Goal: Answer question/provide support: Share knowledge or assist other users

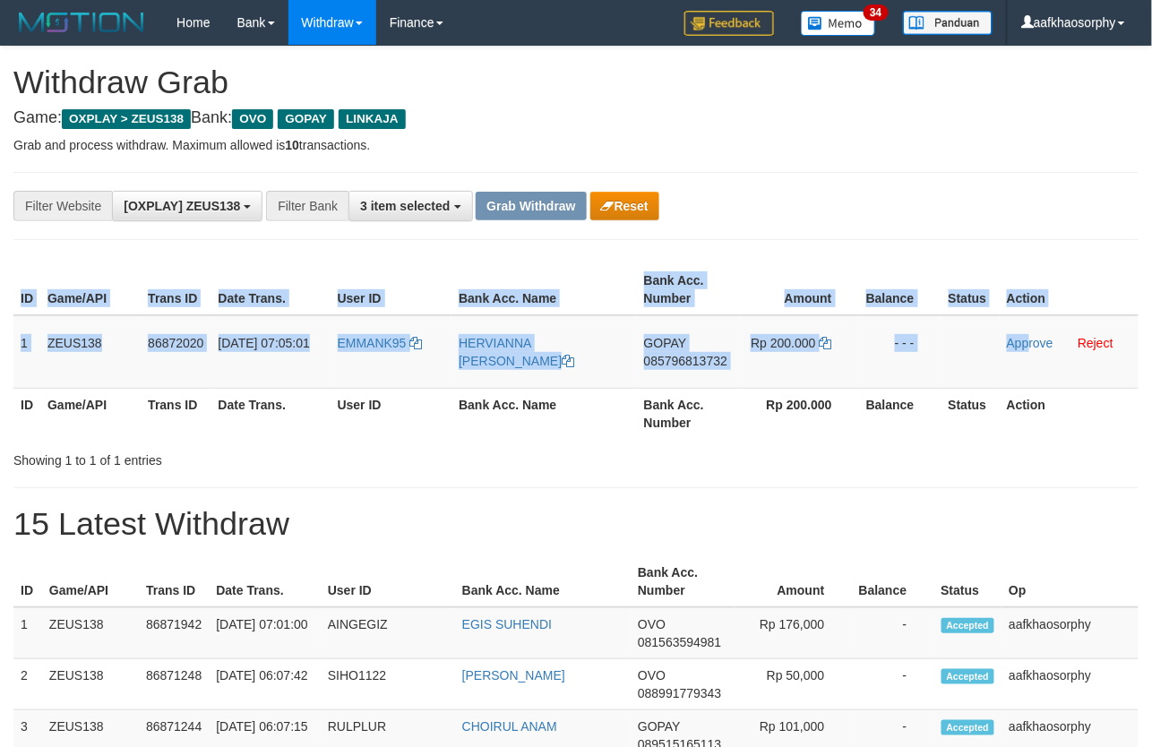
drag, startPoint x: 12, startPoint y: 330, endPoint x: 31, endPoint y: 302, distance: 34.0
click at [1017, 382] on div "ID Game/API Trans ID Date Trans. User ID Bank Acc. Name Bank Acc. Number Amount…" at bounding box center [576, 351] width 1152 height 185
click at [5, 325] on div "ID Game/API Trans ID Date Trans. User ID Bank Acc. Name Bank Acc. Number Amount…" at bounding box center [576, 351] width 1152 height 185
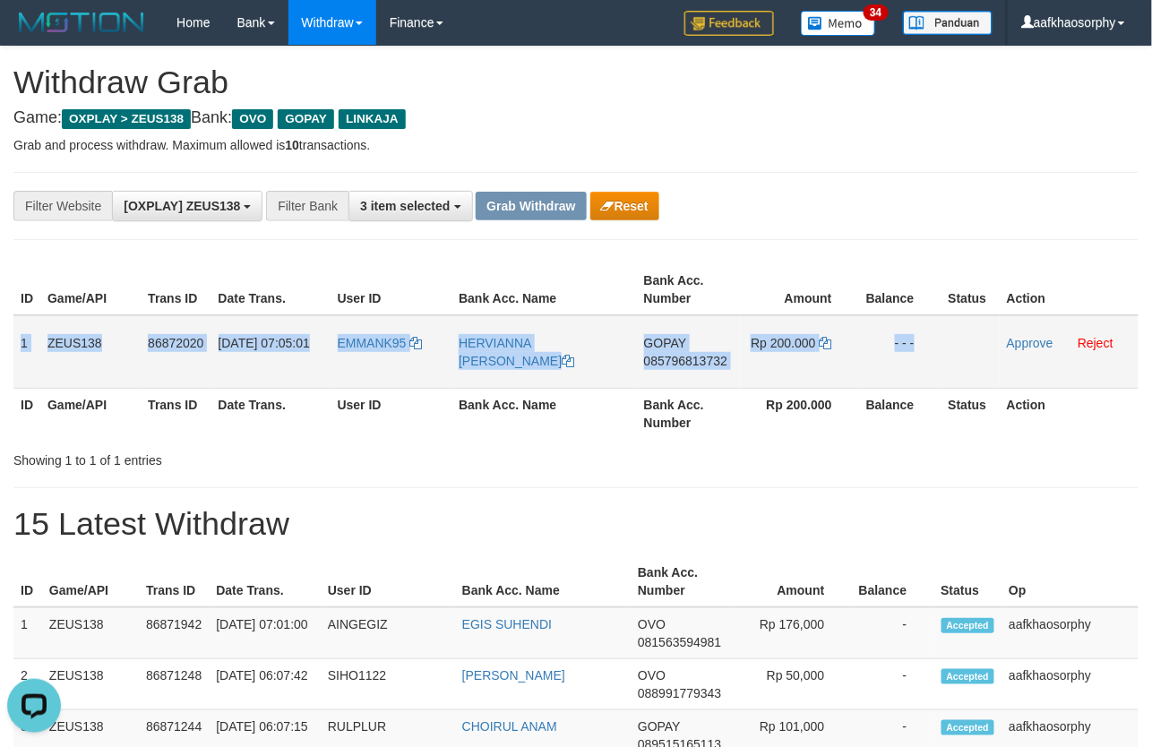
drag, startPoint x: 20, startPoint y: 340, endPoint x: 986, endPoint y: 356, distance: 966.5
click at [986, 356] on tr "1 ZEUS138 86872020 [DATE] 07:05:01 EMMANK95 HERVIANNA [PERSON_NAME] GOPAY 08579…" at bounding box center [575, 351] width 1125 height 73
copy tr "1 ZEUS138 86872020 [DATE] 07:05:01 EMMANK95 HERVIANNA [PERSON_NAME] GOPAY 08579…"
click at [666, 336] on span "GOPAY" at bounding box center [665, 343] width 42 height 14
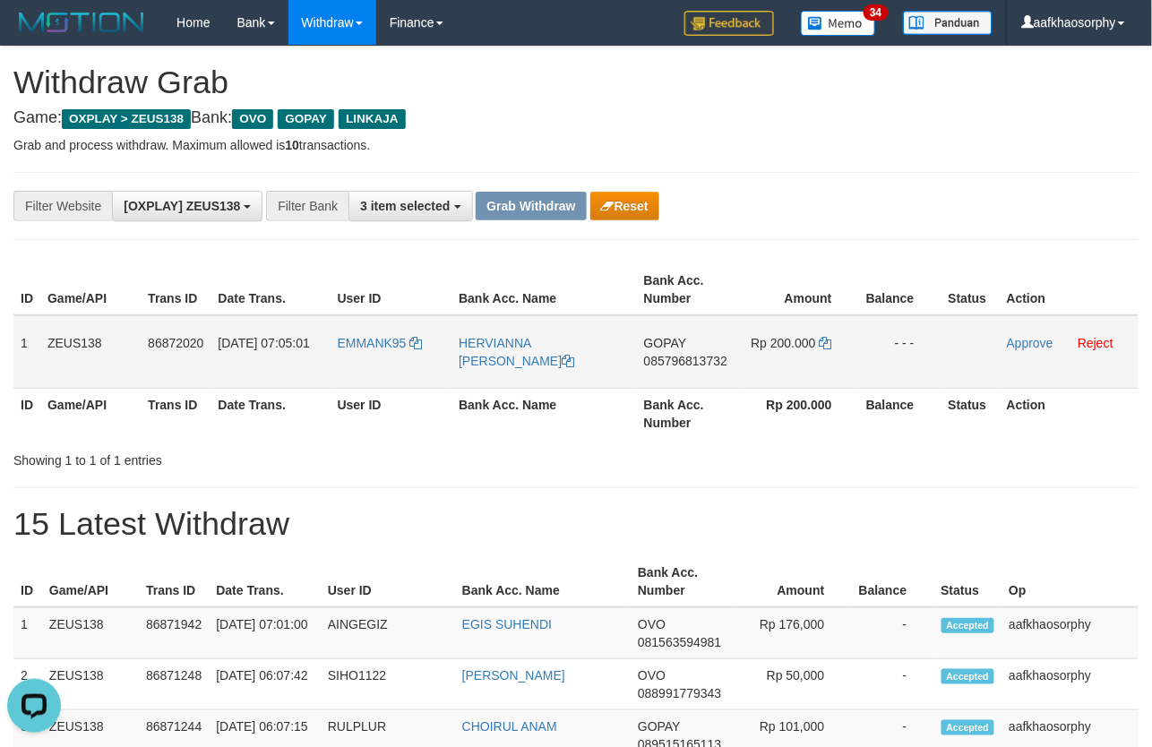
click at [677, 355] on span "085796813732" at bounding box center [685, 361] width 83 height 14
click at [818, 342] on td "Rp 200.000" at bounding box center [799, 351] width 119 height 73
click at [820, 342] on icon at bounding box center [826, 343] width 13 height 13
click at [827, 339] on icon at bounding box center [826, 343] width 13 height 13
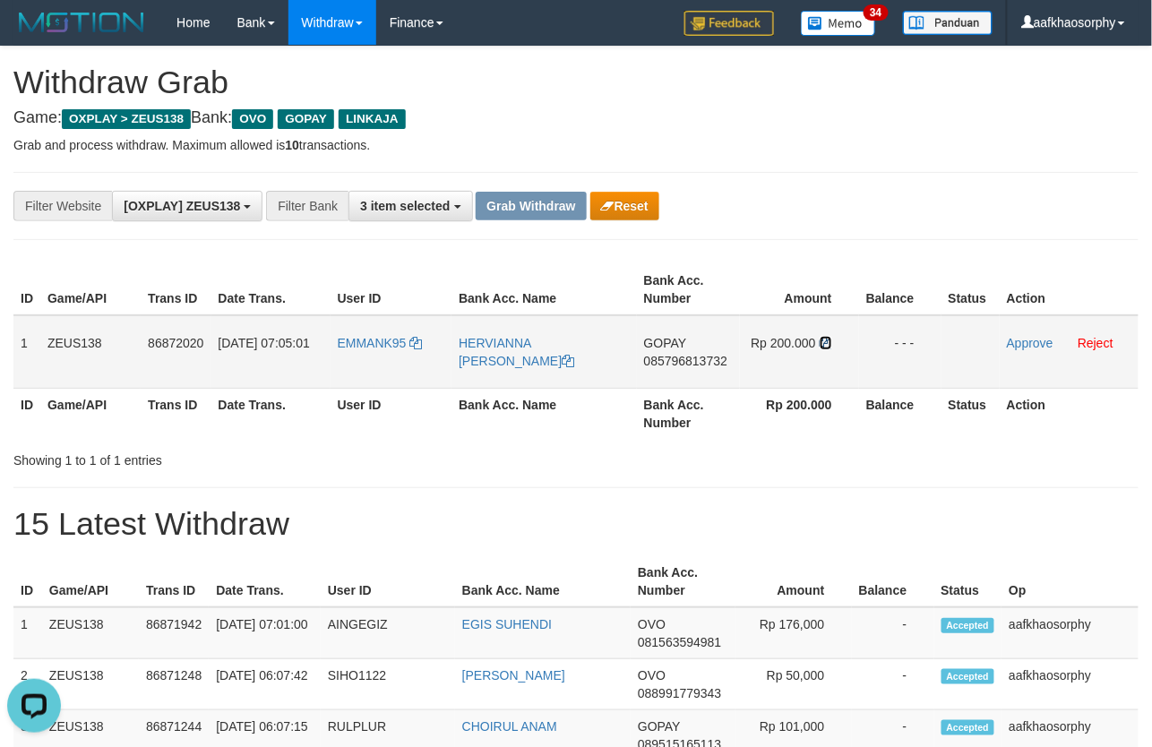
click at [827, 339] on icon at bounding box center [826, 343] width 13 height 13
drag, startPoint x: 537, startPoint y: 392, endPoint x: 521, endPoint y: 390, distance: 16.2
click at [537, 392] on th "Bank Acc. Name" at bounding box center [543, 413] width 185 height 51
click at [240, 336] on span "01/09/2025 07:05:01" at bounding box center [264, 343] width 91 height 14
click at [328, 350] on td "01/09/2025 07:05:01" at bounding box center [270, 351] width 119 height 73
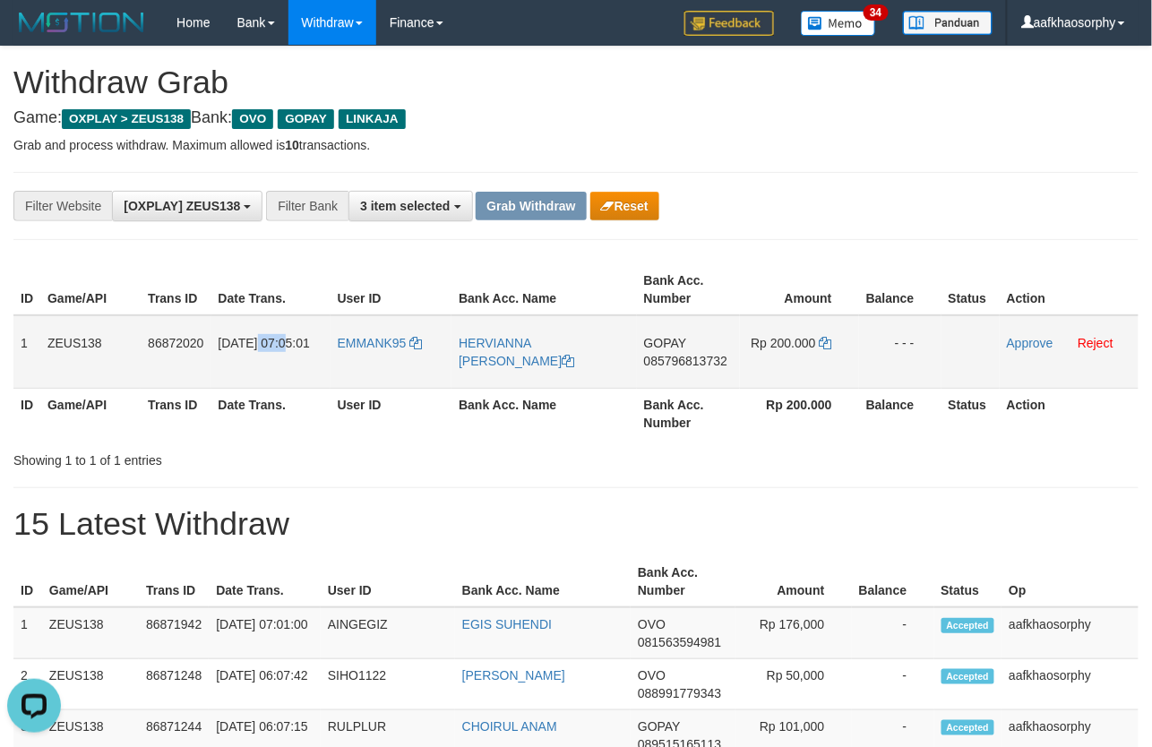
click at [328, 350] on td "01/09/2025 07:05:01" at bounding box center [270, 351] width 119 height 73
click at [356, 345] on span "EMMANK95" at bounding box center [372, 343] width 69 height 14
copy span "2025"
click at [356, 345] on span "EMMANK95" at bounding box center [372, 343] width 69 height 14
click at [359, 354] on td "EMMANK95" at bounding box center [391, 351] width 122 height 73
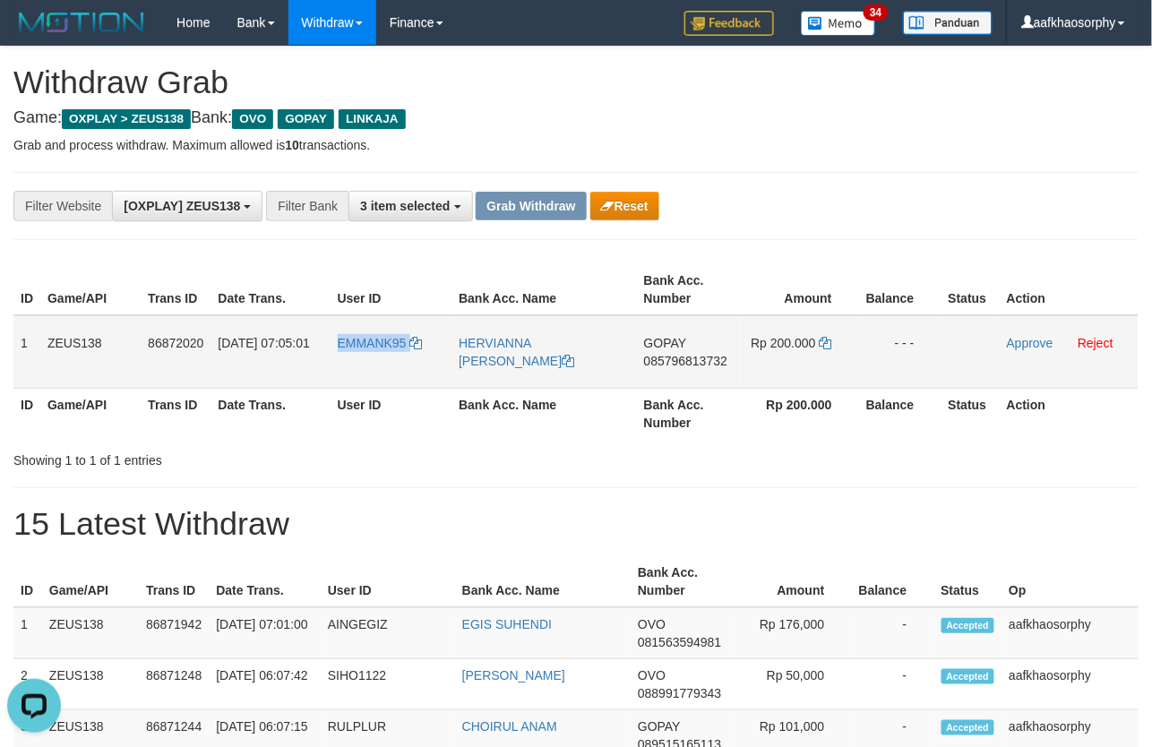
click at [359, 354] on td "EMMANK95" at bounding box center [391, 351] width 122 height 73
copy link "EMMANK95"
click at [1026, 336] on link "Approve" at bounding box center [1030, 343] width 47 height 14
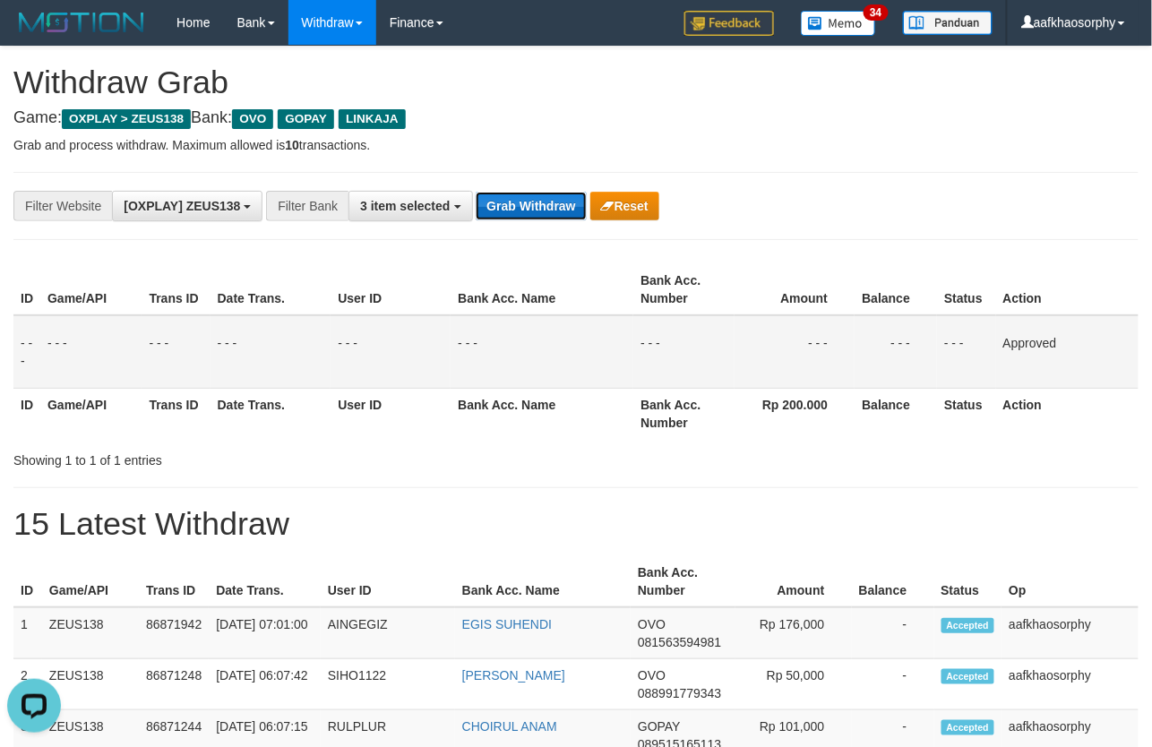
click at [506, 195] on button "Grab Withdraw" at bounding box center [531, 206] width 110 height 29
click at [505, 197] on button "Grab Withdraw" at bounding box center [531, 206] width 110 height 29
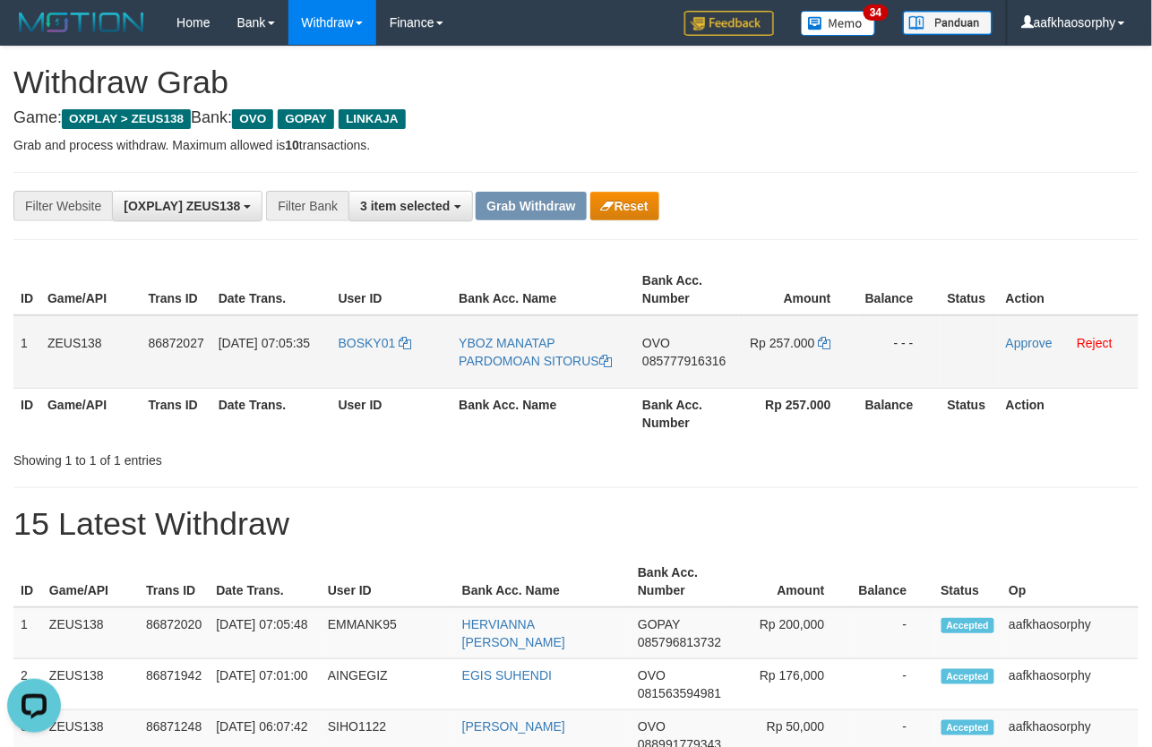
drag, startPoint x: 410, startPoint y: 305, endPoint x: 530, endPoint y: 320, distance: 120.9
click at [410, 305] on th "User ID" at bounding box center [391, 289] width 121 height 51
click at [640, 348] on td "OVO 085777916316" at bounding box center [686, 351] width 103 height 73
click at [705, 354] on span "085777916316" at bounding box center [683, 361] width 83 height 14
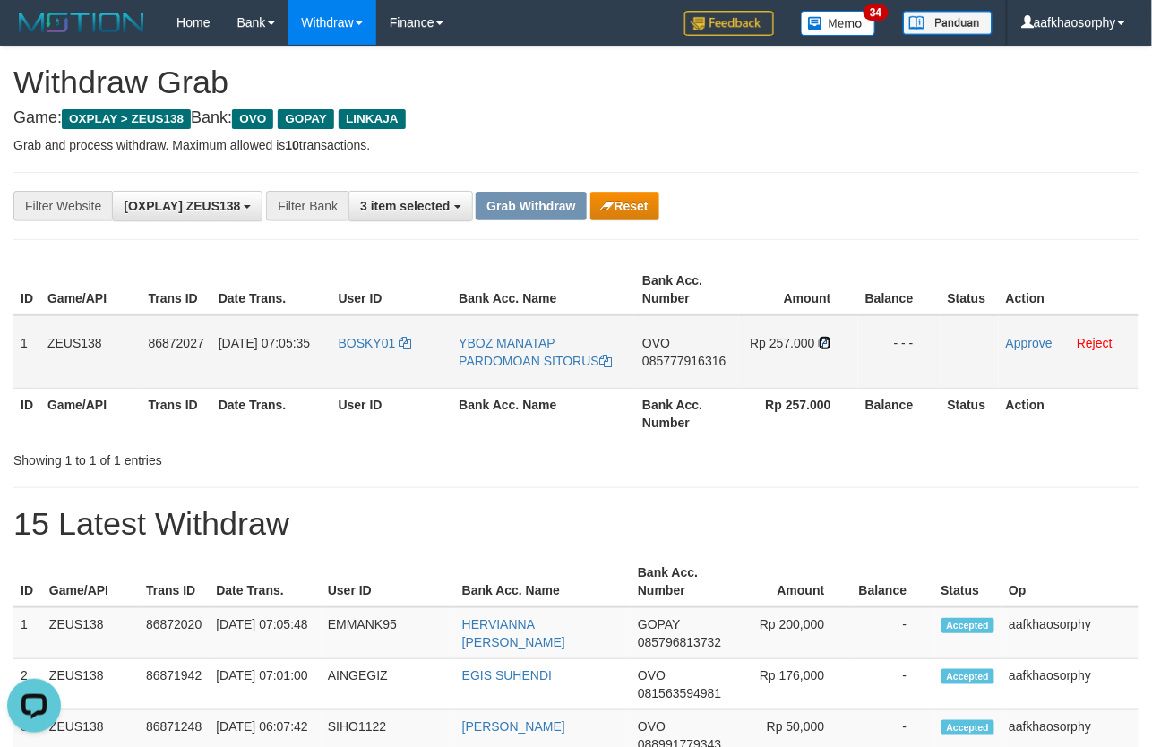
click at [822, 345] on icon at bounding box center [825, 343] width 13 height 13
drag, startPoint x: 822, startPoint y: 345, endPoint x: 1162, endPoint y: 301, distance: 342.3
click at [825, 345] on icon at bounding box center [825, 343] width 13 height 13
click at [383, 348] on span "BOSKY01" at bounding box center [367, 343] width 57 height 14
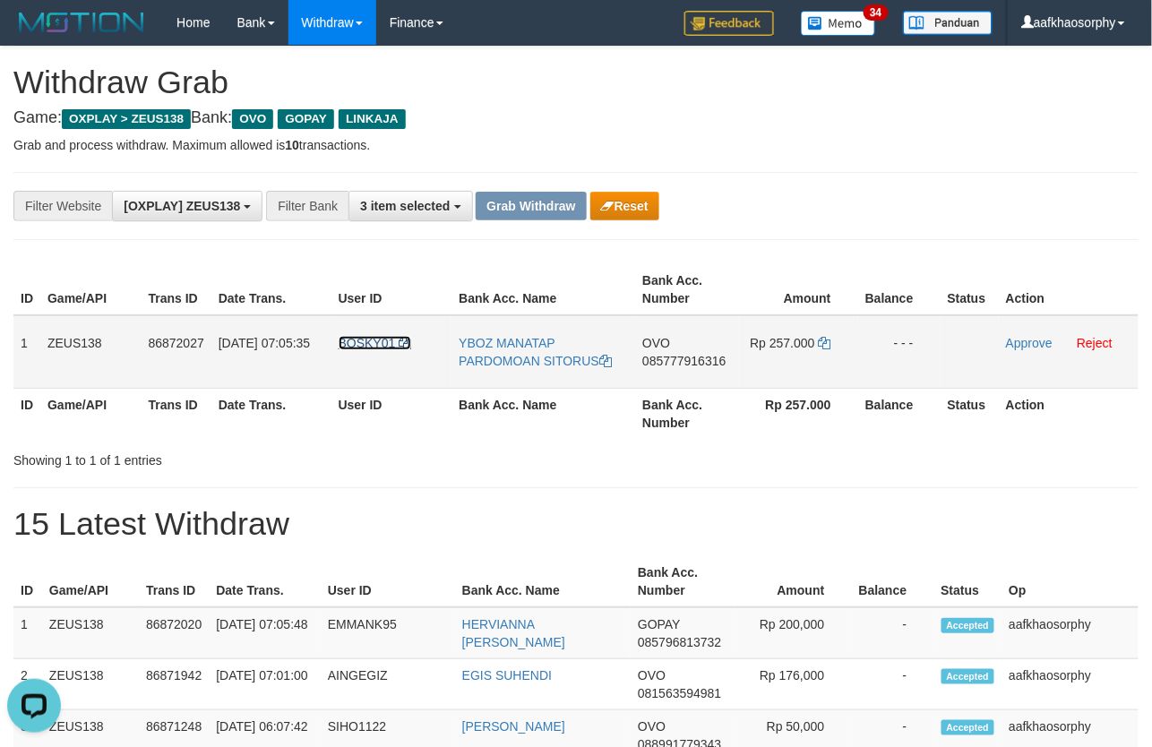
click at [383, 348] on span "BOSKY01" at bounding box center [367, 343] width 57 height 14
click at [381, 356] on td "BOSKY01" at bounding box center [391, 351] width 121 height 73
copy link "BOSKY01"
drag, startPoint x: 23, startPoint y: 326, endPoint x: 938, endPoint y: 337, distance: 914.5
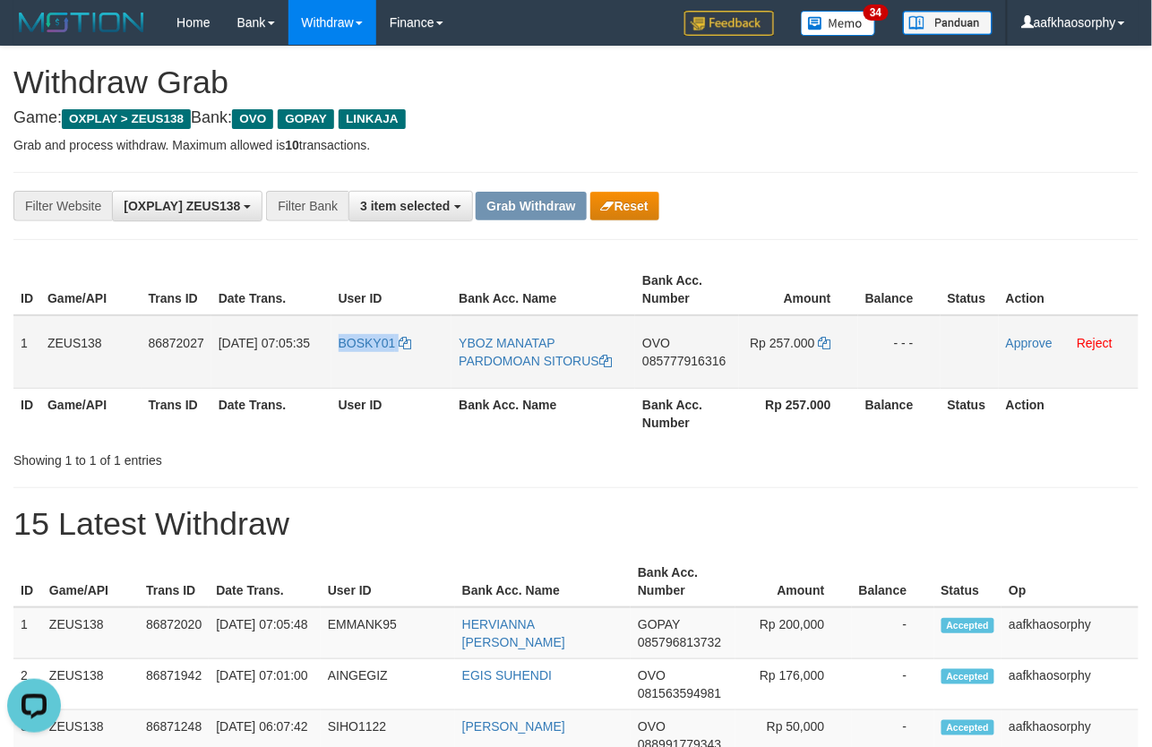
click at [938, 337] on tr "1 ZEUS138 86872027 01/09/2025 07:05:35 BOSKY01 YBOZ MANATAP PARDOMOAN SITORUS O…" at bounding box center [575, 351] width 1125 height 73
copy tr "1 ZEUS138 86872027 01/09/2025 07:05:35 BOSKY01 YBOZ MANATAP PARDOMOAN SITORUS O…"
click at [1030, 339] on link "Approve" at bounding box center [1029, 343] width 47 height 14
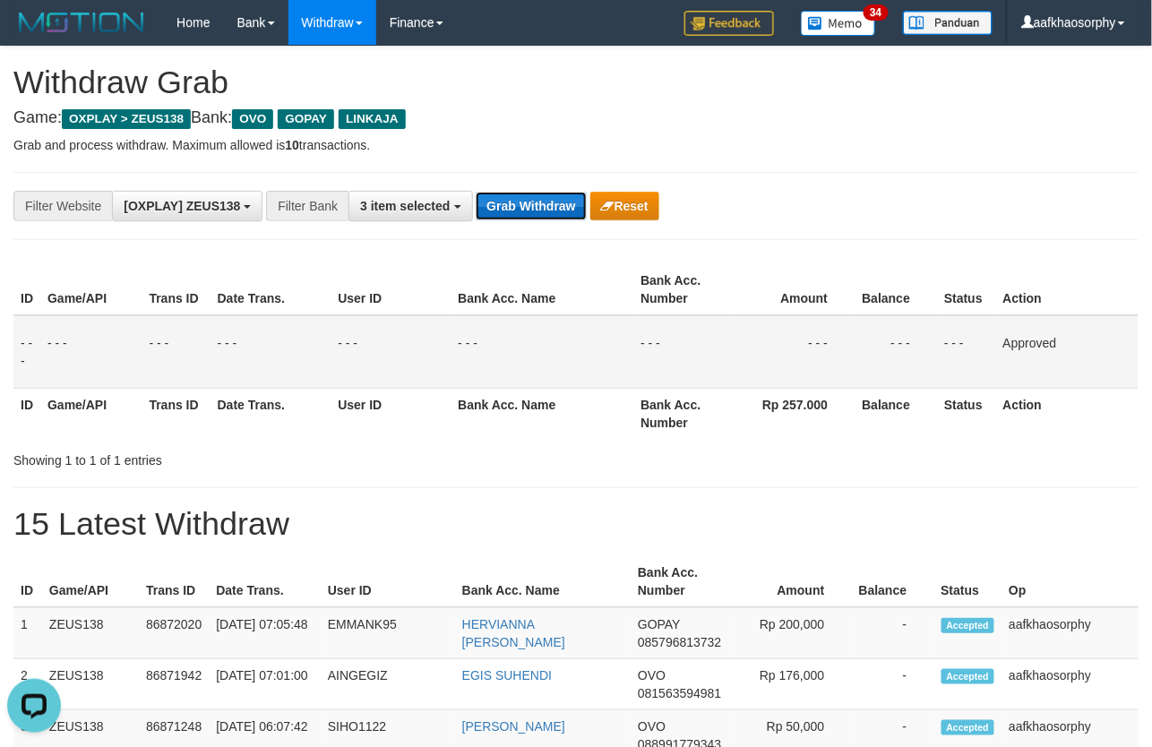
click at [527, 201] on button "Grab Withdraw" at bounding box center [531, 206] width 110 height 29
drag, startPoint x: 527, startPoint y: 201, endPoint x: 789, endPoint y: 189, distance: 262.7
click at [531, 201] on button "Grab Withdraw" at bounding box center [531, 206] width 110 height 29
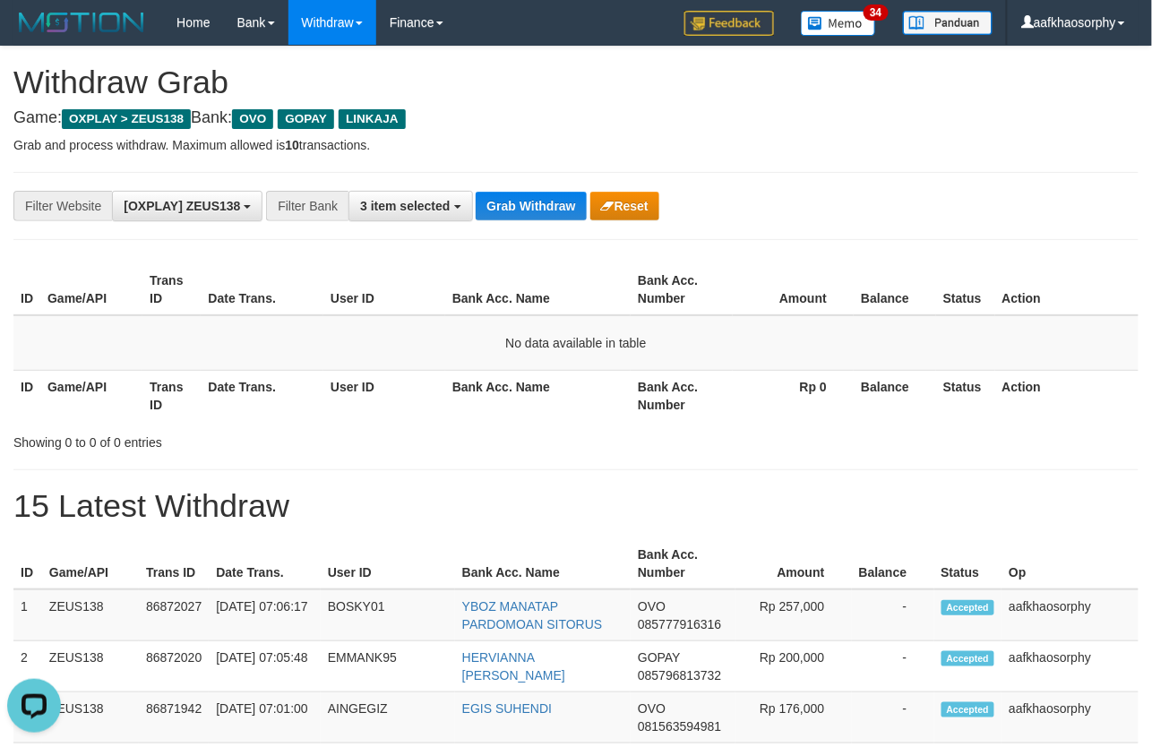
click at [533, 220] on div "**********" at bounding box center [480, 206] width 960 height 30
click at [535, 212] on button "Grab Withdraw" at bounding box center [531, 206] width 110 height 29
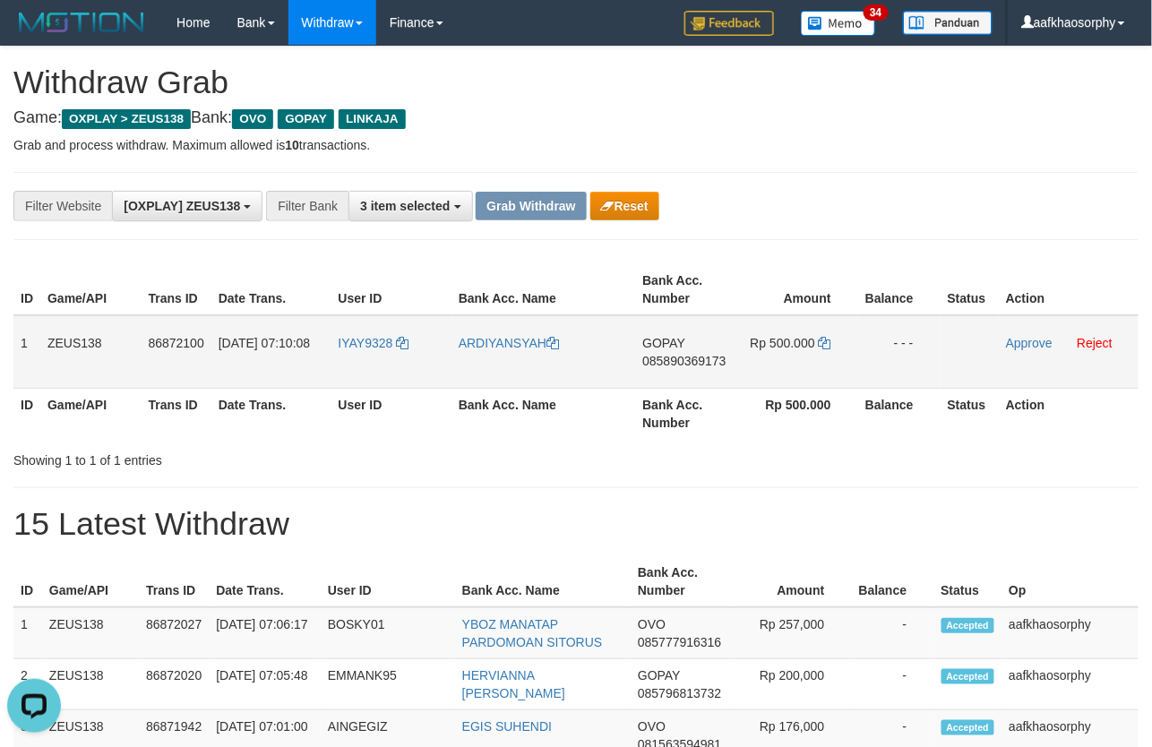
click at [670, 355] on span "085890369173" at bounding box center [683, 361] width 83 height 14
click at [828, 341] on icon at bounding box center [825, 343] width 13 height 13
drag, startPoint x: 828, startPoint y: 341, endPoint x: 871, endPoint y: 341, distance: 43.0
click at [834, 340] on td "Rp 500.000" at bounding box center [798, 351] width 119 height 73
drag, startPoint x: 342, startPoint y: 390, endPoint x: 353, endPoint y: 381, distance: 14.6
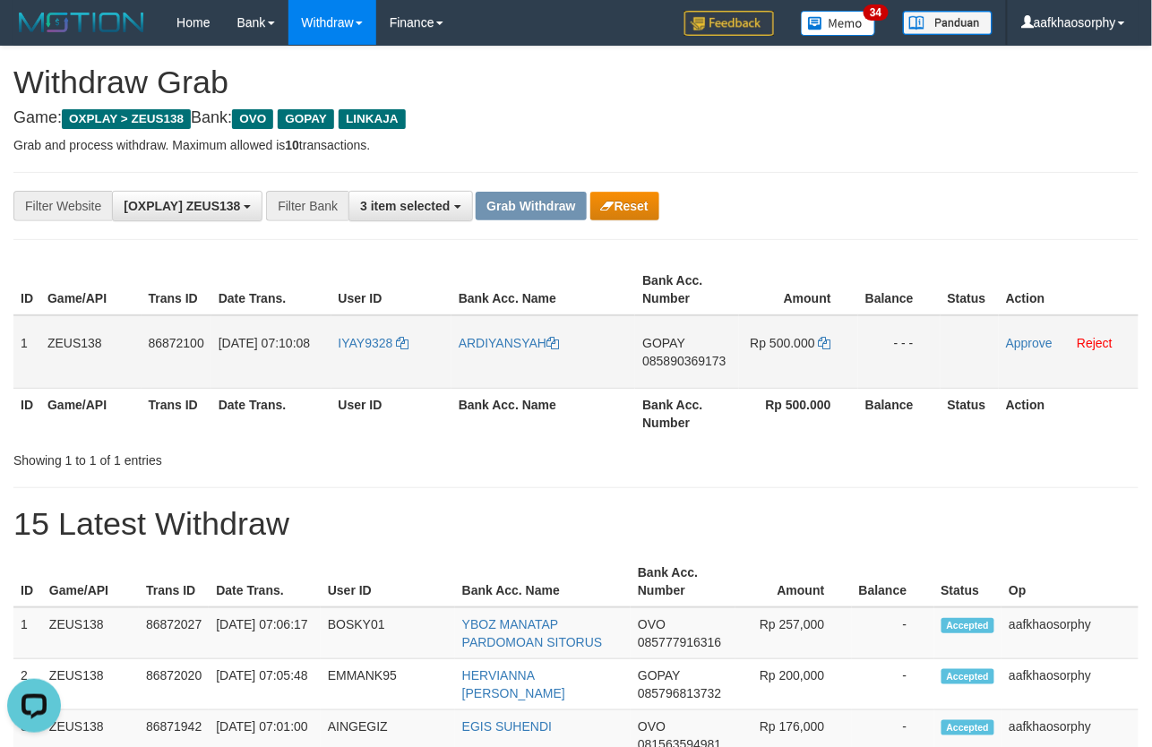
click at [342, 390] on th "User ID" at bounding box center [391, 413] width 120 height 51
click at [354, 380] on td "IYAY9328" at bounding box center [391, 351] width 120 height 73
copy link "IYAY9328"
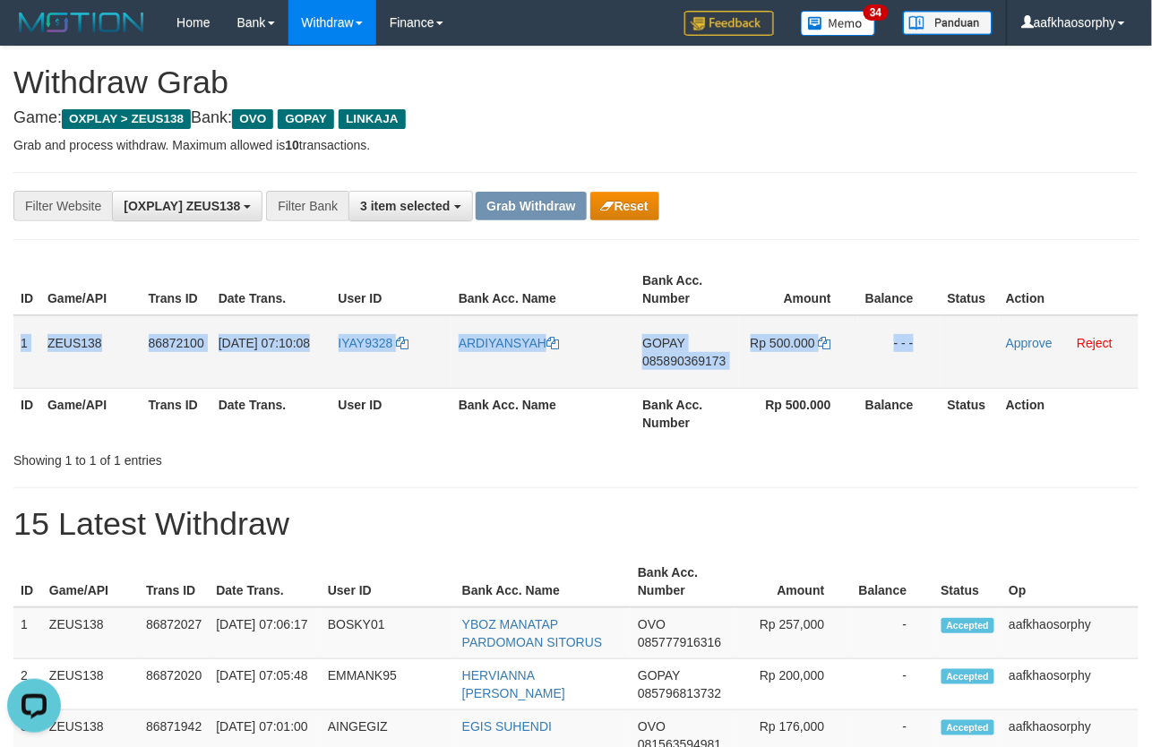
drag, startPoint x: 15, startPoint y: 332, endPoint x: 962, endPoint y: 381, distance: 947.9
click at [962, 381] on tr "1 ZEUS138 86872100 01/09/2025 07:10:08 IYAY9328 ARDIYANSYAH GOPAY 085890369173 …" at bounding box center [575, 351] width 1125 height 73
copy tr "1 ZEUS138 86872100 01/09/2025 07:10:08 IYAY9328 ARDIYANSYAH GOPAY 085890369173 …"
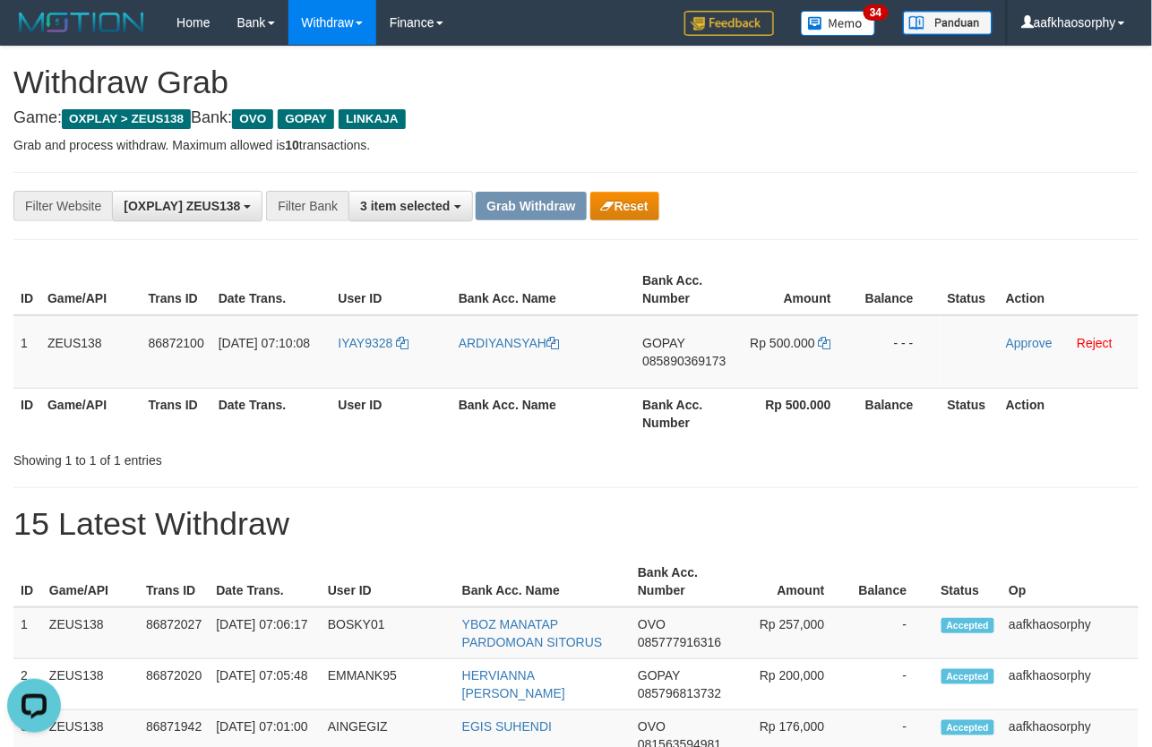
click at [802, 569] on th "Amount" at bounding box center [793, 581] width 116 height 51
click at [1017, 350] on td "Approve Reject" at bounding box center [1069, 351] width 140 height 73
click at [1017, 339] on link "Approve" at bounding box center [1029, 343] width 47 height 14
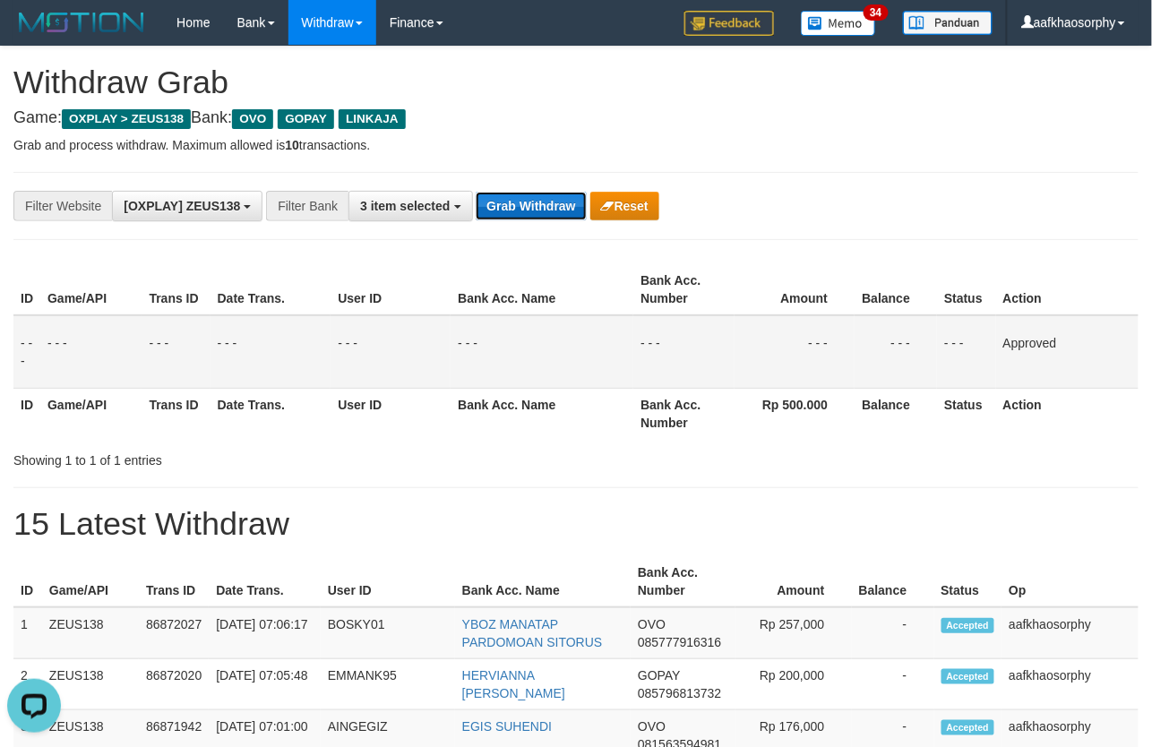
click at [502, 193] on button "Grab Withdraw" at bounding box center [531, 206] width 110 height 29
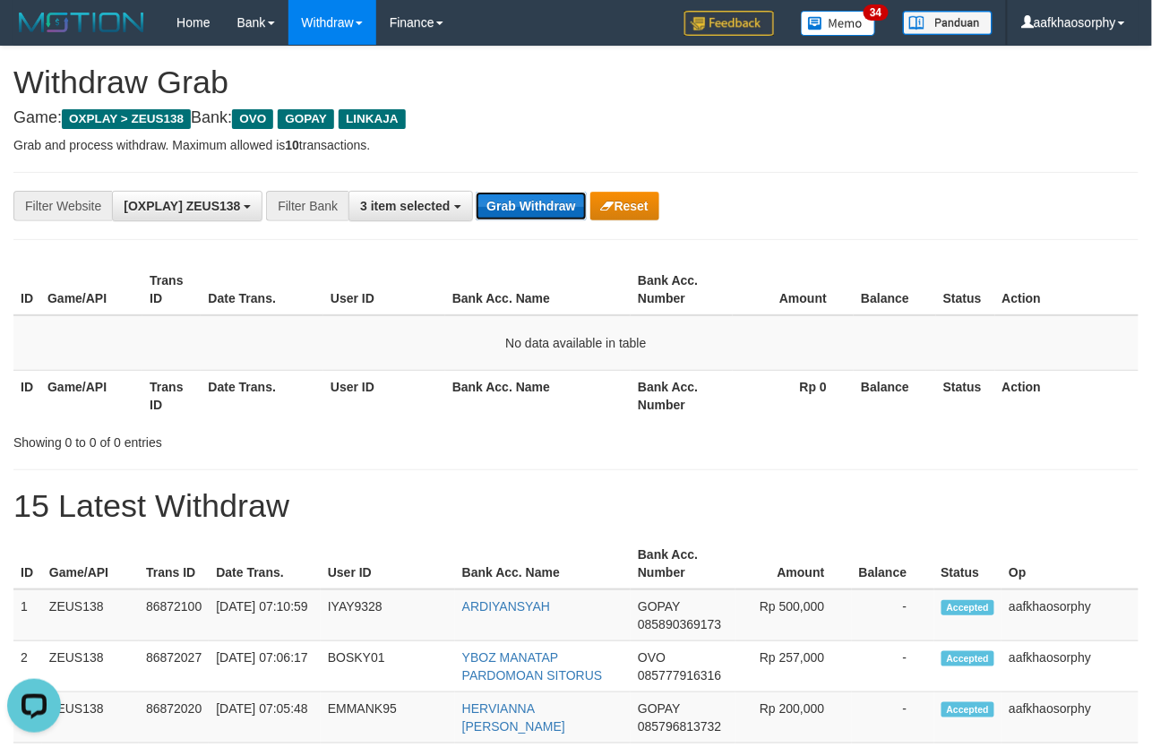
click at [558, 198] on button "Grab Withdraw" at bounding box center [531, 206] width 110 height 29
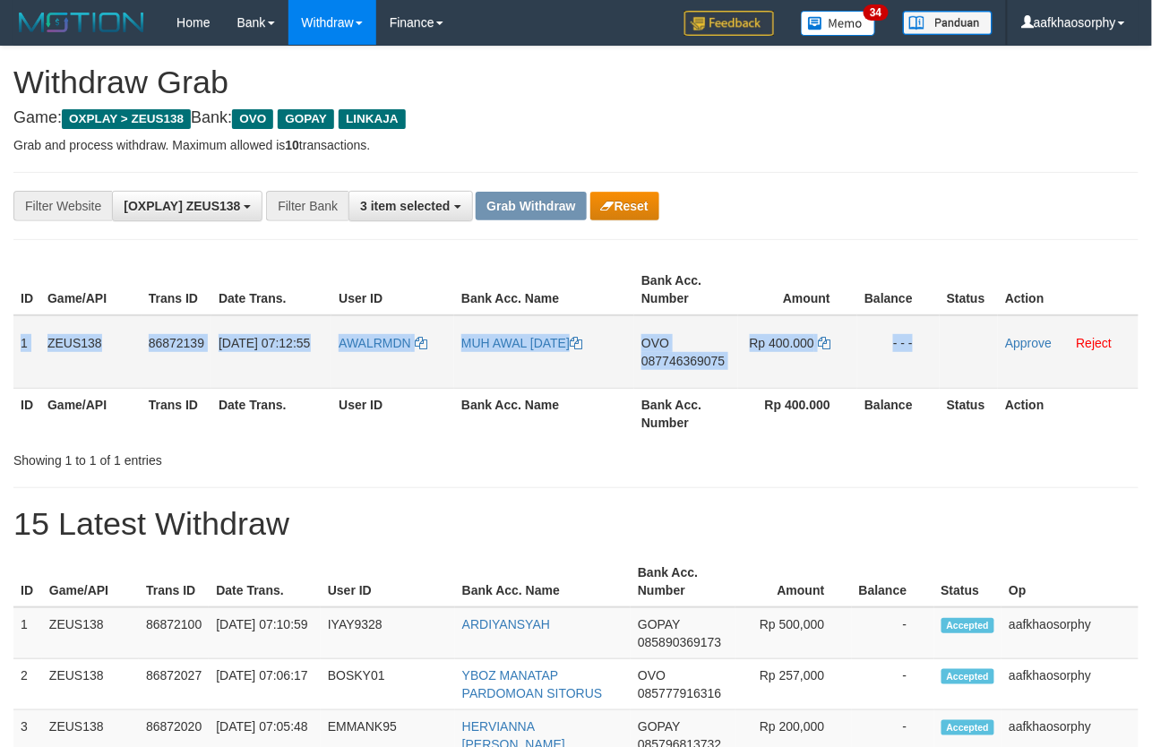
drag, startPoint x: 18, startPoint y: 334, endPoint x: 1137, endPoint y: 361, distance: 1119.9
click at [992, 315] on tr "1 ZEUS138 86872139 [DATE] 07:12:55 AWALRMDN MUH AWAL [DATE] OVO 087746369075 Rp…" at bounding box center [575, 351] width 1125 height 73
click at [678, 349] on td "OVO 087746369075" at bounding box center [685, 351] width 103 height 73
click at [690, 356] on span "087746369075" at bounding box center [682, 361] width 83 height 14
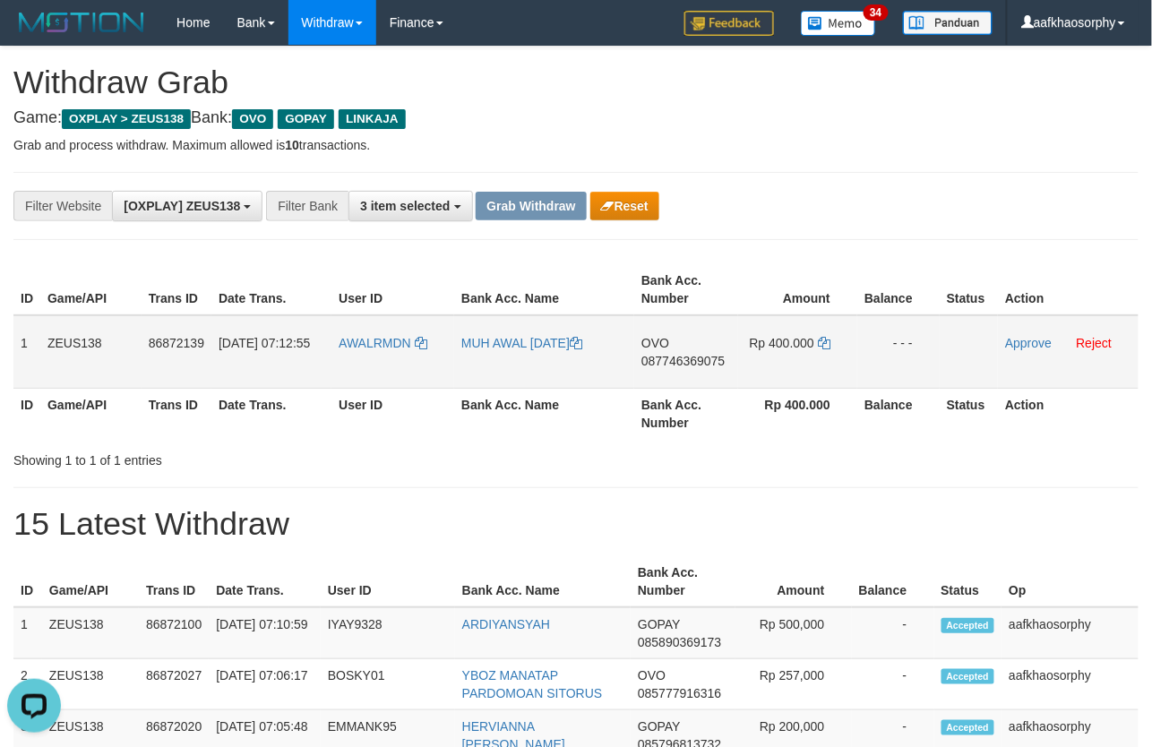
click at [818, 340] on td "Rp 400.000" at bounding box center [797, 351] width 119 height 73
click at [837, 336] on td "Rp 400.000" at bounding box center [797, 351] width 119 height 73
click at [817, 338] on td "Rp 400.000" at bounding box center [797, 351] width 119 height 73
click at [819, 338] on icon at bounding box center [824, 343] width 13 height 13
click at [819, 337] on icon at bounding box center [824, 343] width 13 height 13
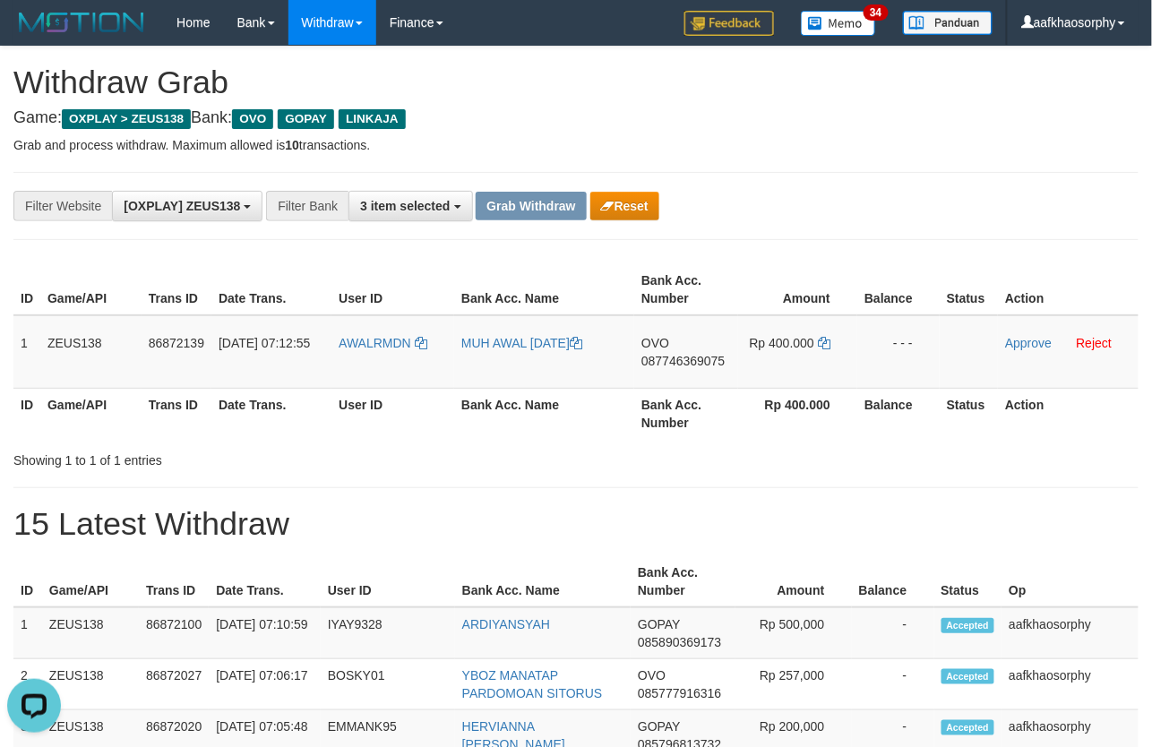
click at [480, 416] on th "Bank Acc. Name" at bounding box center [544, 413] width 180 height 51
drag, startPoint x: 466, startPoint y: 416, endPoint x: 354, endPoint y: 408, distance: 112.2
click at [449, 416] on tr "ID Game/API Trans ID Date Trans. User ID Bank Acc. Name Bank Acc. Number Rp 400…" at bounding box center [575, 413] width 1125 height 51
click at [365, 363] on td "AWALRMDN" at bounding box center [392, 351] width 123 height 73
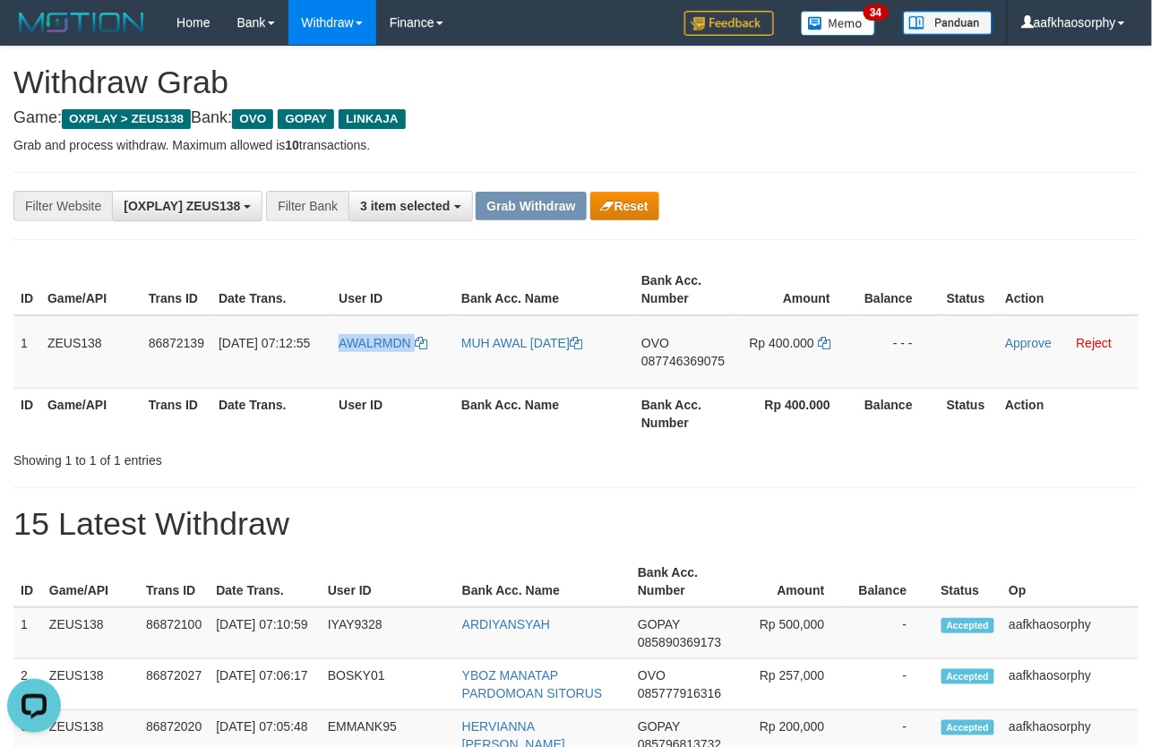
copy link "AWALRMDN"
click at [1025, 337] on link "Approve" at bounding box center [1028, 343] width 47 height 14
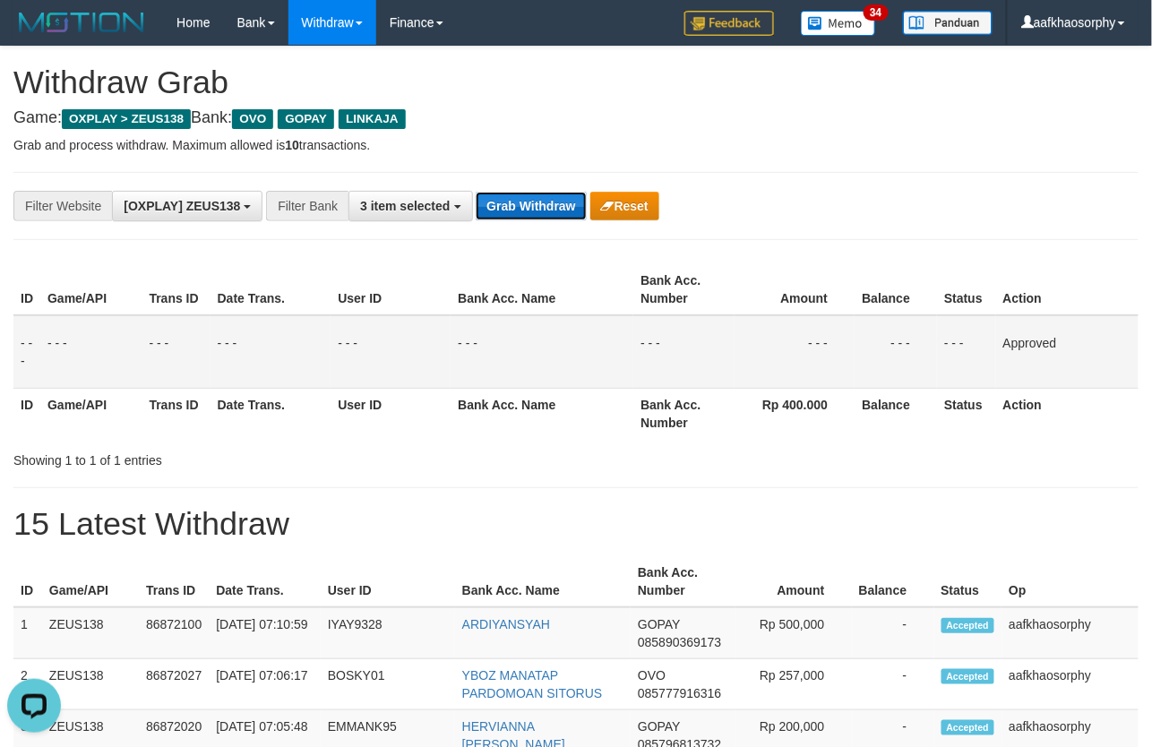
click at [499, 197] on button "Grab Withdraw" at bounding box center [531, 206] width 110 height 29
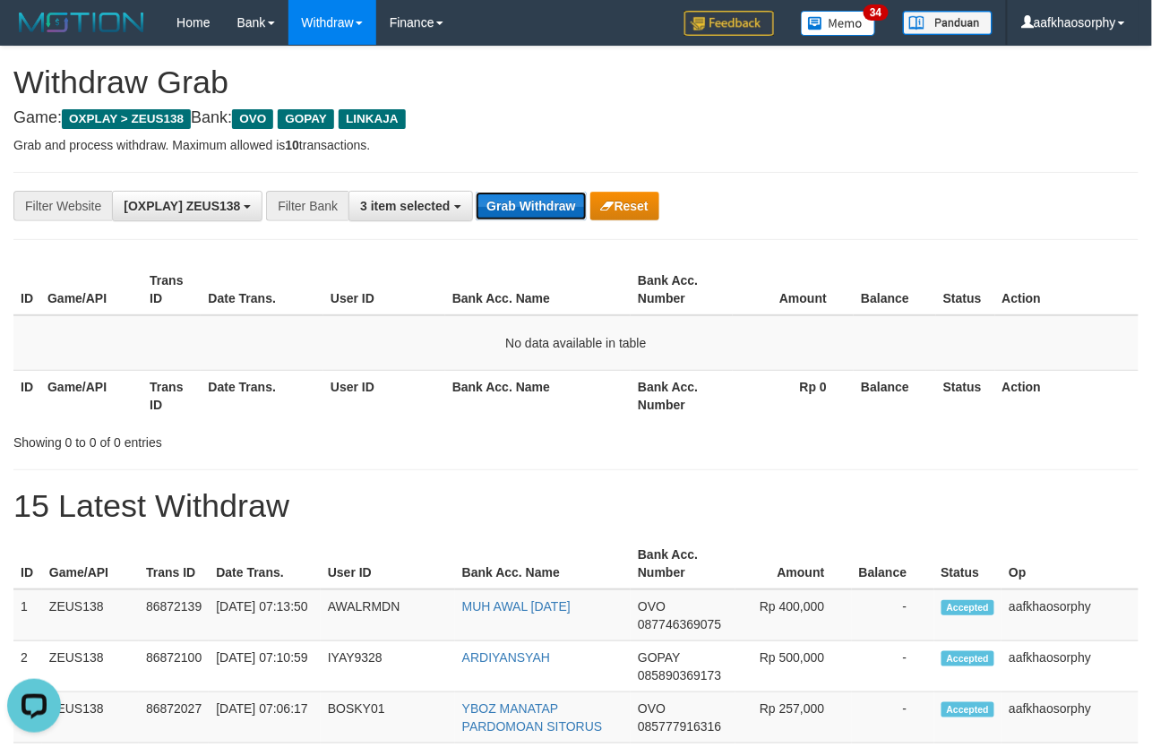
click at [522, 211] on button "Grab Withdraw" at bounding box center [531, 206] width 110 height 29
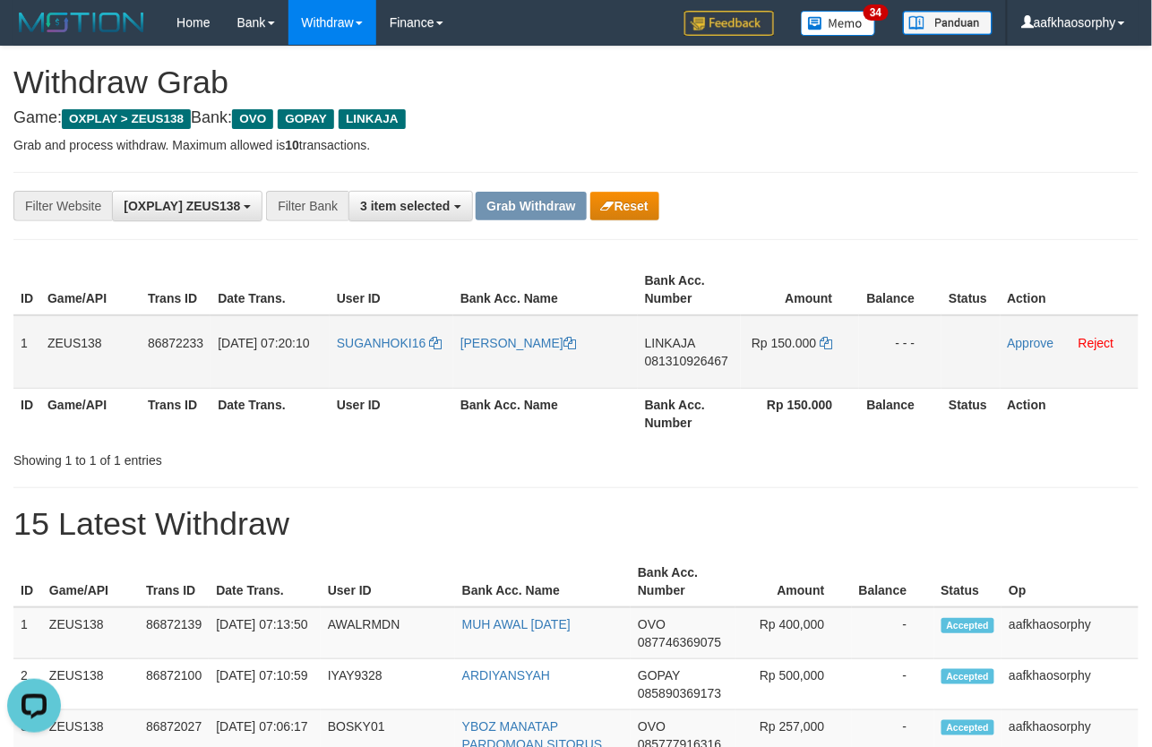
drag, startPoint x: 690, startPoint y: 356, endPoint x: 732, endPoint y: 349, distance: 42.7
click at [692, 356] on span "081310926467" at bounding box center [686, 361] width 83 height 14
click at [818, 338] on td "Rp 150.000" at bounding box center [800, 351] width 118 height 73
click at [838, 333] on td "Rp 150.000" at bounding box center [800, 351] width 118 height 73
click at [824, 337] on icon at bounding box center [826, 343] width 13 height 13
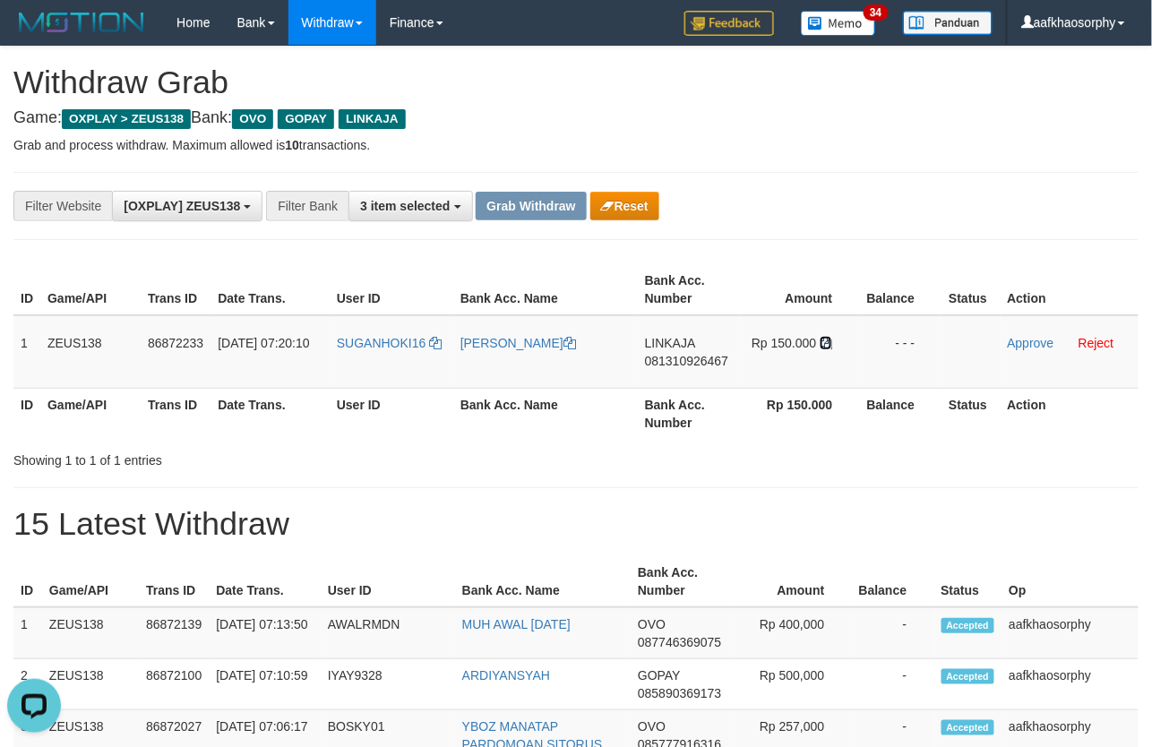
drag, startPoint x: 824, startPoint y: 337, endPoint x: 1160, endPoint y: 331, distance: 335.9
click at [831, 337] on td "Rp 150.000" at bounding box center [800, 351] width 118 height 73
click at [446, 358] on td "SUGANHOKI16" at bounding box center [392, 351] width 124 height 73
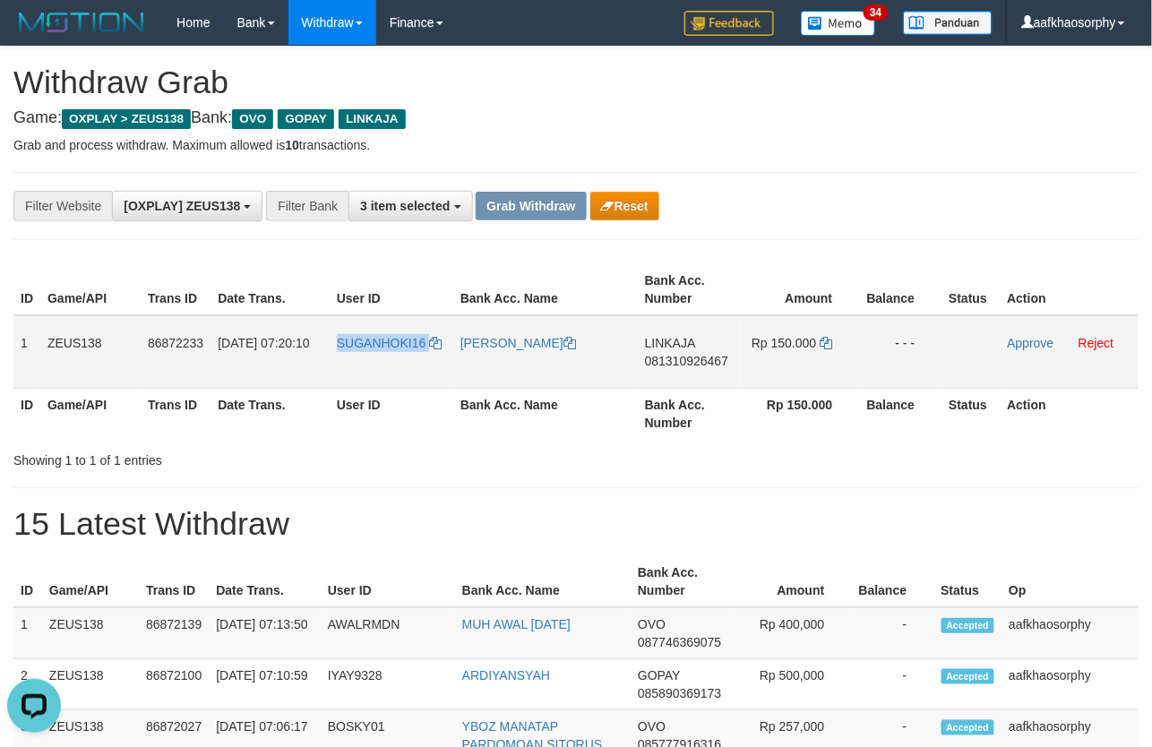
copy tr "SUGANHOKI16"
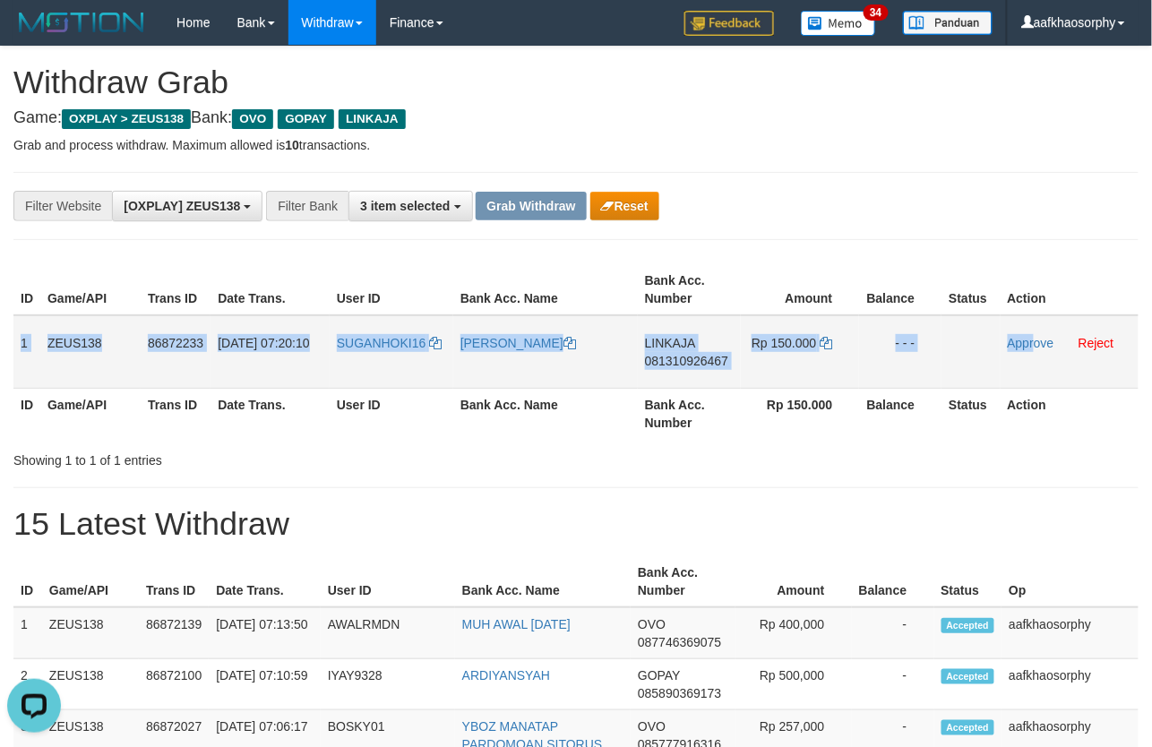
drag, startPoint x: 20, startPoint y: 345, endPoint x: 1034, endPoint y: 353, distance: 1013.9
click at [1034, 353] on tr "1 ZEUS138 86872233 01/09/2025 07:20:10 SUGANHOKI16 IWAN SUYATNO LINKAJA 0813109…" at bounding box center [575, 351] width 1125 height 73
copy tr "1 ZEUS138 86872233 01/09/2025 07:20:10 SUGANHOKI16 IWAN SUYATNO LINKAJA 0813109…"
click at [1031, 340] on link "Approve" at bounding box center [1031, 343] width 47 height 14
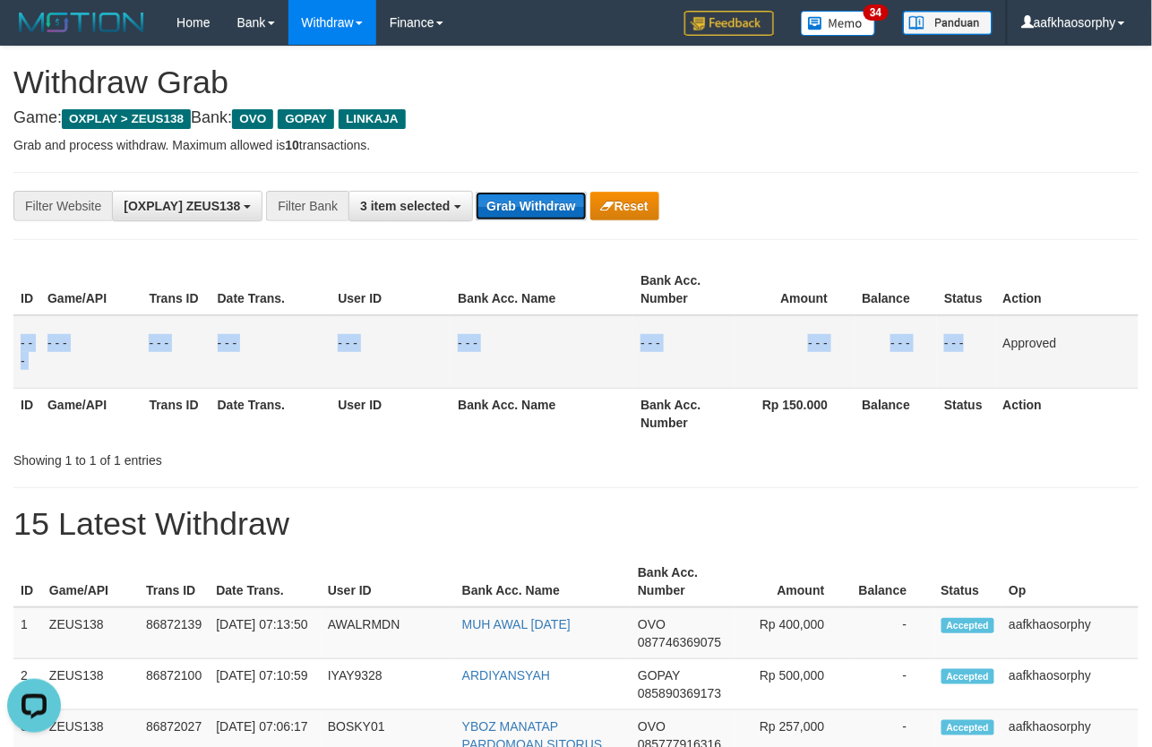
click at [528, 212] on button "Grab Withdraw" at bounding box center [531, 206] width 110 height 29
drag, startPoint x: 528, startPoint y: 212, endPoint x: 786, endPoint y: 216, distance: 258.0
click at [561, 209] on button "Grab Withdraw" at bounding box center [531, 206] width 110 height 29
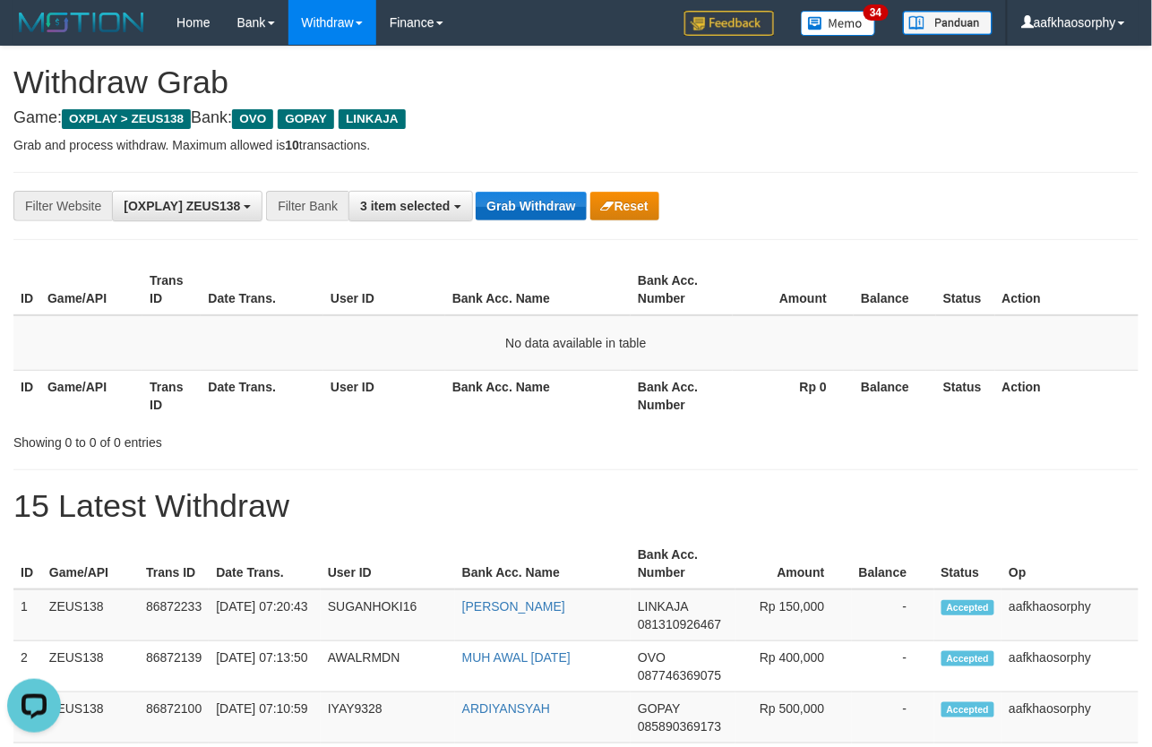
drag, startPoint x: 517, startPoint y: 184, endPoint x: 522, endPoint y: 192, distance: 9.7
click at [517, 185] on div "**********" at bounding box center [575, 206] width 1125 height 68
click at [531, 210] on button "Grab Withdraw" at bounding box center [531, 206] width 110 height 29
click at [559, 195] on button "Grab Withdraw" at bounding box center [531, 206] width 110 height 29
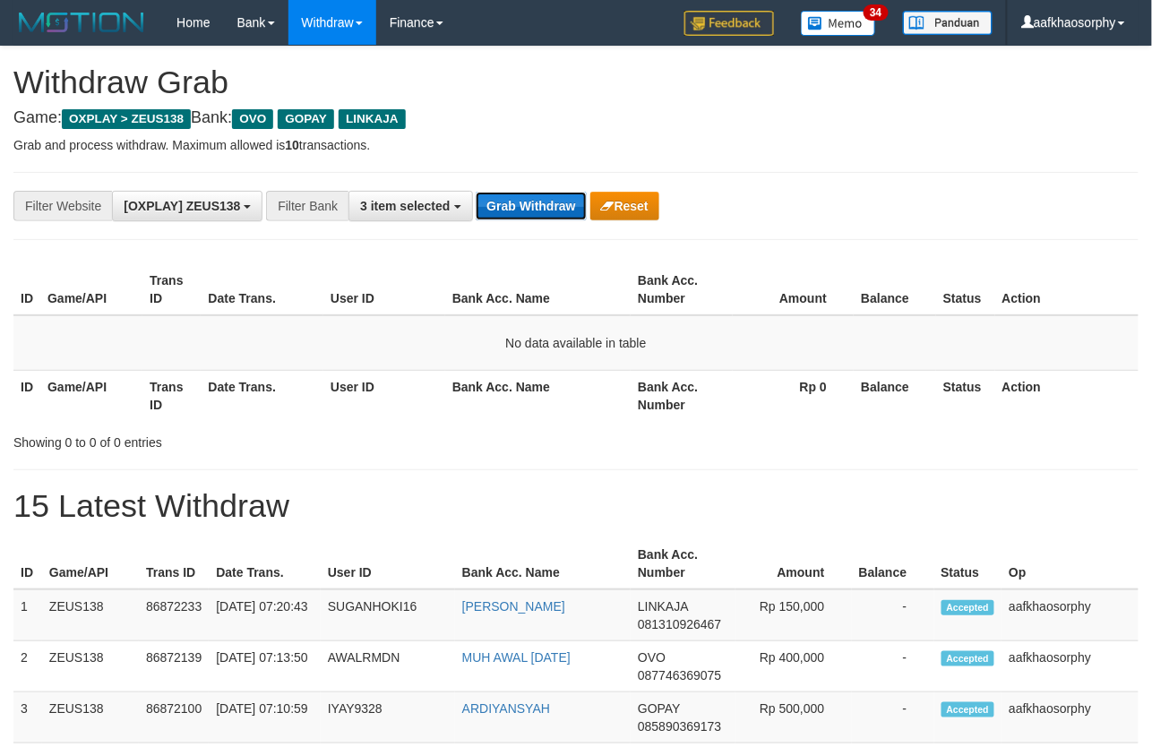
click at [559, 195] on button "Grab Withdraw" at bounding box center [531, 206] width 110 height 29
drag, startPoint x: 837, startPoint y: 65, endPoint x: 860, endPoint y: 153, distance: 90.6
click at [837, 65] on h1 "Withdraw Grab" at bounding box center [575, 82] width 1125 height 36
drag, startPoint x: 957, startPoint y: 210, endPoint x: 862, endPoint y: 215, distance: 94.1
click at [955, 210] on div "**********" at bounding box center [480, 206] width 960 height 30
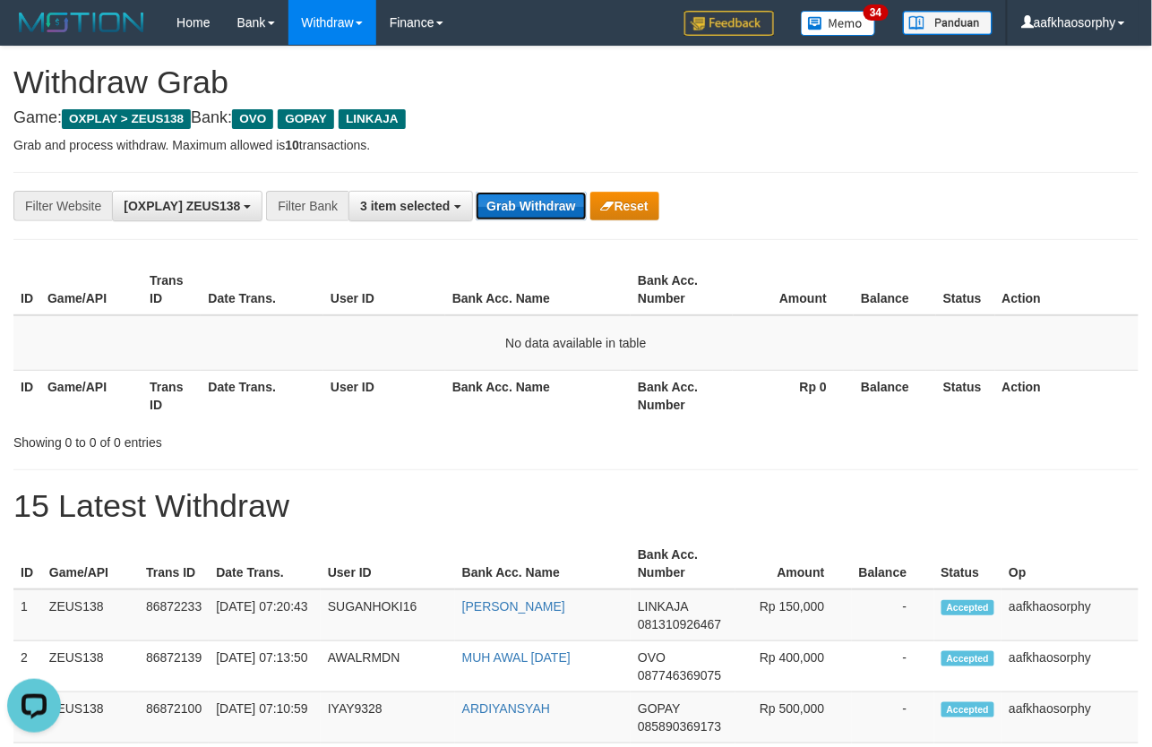
click at [499, 193] on button "Grab Withdraw" at bounding box center [531, 206] width 110 height 29
click at [500, 191] on div "**********" at bounding box center [480, 206] width 960 height 30
click at [562, 210] on button "Grab Withdraw" at bounding box center [531, 206] width 110 height 29
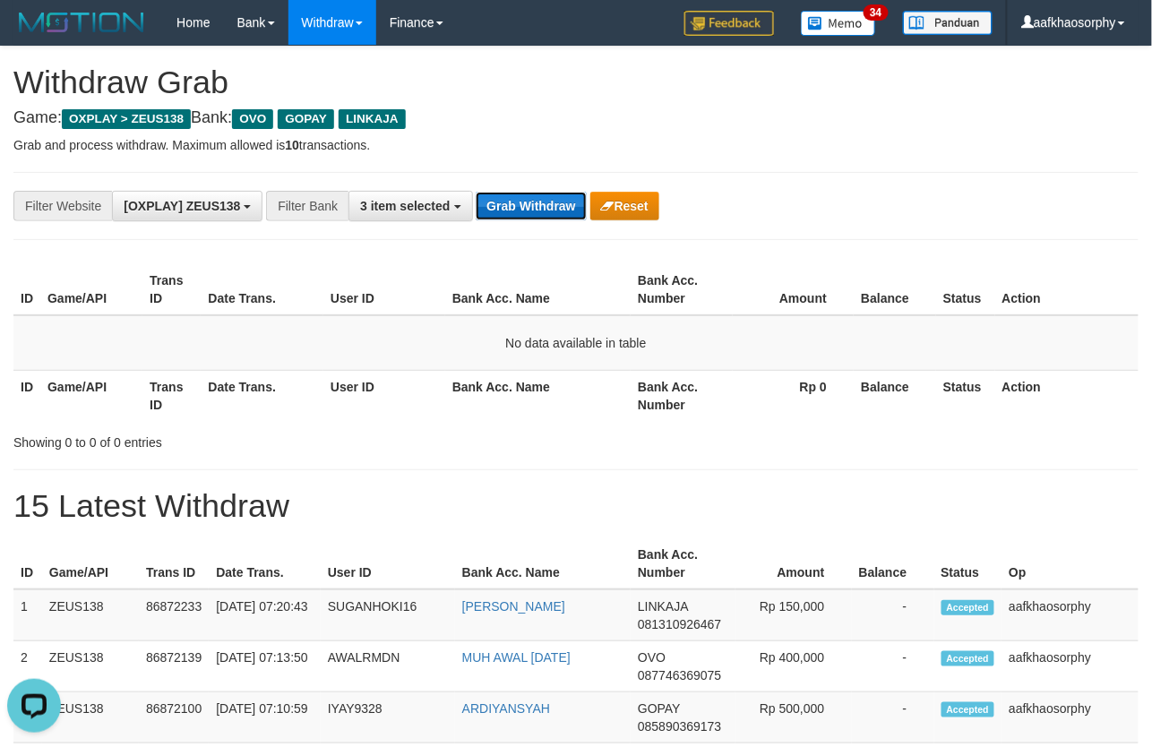
click at [562, 210] on button "Grab Withdraw" at bounding box center [531, 206] width 110 height 29
click at [541, 211] on button "Grab Withdraw" at bounding box center [531, 206] width 110 height 29
click at [545, 212] on button "Grab Withdraw" at bounding box center [531, 206] width 110 height 29
click at [548, 210] on button "Grab Withdraw" at bounding box center [531, 206] width 110 height 29
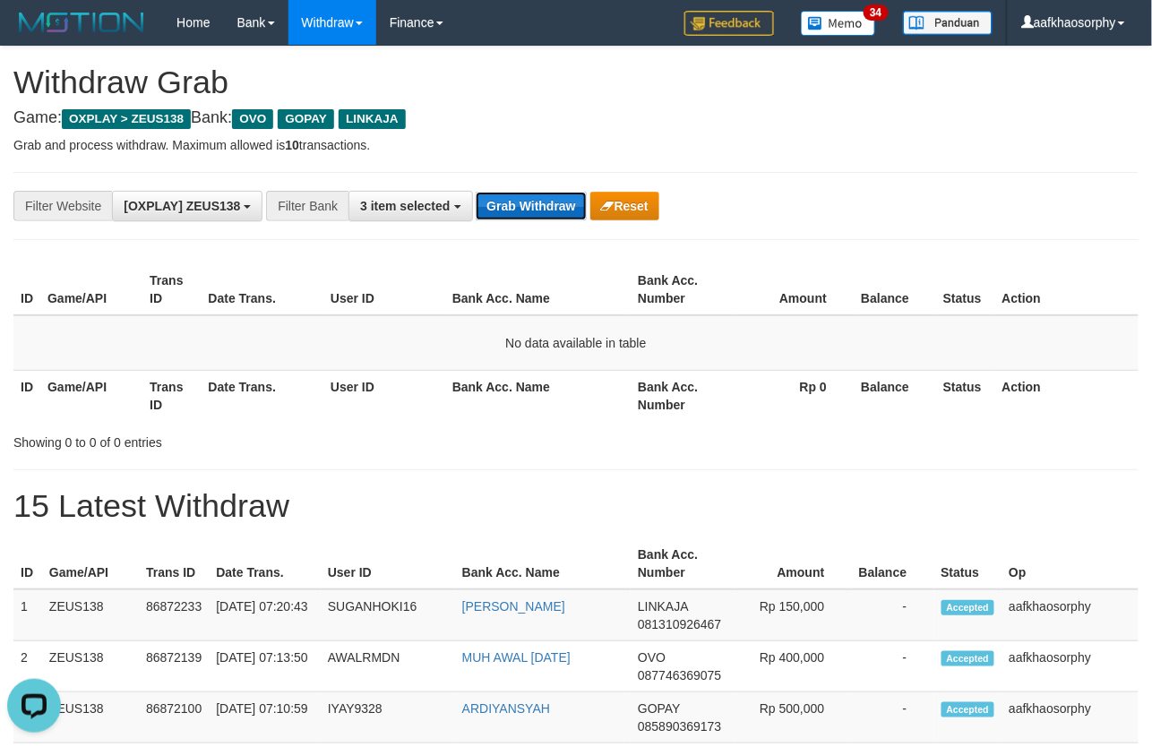
click at [547, 210] on button "Grab Withdraw" at bounding box center [531, 206] width 110 height 29
click at [547, 204] on button "Grab Withdraw" at bounding box center [531, 206] width 110 height 29
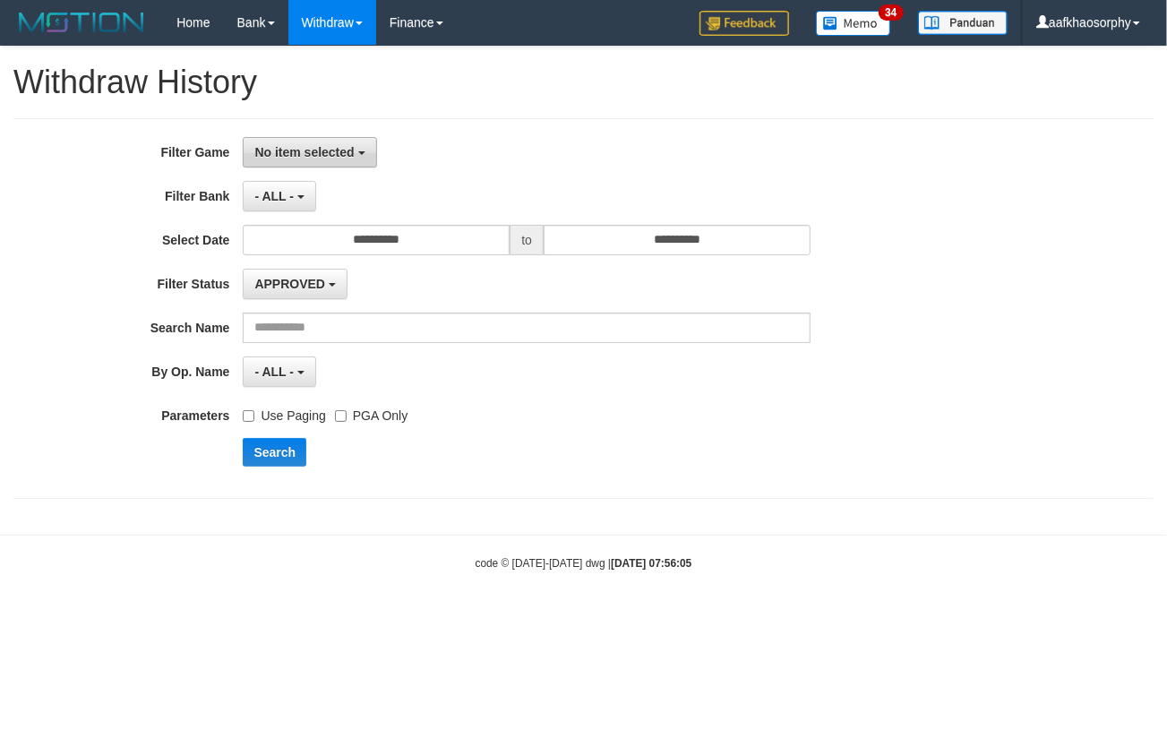
click at [344, 150] on span "No item selected" at bounding box center [303, 152] width 99 height 14
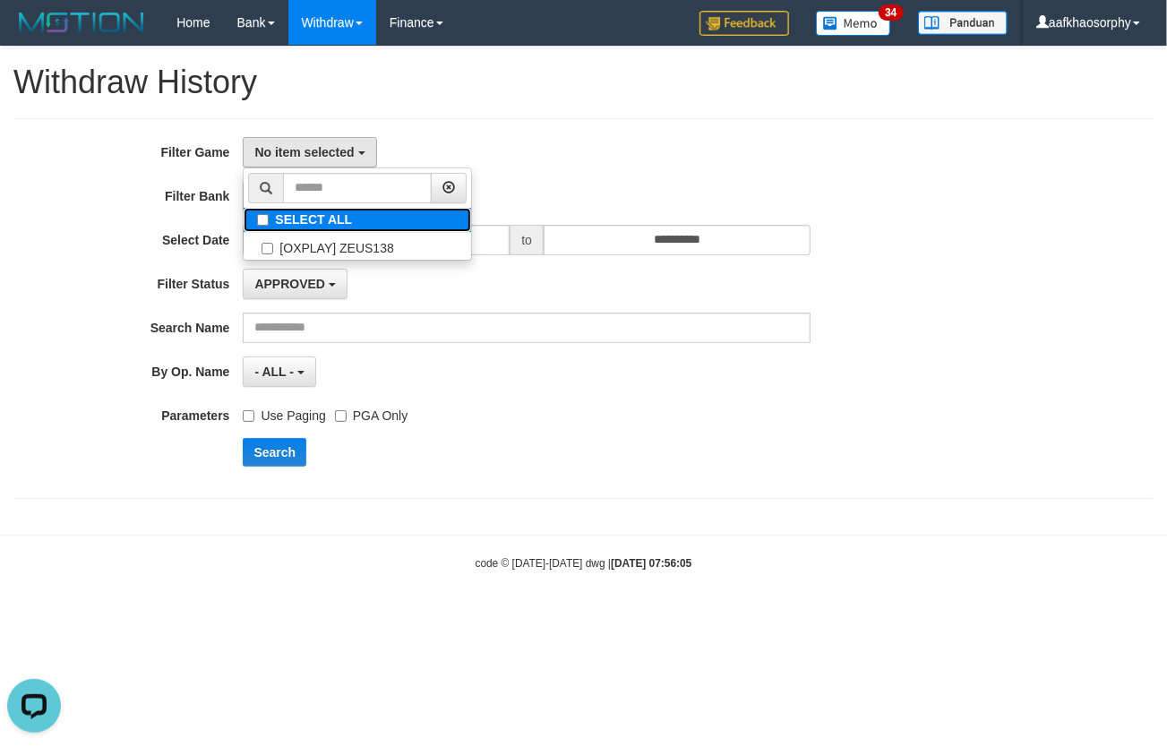
click at [358, 224] on label "SELECT ALL" at bounding box center [357, 220] width 227 height 24
select select "***"
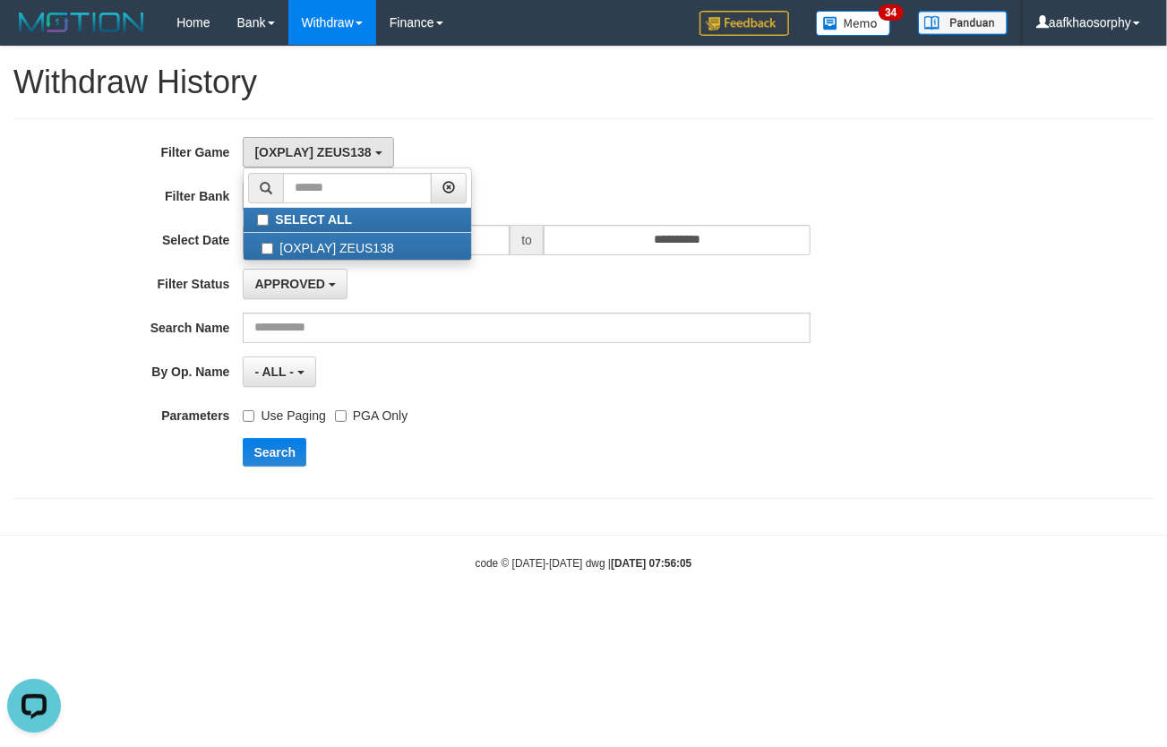
click at [468, 126] on div "**********" at bounding box center [583, 308] width 1140 height 381
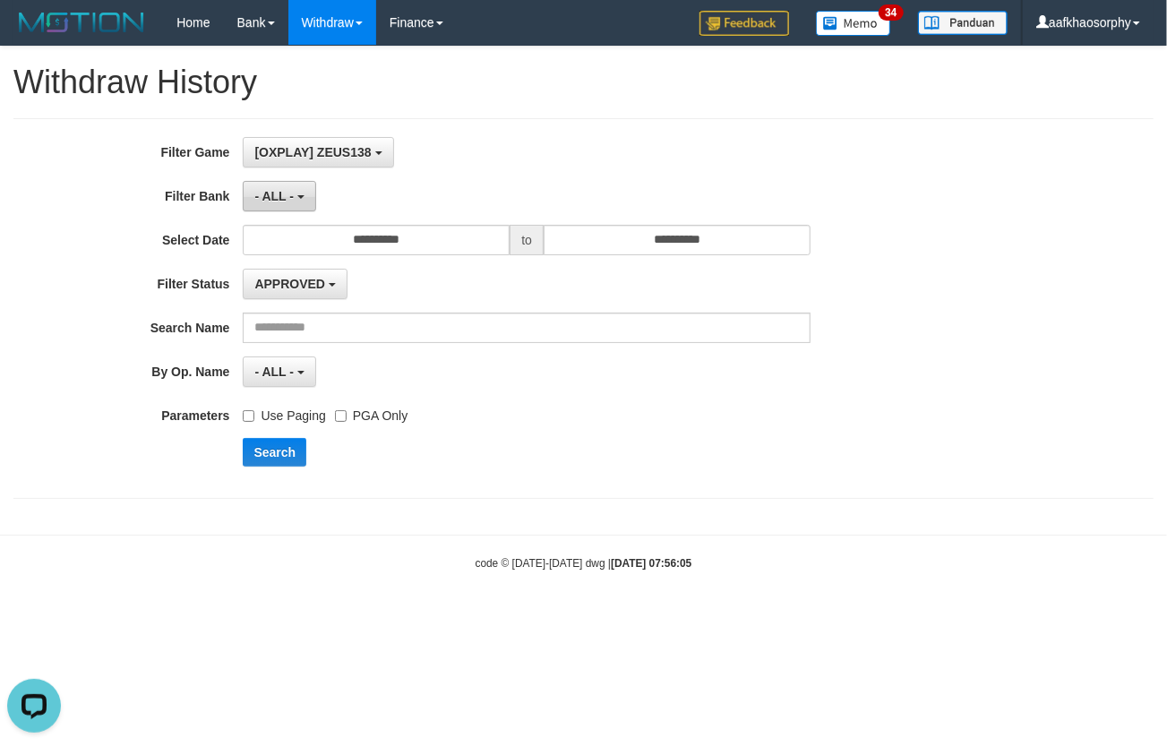
click at [298, 199] on button "- ALL -" at bounding box center [279, 196] width 73 height 30
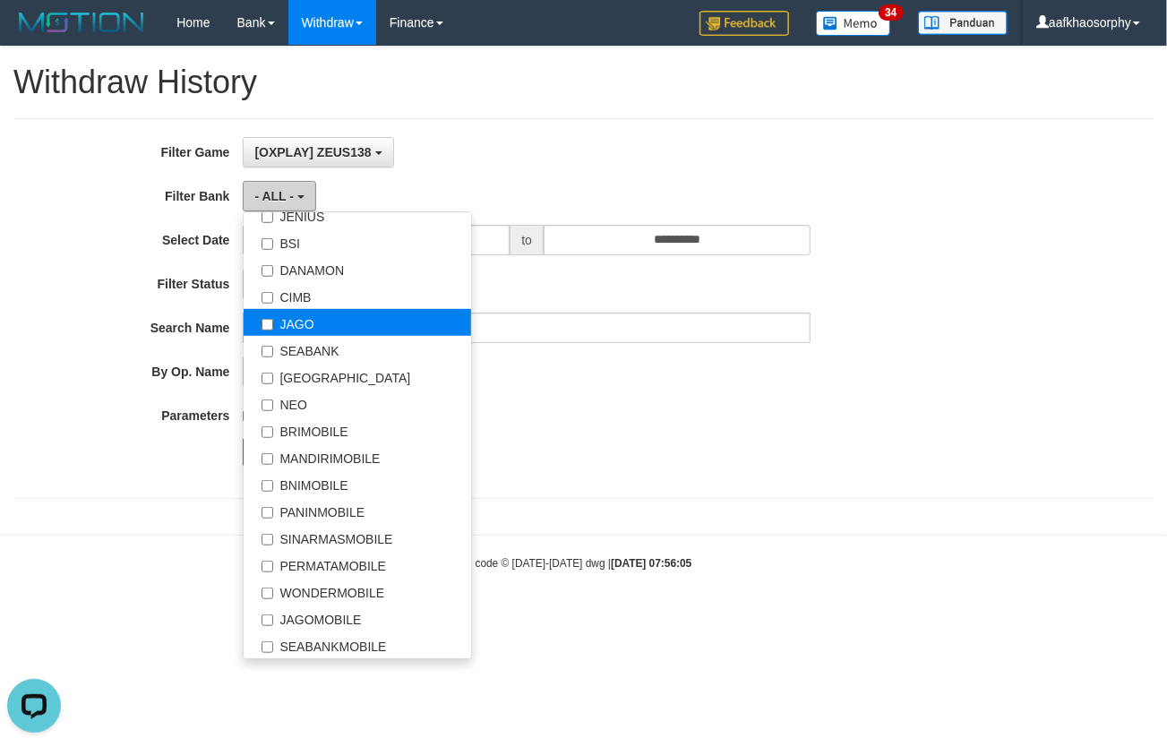
scroll to position [306, 0]
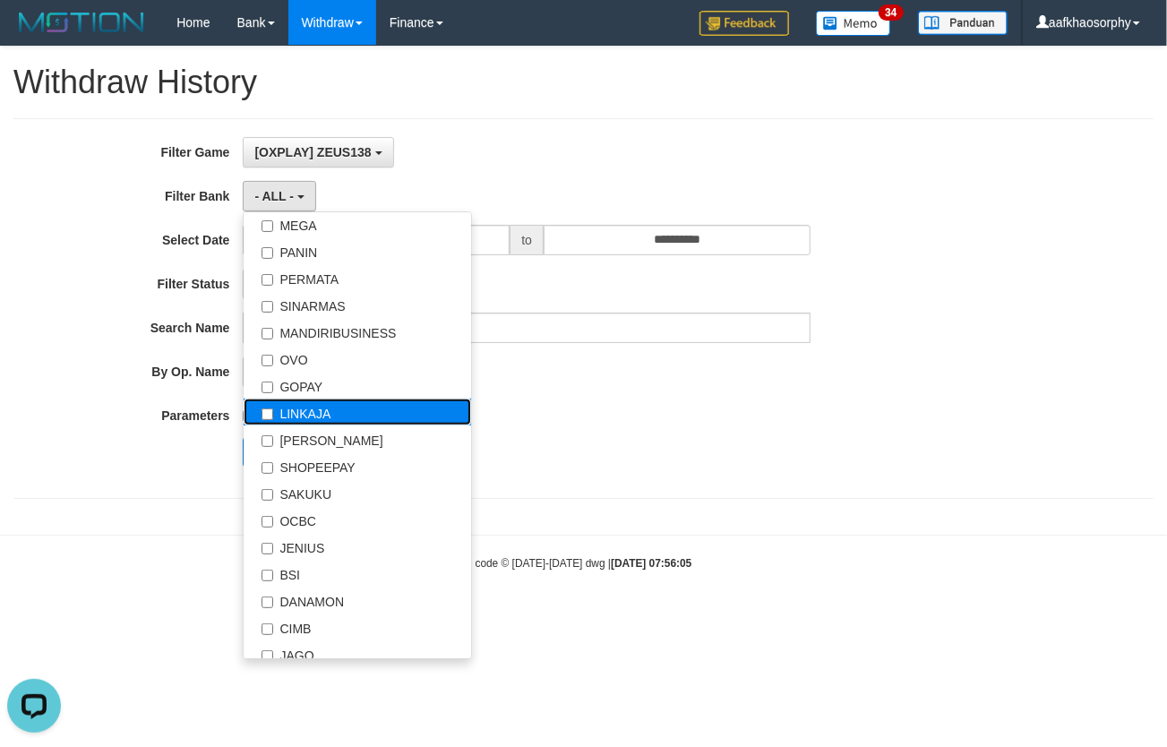
click at [294, 404] on label "LINKAJA" at bounding box center [357, 412] width 227 height 27
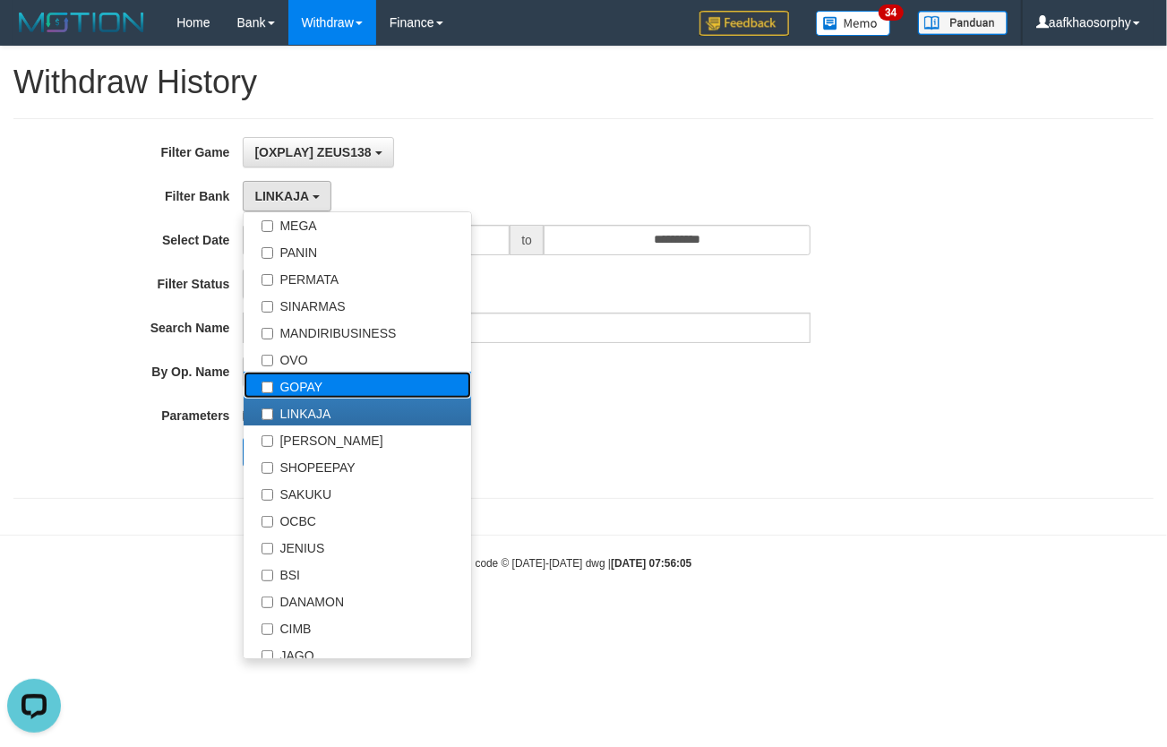
click at [292, 383] on label "GOPAY" at bounding box center [357, 385] width 227 height 27
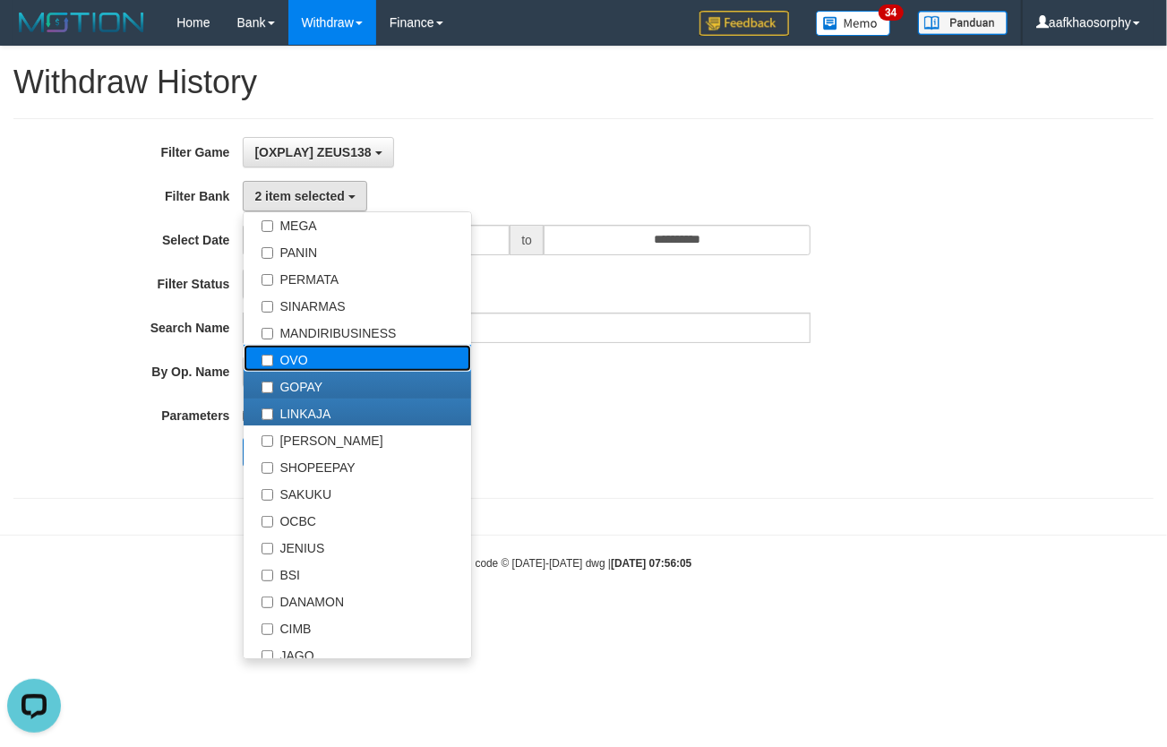
click at [294, 365] on label "OVO" at bounding box center [357, 358] width 227 height 27
drag, startPoint x: 693, startPoint y: 422, endPoint x: 540, endPoint y: 401, distance: 154.5
click at [693, 421] on div "Use Paging PGA Only" at bounding box center [526, 412] width 567 height 24
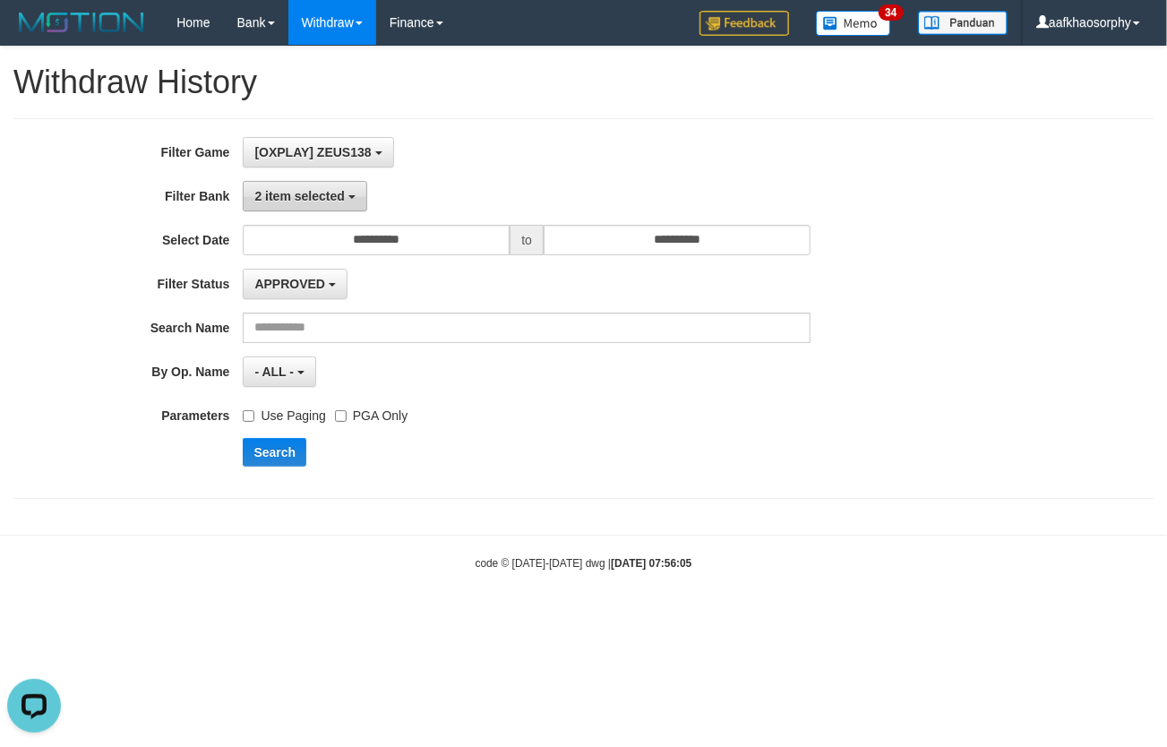
click at [299, 195] on span "2 item selected" at bounding box center [299, 196] width 90 height 14
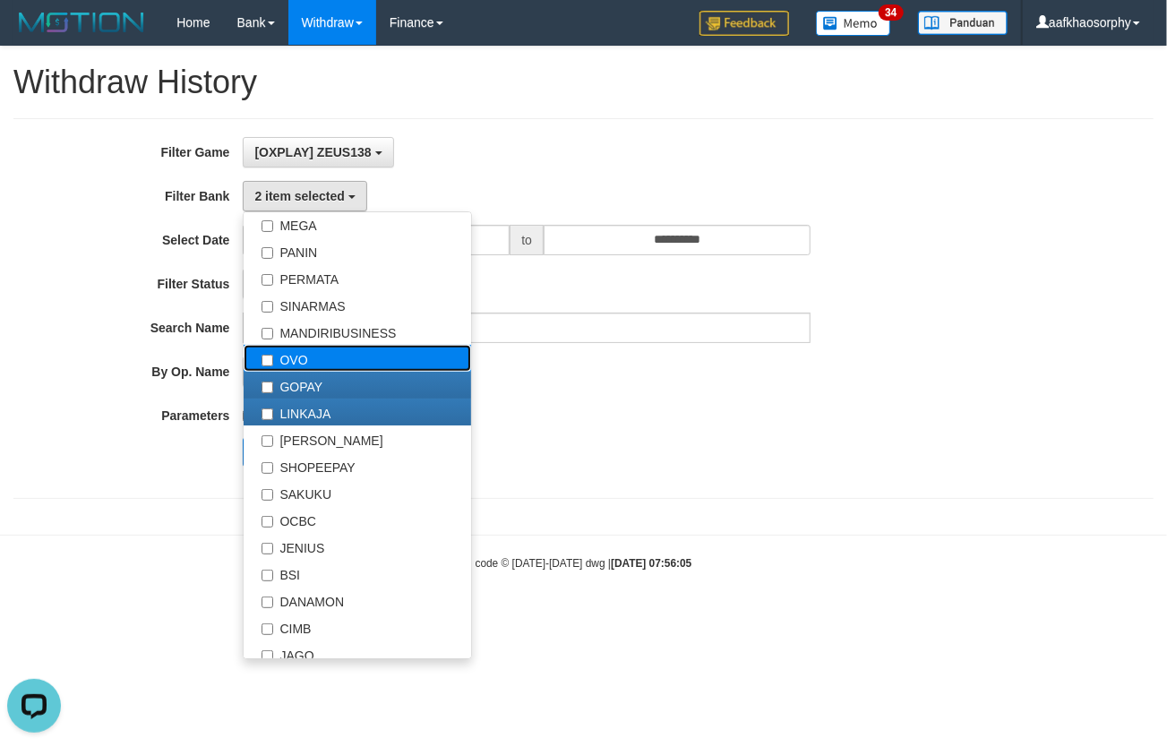
drag, startPoint x: 296, startPoint y: 359, endPoint x: 386, endPoint y: 371, distance: 90.3
click at [296, 363] on label "OVO" at bounding box center [357, 358] width 227 height 27
select select "***"
click at [683, 426] on div "**********" at bounding box center [486, 308] width 973 height 343
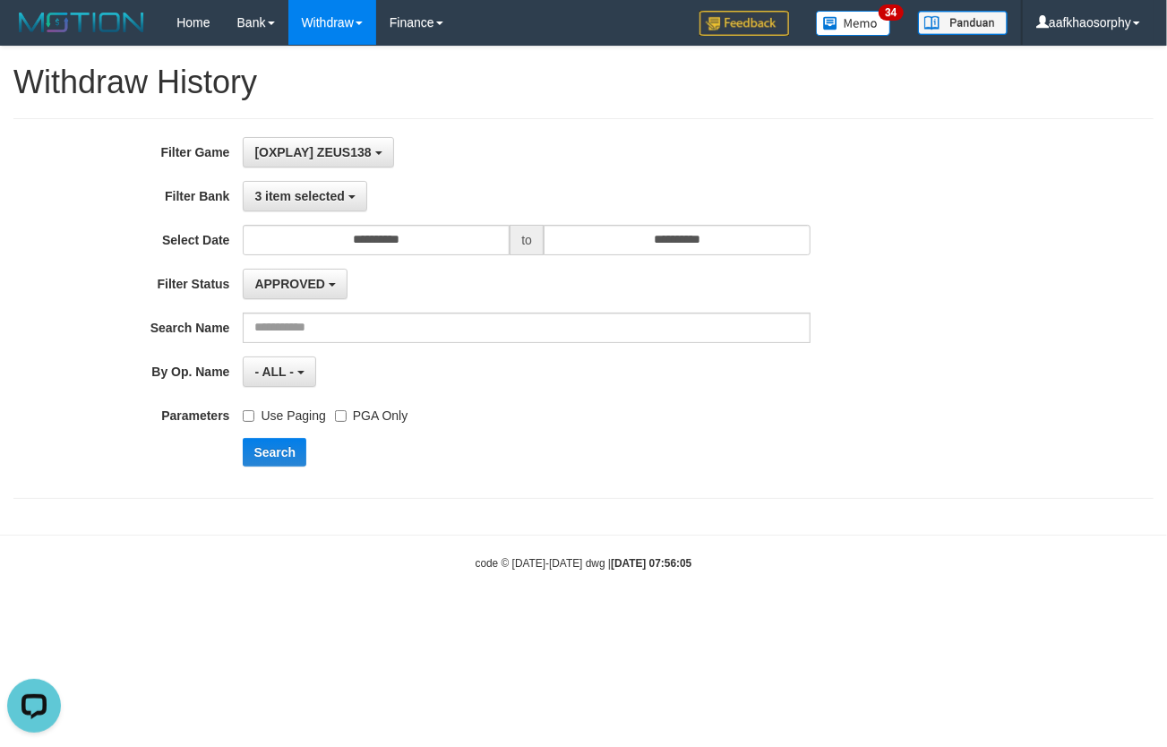
click at [265, 416] on label "Use Paging" at bounding box center [284, 412] width 82 height 24
click at [245, 453] on button "Search" at bounding box center [275, 452] width 64 height 29
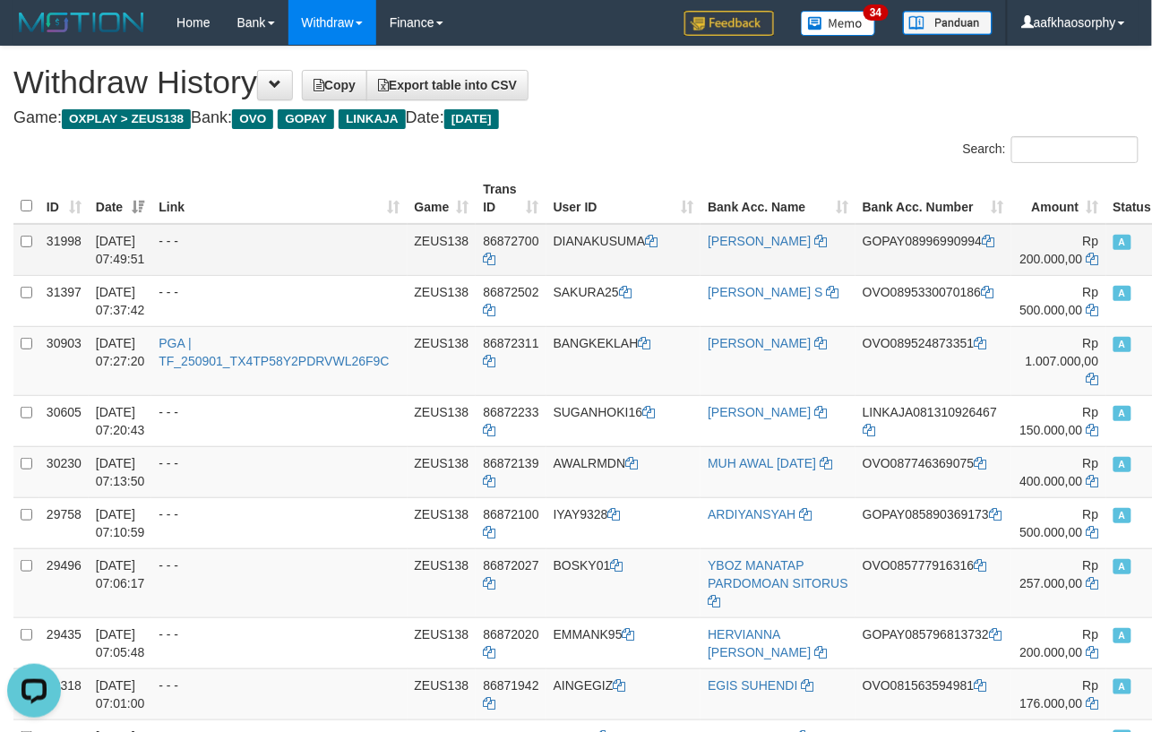
copy td "aafhemsreyoun"
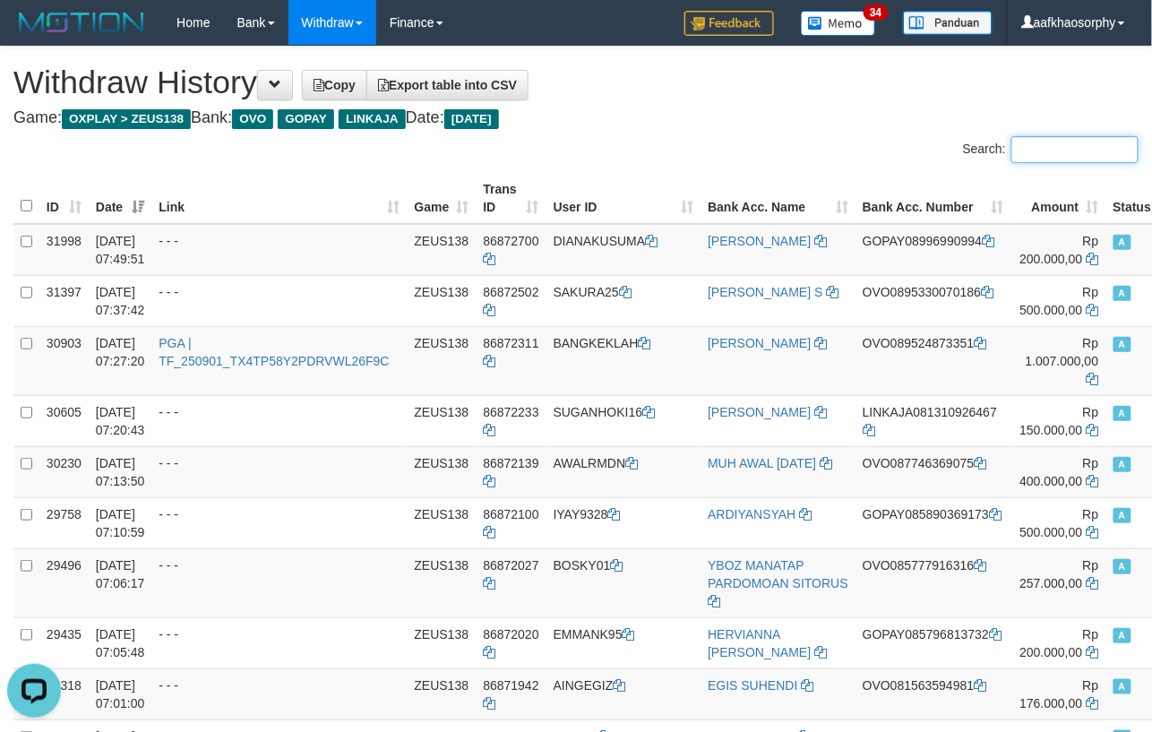
click at [1084, 150] on input "Search:" at bounding box center [1074, 149] width 127 height 27
paste input "**********"
type input "**********"
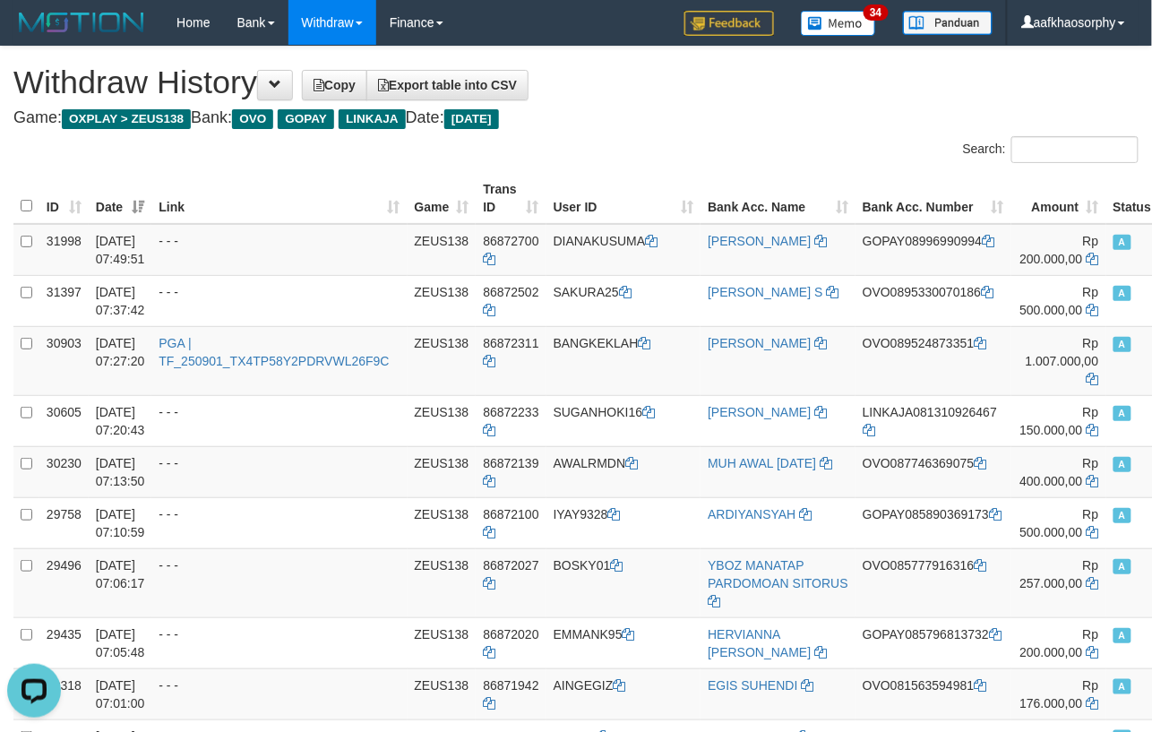
copy td "aafkhaosorphy"
click at [1046, 143] on input "Search:" at bounding box center [1074, 149] width 127 height 27
paste input "**********"
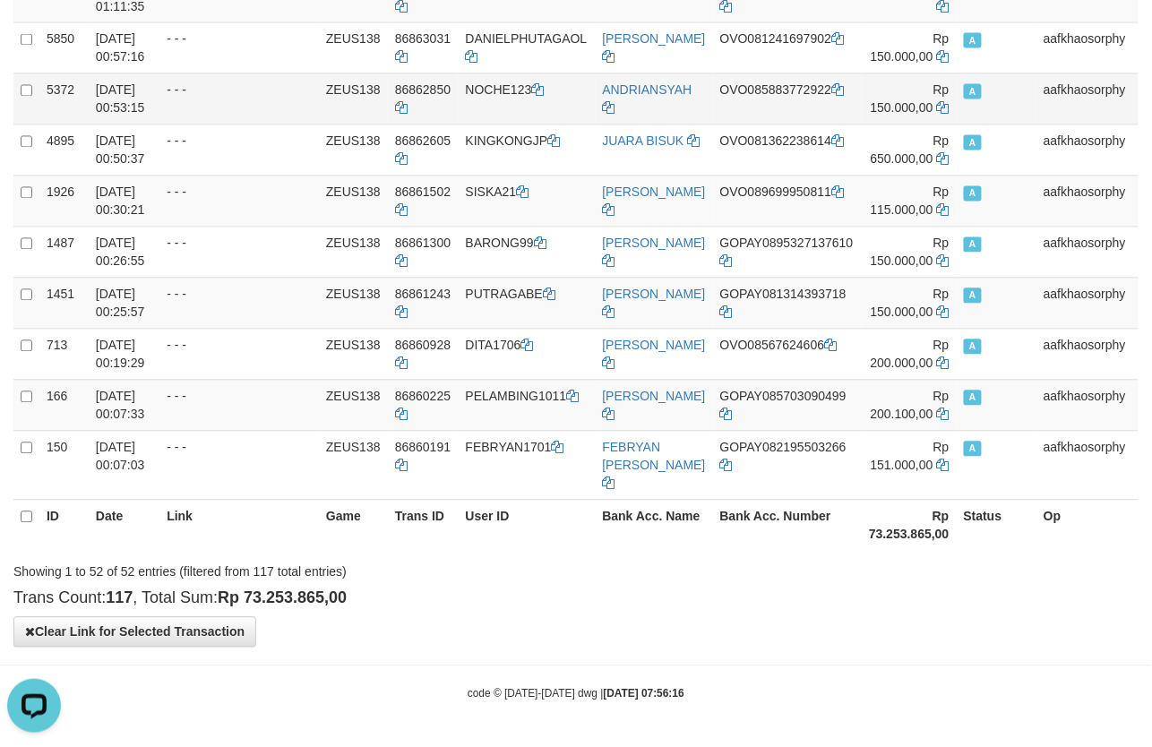
scroll to position [2717, 0]
type input "**********"
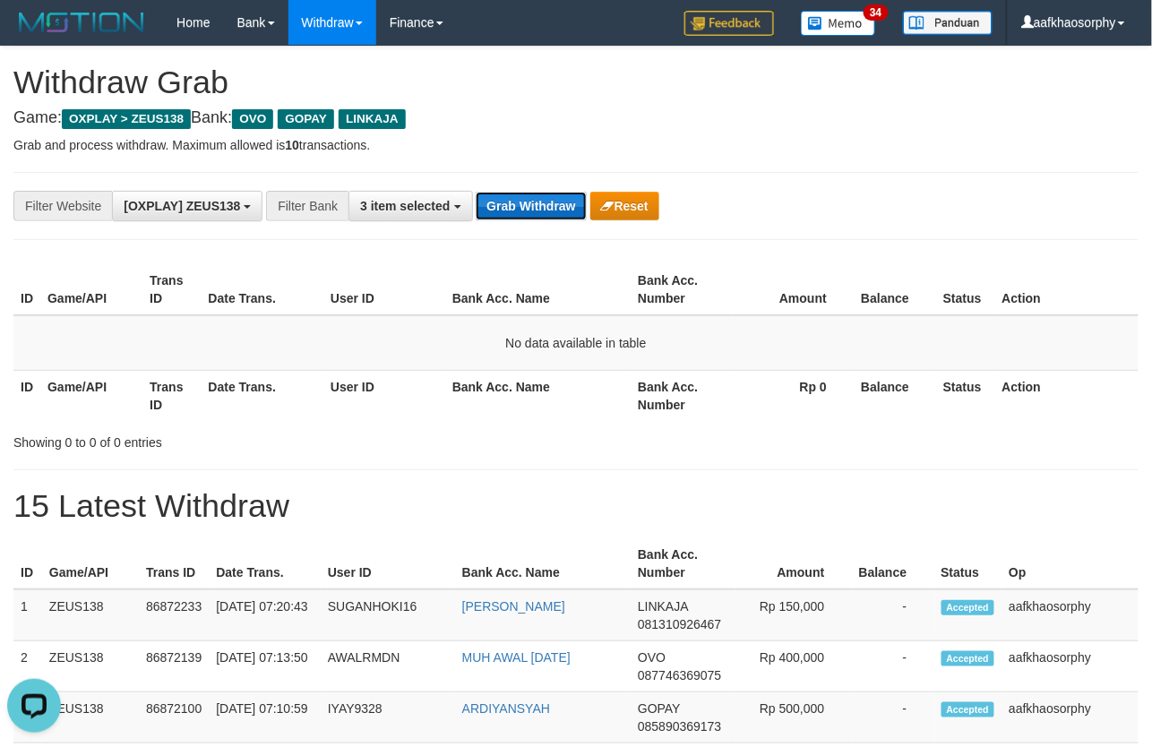
click at [545, 193] on button "Grab Withdraw" at bounding box center [531, 206] width 110 height 29
drag, startPoint x: 545, startPoint y: 193, endPoint x: 827, endPoint y: 247, distance: 287.4
click at [547, 197] on button "Grab Withdraw" at bounding box center [531, 206] width 110 height 29
click at [544, 217] on button "Grab Withdraw" at bounding box center [531, 206] width 110 height 29
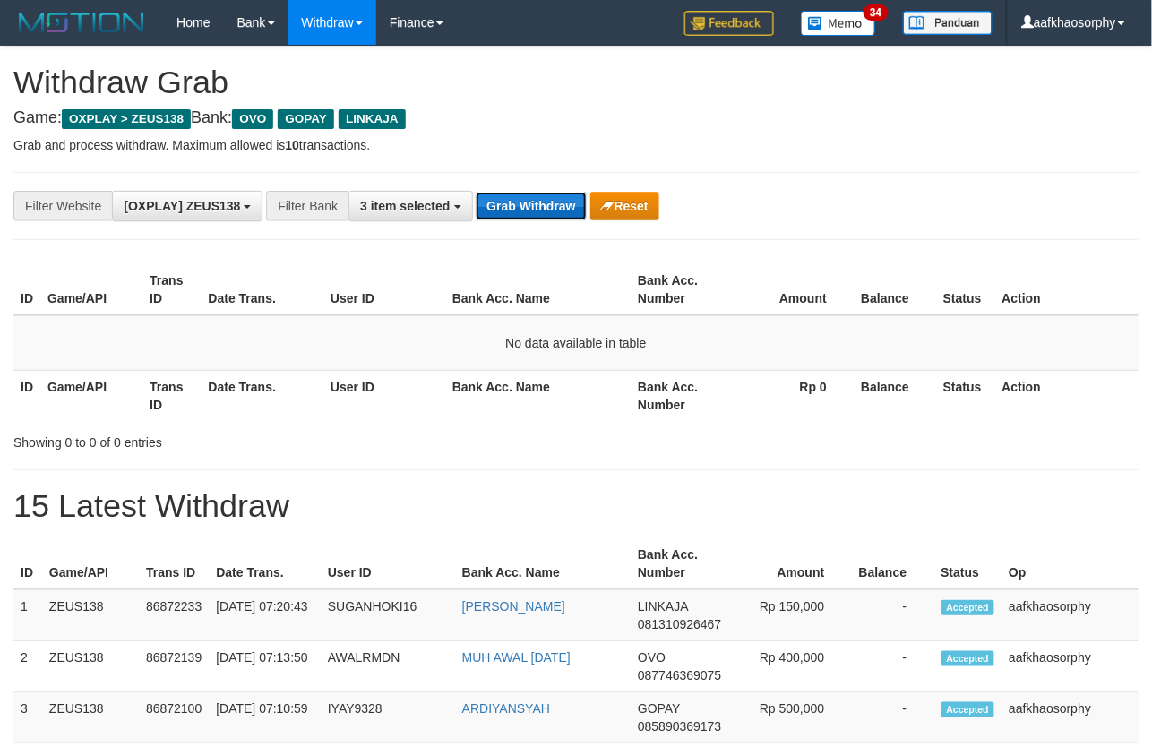
click at [536, 193] on button "Grab Withdraw" at bounding box center [531, 206] width 110 height 29
click at [518, 210] on button "Grab Withdraw" at bounding box center [531, 206] width 110 height 29
click at [516, 212] on button "Grab Withdraw" at bounding box center [531, 206] width 110 height 29
click at [513, 207] on button "Grab Withdraw" at bounding box center [531, 206] width 110 height 29
click at [513, 206] on button "Grab Withdraw" at bounding box center [531, 206] width 110 height 29
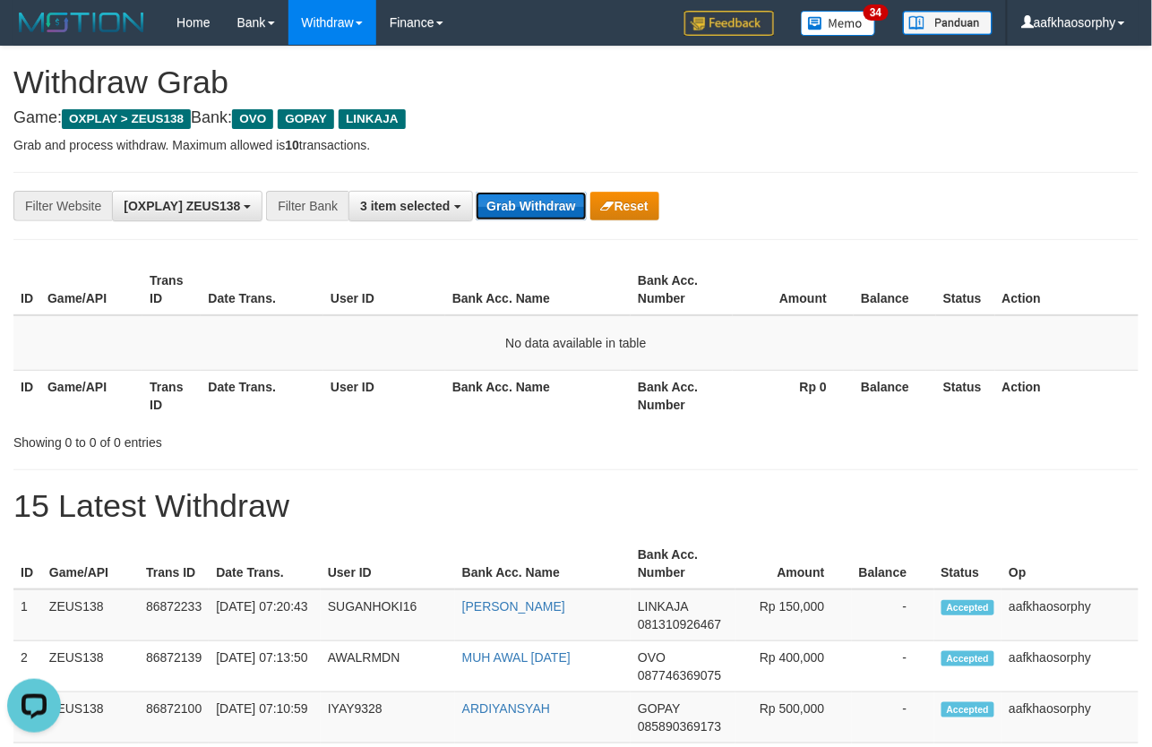
click at [513, 206] on button "Grab Withdraw" at bounding box center [531, 206] width 110 height 29
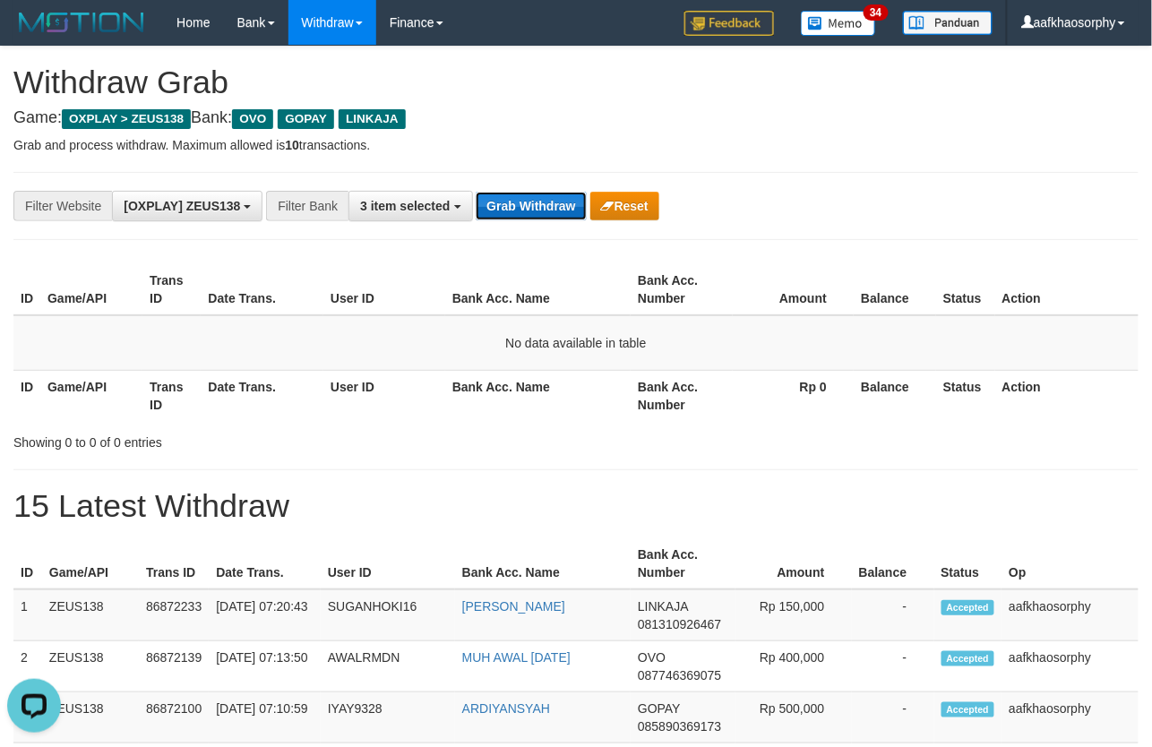
click at [511, 210] on button "Grab Withdraw" at bounding box center [531, 206] width 110 height 29
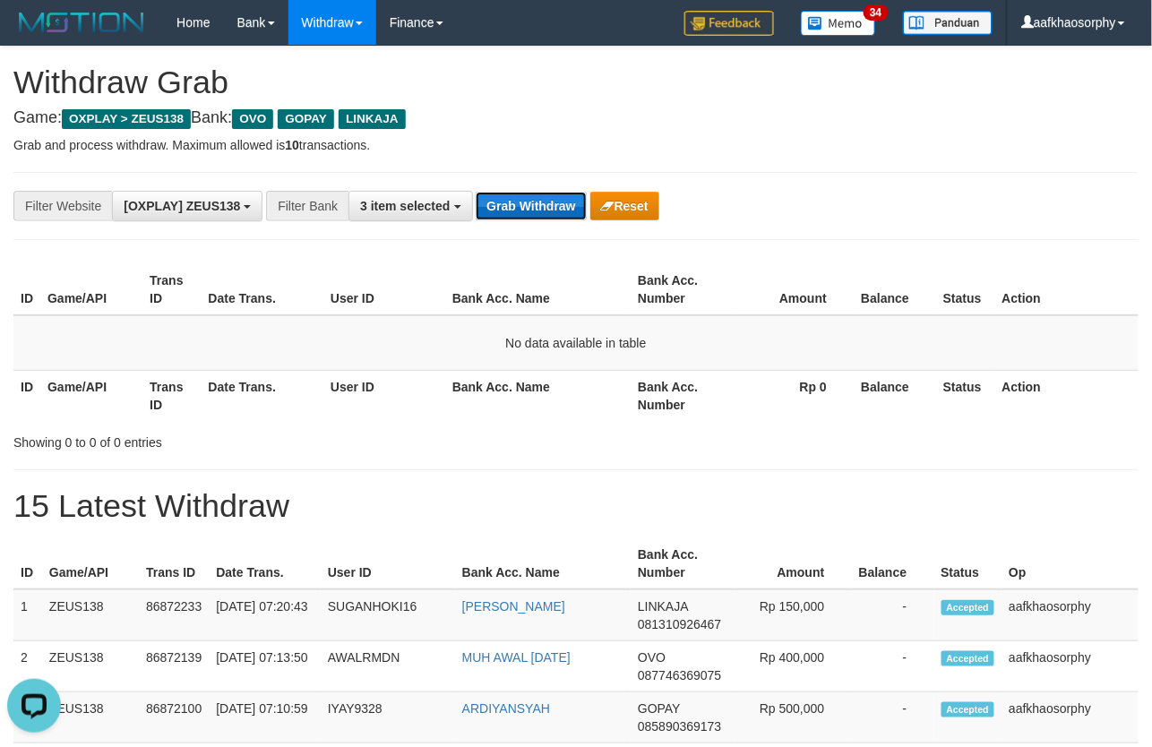
click at [511, 210] on button "Grab Withdraw" at bounding box center [531, 206] width 110 height 29
click at [539, 193] on button "Grab Withdraw" at bounding box center [531, 206] width 110 height 29
click at [538, 198] on button "Grab Withdraw" at bounding box center [531, 206] width 110 height 29
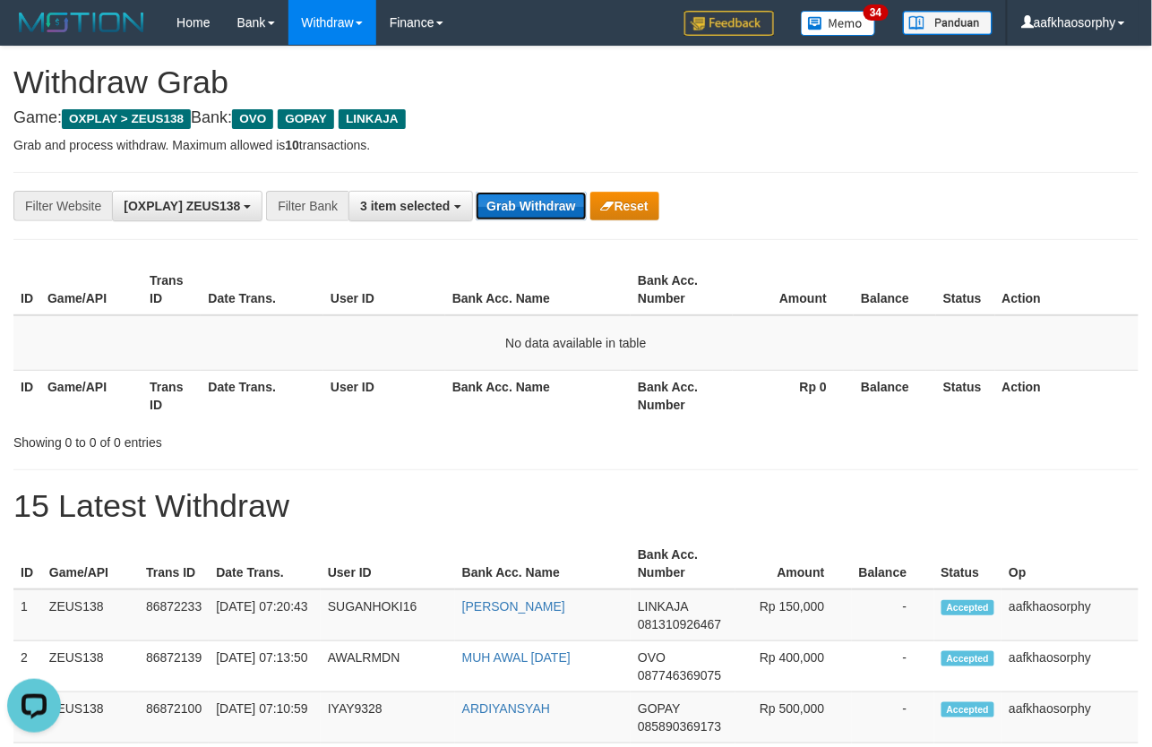
click at [538, 198] on button "Grab Withdraw" at bounding box center [531, 206] width 110 height 29
click at [547, 207] on button "Grab Withdraw" at bounding box center [531, 206] width 110 height 29
click at [575, 199] on button "Grab Withdraw" at bounding box center [531, 206] width 110 height 29
click at [476, 192] on button "Grab Withdraw" at bounding box center [531, 206] width 110 height 29
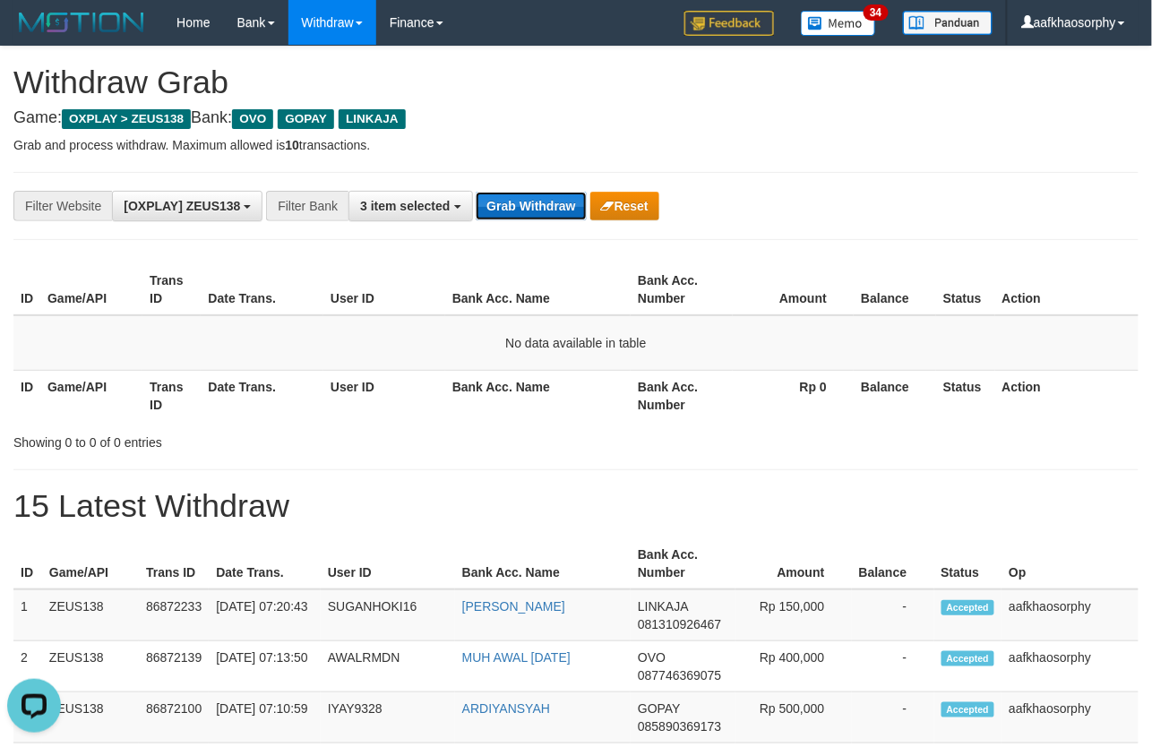
click at [571, 199] on button "Grab Withdraw" at bounding box center [531, 206] width 110 height 29
click at [476, 192] on button "Grab Withdraw" at bounding box center [531, 206] width 110 height 29
drag, startPoint x: 0, startPoint y: 0, endPoint x: 571, endPoint y: 199, distance: 605.0
click at [571, 199] on button "Grab Withdraw" at bounding box center [531, 206] width 110 height 29
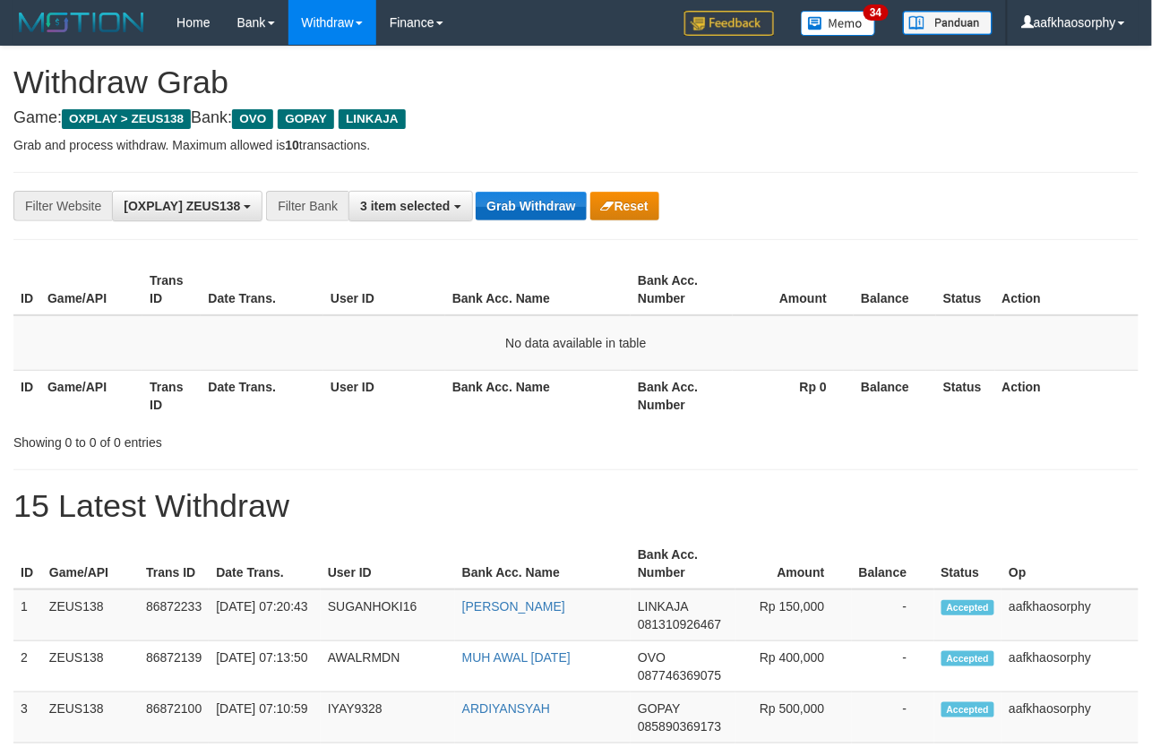
click at [571, 199] on button "Grab Withdraw" at bounding box center [531, 206] width 110 height 29
drag, startPoint x: 571, startPoint y: 199, endPoint x: 1156, endPoint y: 234, distance: 585.9
click at [585, 203] on div "Grab Withdraw Reset" at bounding box center [567, 206] width 183 height 29
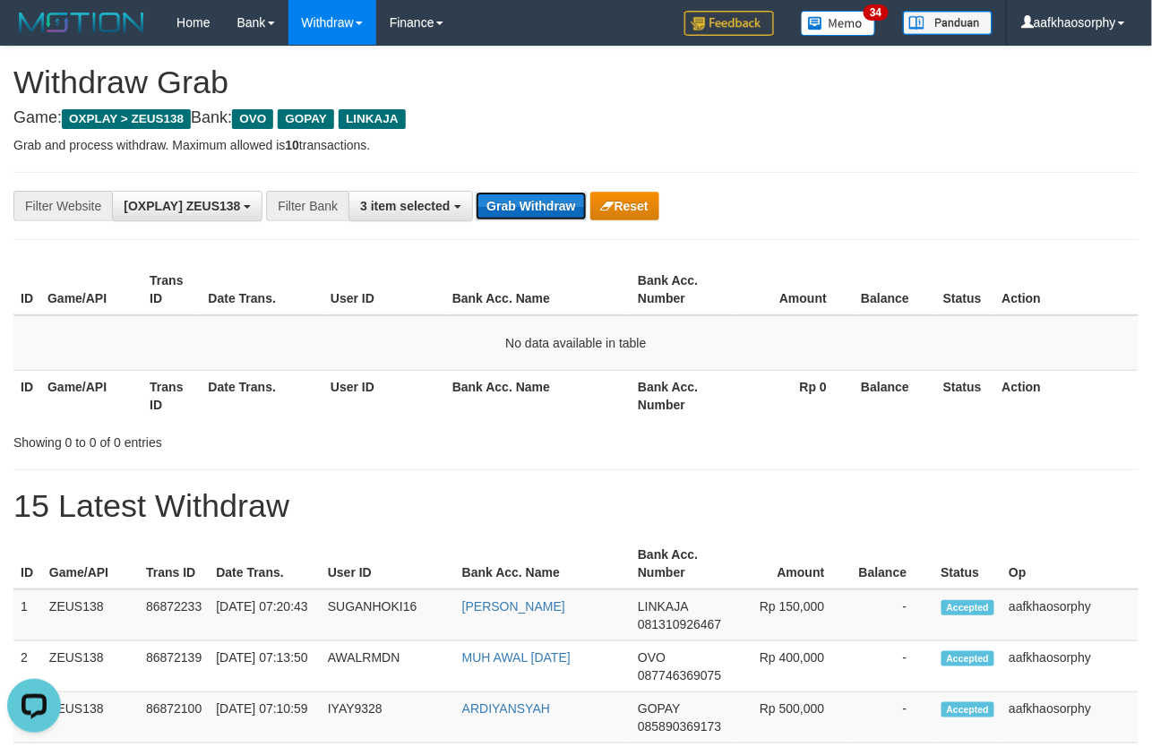
click at [497, 209] on button "Grab Withdraw" at bounding box center [531, 206] width 110 height 29
click at [508, 206] on button "Grab Withdraw" at bounding box center [531, 206] width 110 height 29
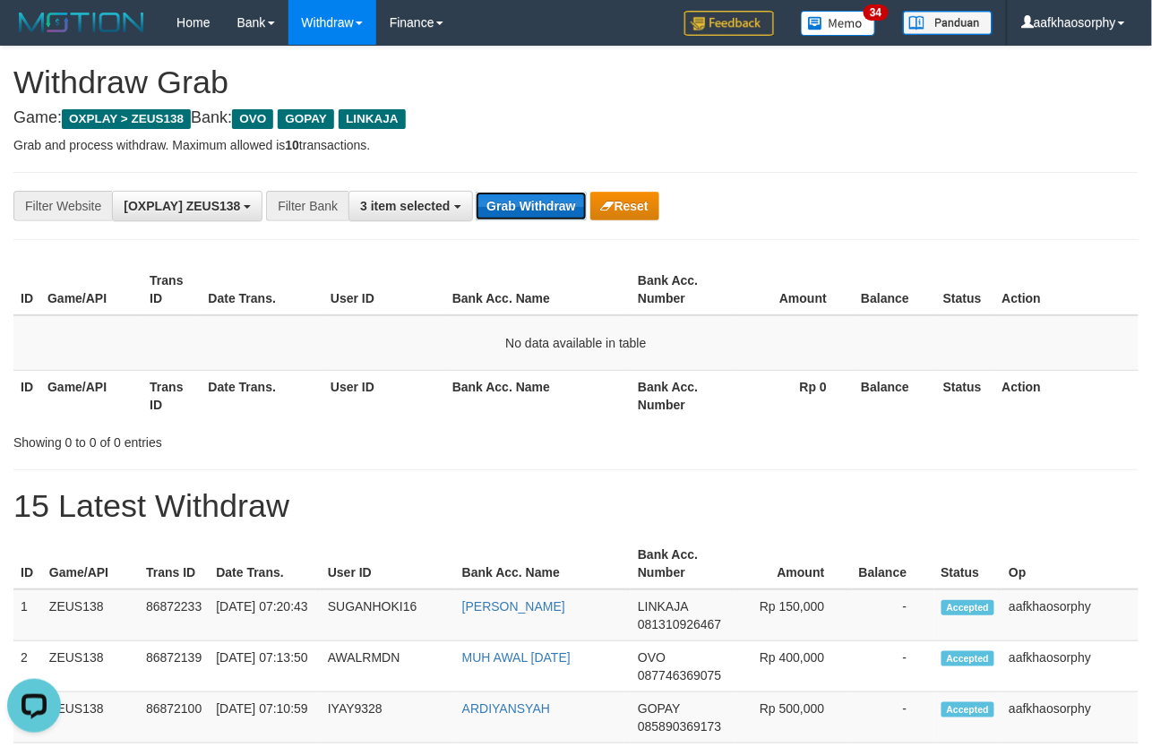
click at [504, 208] on button "Grab Withdraw" at bounding box center [531, 206] width 110 height 29
drag, startPoint x: 504, startPoint y: 209, endPoint x: 1166, endPoint y: 275, distance: 665.2
click at [540, 213] on button "Grab Withdraw" at bounding box center [531, 206] width 110 height 29
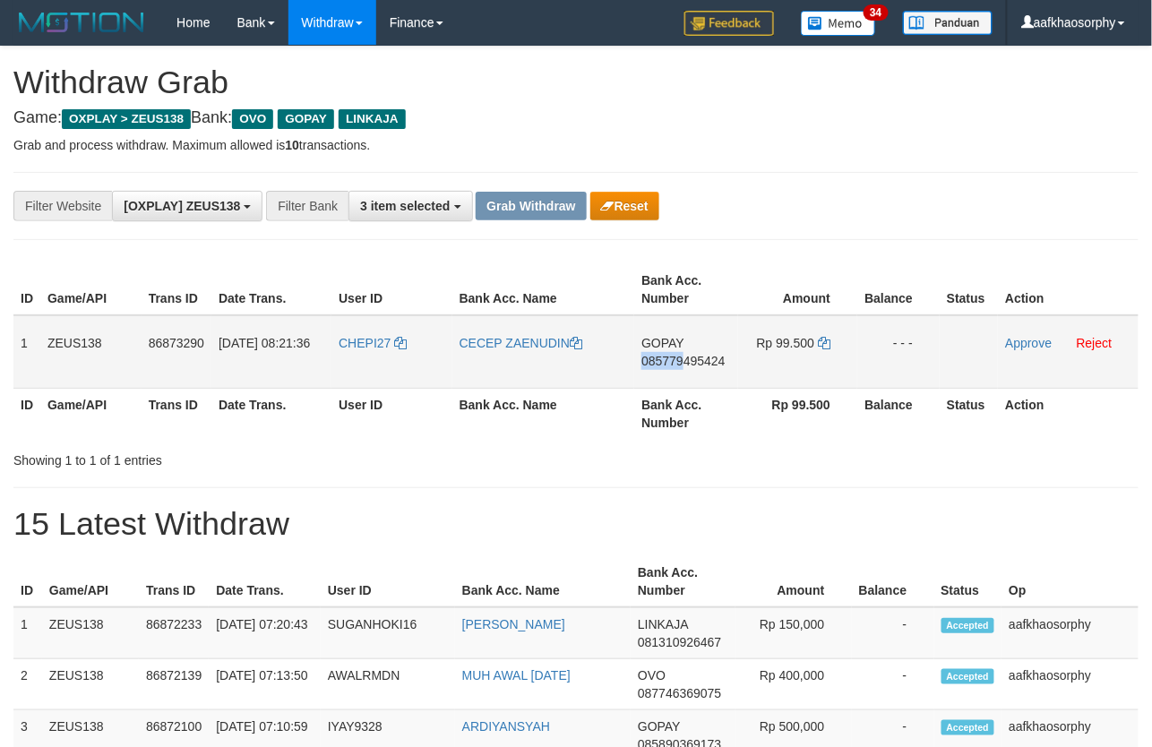
click at [683, 353] on td "GOPAY 085779495424" at bounding box center [685, 351] width 103 height 73
click at [683, 354] on span "085779495424" at bounding box center [682, 361] width 83 height 14
copy td "085779"
click at [683, 354] on span "085779495424" at bounding box center [682, 361] width 83 height 14
click at [834, 345] on td "Rp 99.500" at bounding box center [797, 351] width 119 height 73
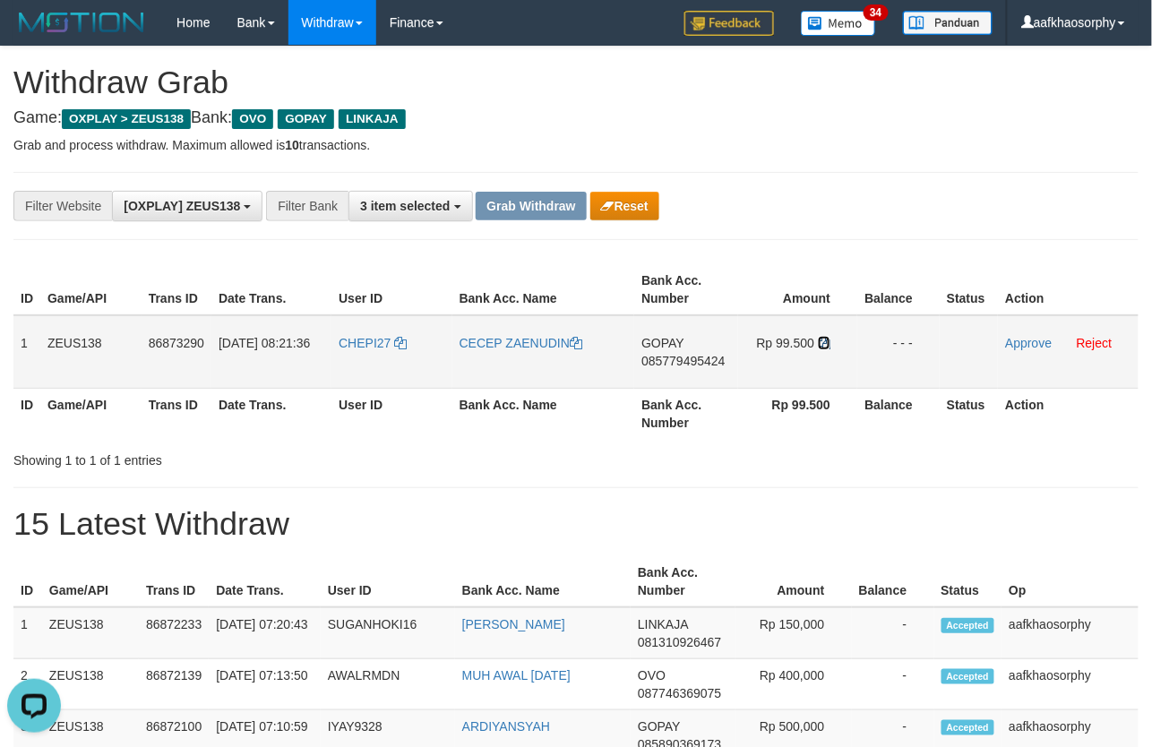
click at [826, 341] on icon at bounding box center [824, 343] width 13 height 13
drag, startPoint x: 826, startPoint y: 341, endPoint x: 1153, endPoint y: 342, distance: 326.9
click at [831, 342] on td "Rp 99.500" at bounding box center [797, 351] width 119 height 73
drag, startPoint x: 576, startPoint y: 376, endPoint x: 363, endPoint y: 380, distance: 213.2
click at [569, 376] on td "CECEP ZAENUDIN" at bounding box center [543, 351] width 183 height 73
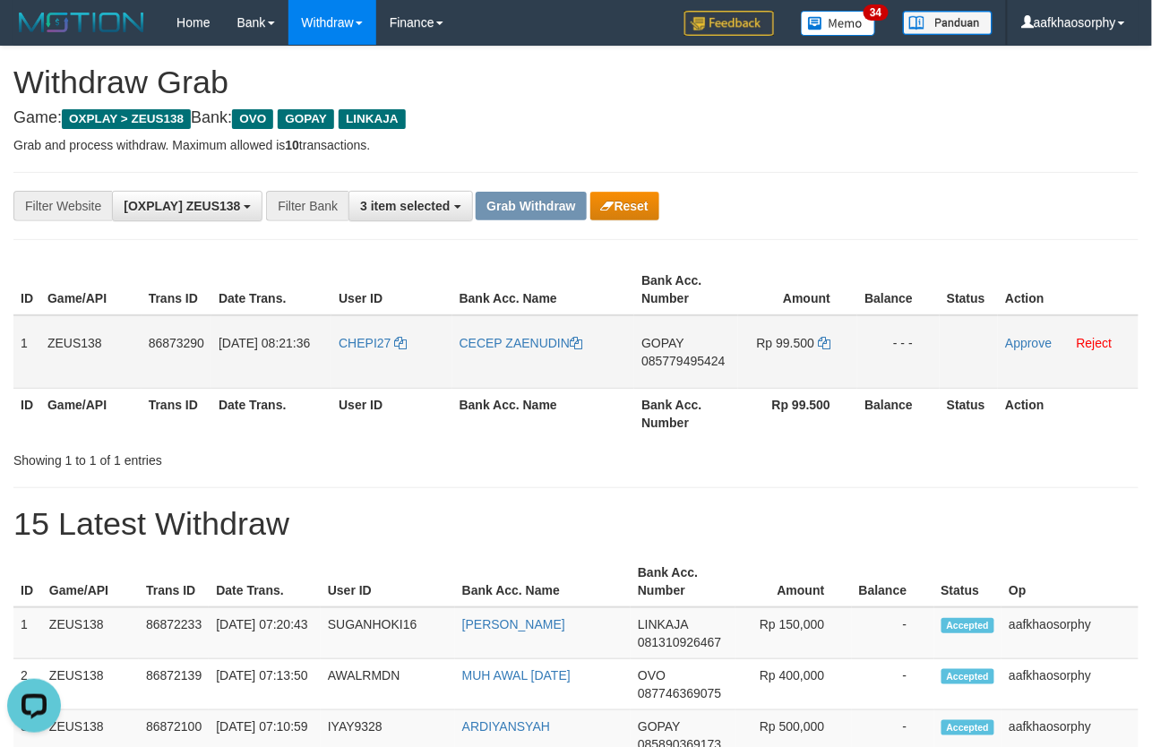
click at [287, 373] on td "01/09/2025 08:21:36" at bounding box center [271, 351] width 120 height 73
click at [367, 363] on td "CHEPI27" at bounding box center [391, 351] width 121 height 73
drag, startPoint x: 367, startPoint y: 363, endPoint x: 693, endPoint y: 388, distance: 327.0
click at [368, 363] on td "CHEPI27" at bounding box center [391, 351] width 121 height 73
copy span "CHEPI27"
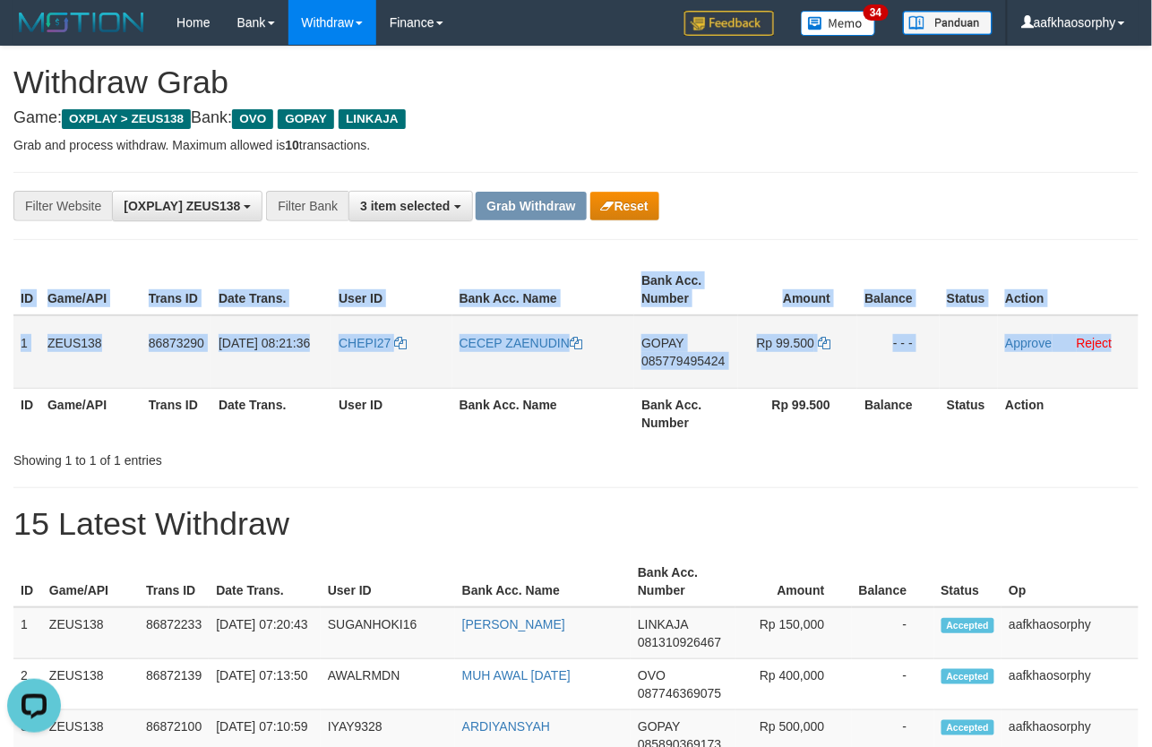
drag, startPoint x: 12, startPoint y: 324, endPoint x: 852, endPoint y: 344, distance: 840.3
click at [1111, 346] on div "ID Game/API Trans ID Date Trans. User ID Bank Acc. Name Bank Acc. Number Amount…" at bounding box center [576, 351] width 1152 height 185
click at [36, 348] on td "1" at bounding box center [26, 351] width 27 height 73
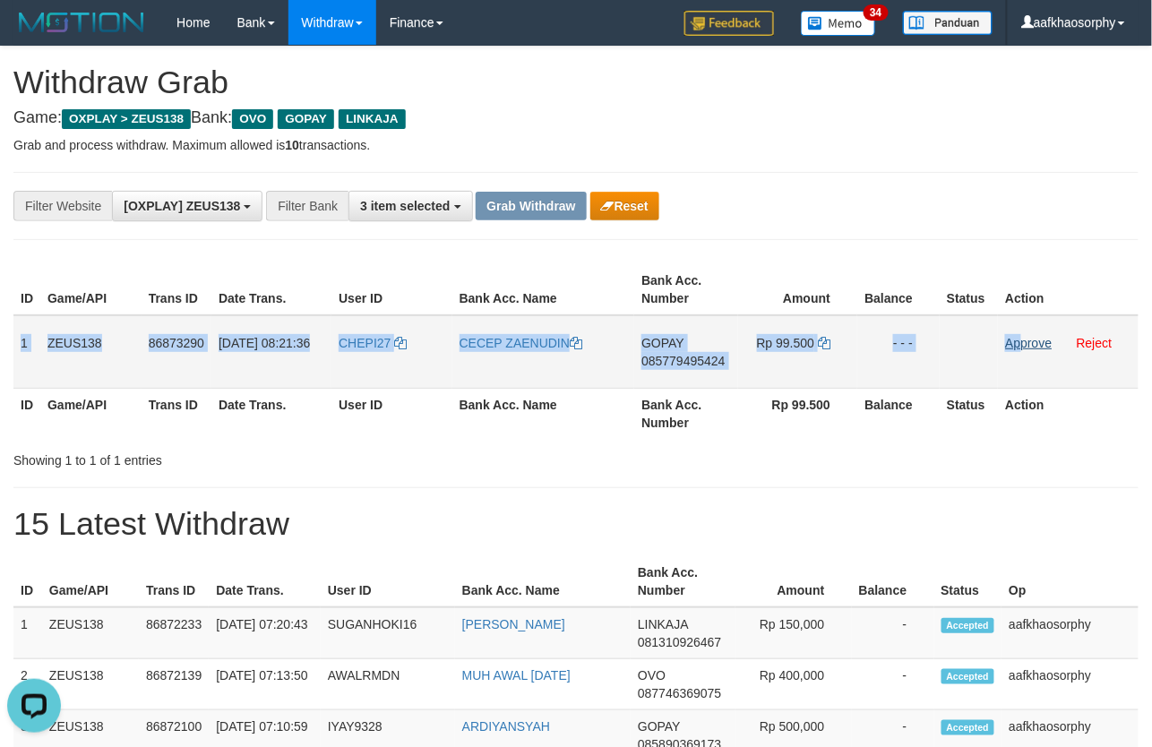
drag, startPoint x: 21, startPoint y: 344, endPoint x: 1024, endPoint y: 346, distance: 1003.1
click at [1024, 346] on tr "1 ZEUS138 86873290 01/09/2025 08:21:36 CHEPI27 CECEP ZAENUDIN GOPAY 08577949542…" at bounding box center [575, 351] width 1125 height 73
copy tr "1 ZEUS138 86873290 01/09/2025 08:21:36 CHEPI27 CECEP ZAENUDIN GOPAY 08577949542…"
click at [1024, 343] on link "Approve" at bounding box center [1028, 343] width 47 height 14
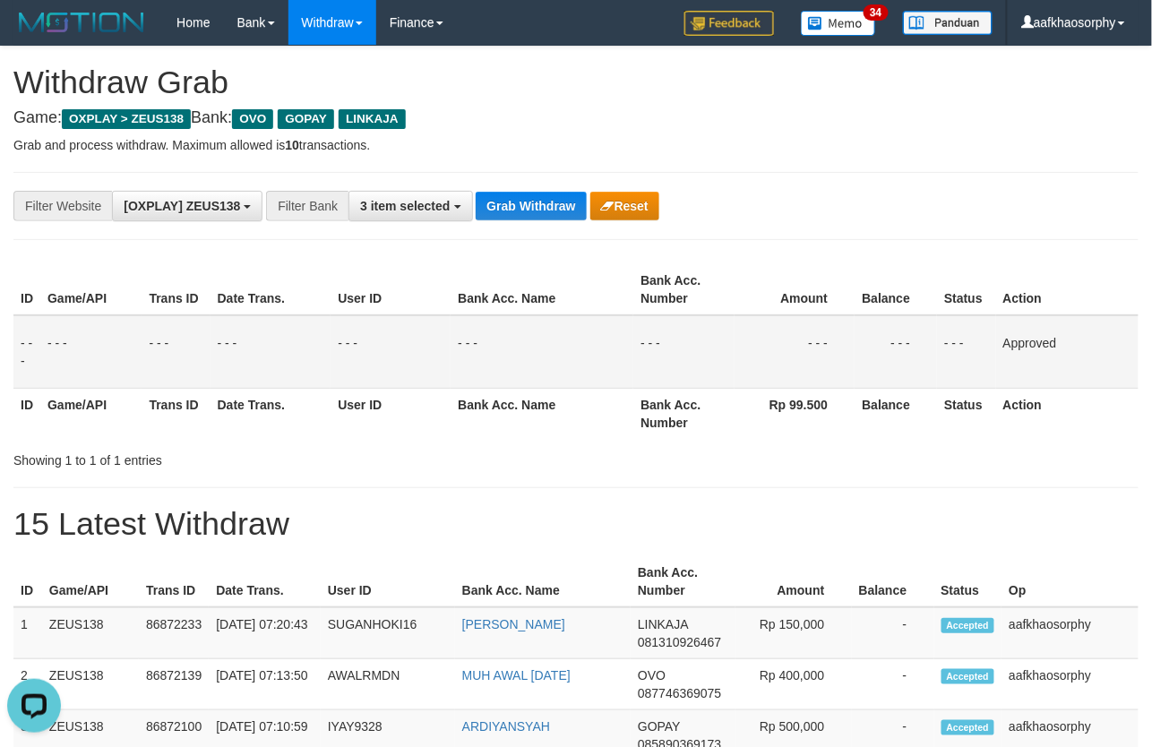
click at [858, 313] on th "Balance" at bounding box center [895, 289] width 82 height 51
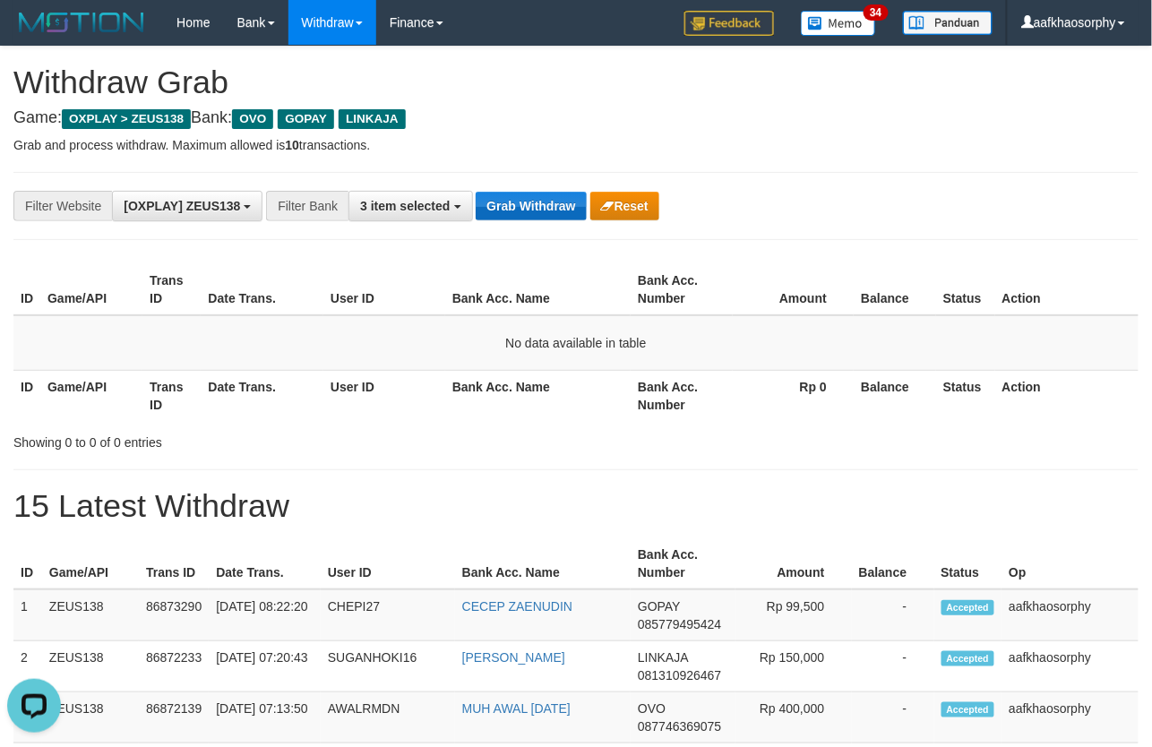
click at [564, 221] on div "**********" at bounding box center [575, 206] width 1125 height 68
click at [567, 203] on button "Grab Withdraw" at bounding box center [531, 206] width 110 height 29
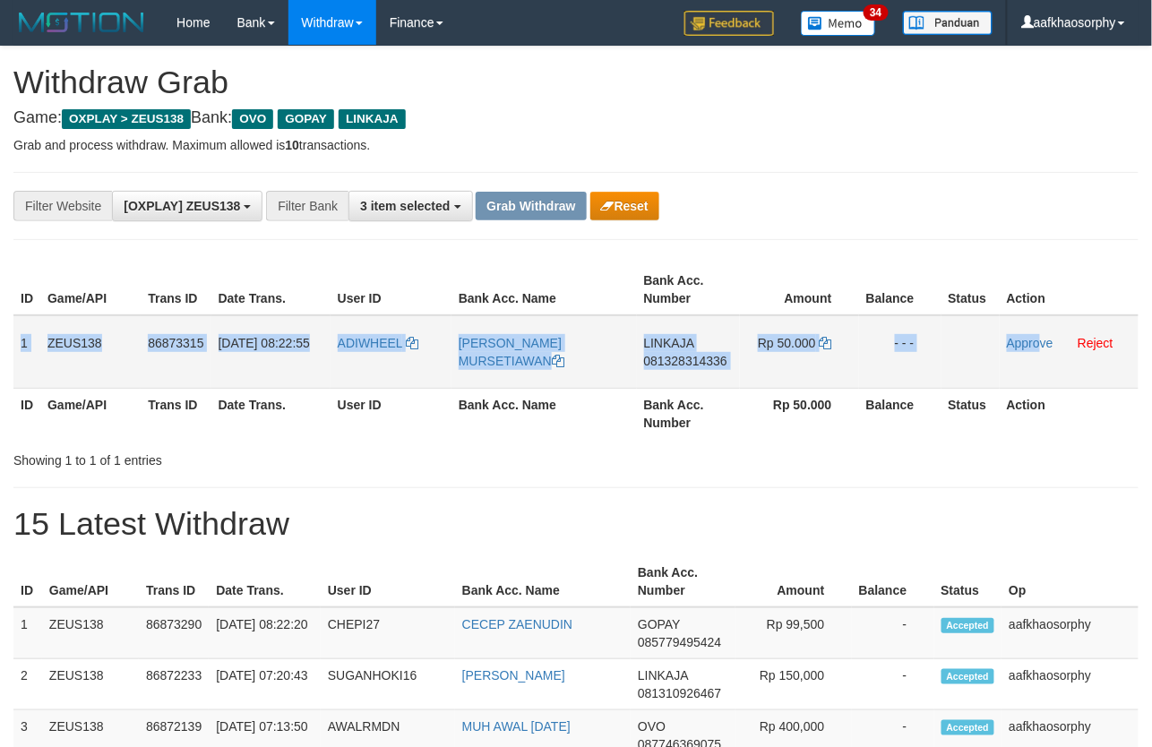
drag, startPoint x: 21, startPoint y: 333, endPoint x: 1061, endPoint y: 339, distance: 1039.8
click at [1060, 339] on tr "1 ZEUS138 86873315 01/09/2025 08:22:55 ADIWHEEL IRVAN ADI MURSETIAWAN LINKAJA 0…" at bounding box center [575, 351] width 1125 height 73
click at [723, 373] on td "LINKAJA 081328314336" at bounding box center [688, 351] width 103 height 73
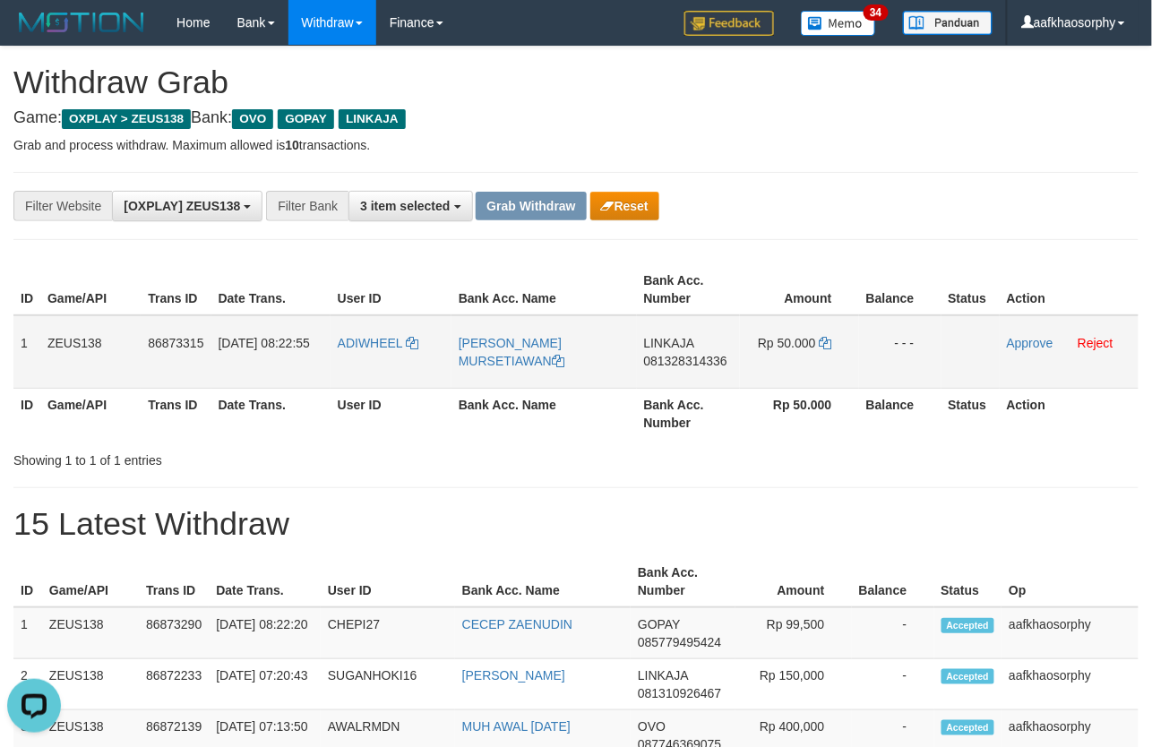
click at [715, 358] on span "081328314336" at bounding box center [685, 361] width 83 height 14
click at [828, 344] on icon at bounding box center [826, 343] width 13 height 13
drag, startPoint x: 828, startPoint y: 344, endPoint x: 1107, endPoint y: 352, distance: 279.6
click at [902, 343] on tr "1 ZEUS138 86873315 01/09/2025 08:22:55 ADIWHEEL IRVAN ADI MURSETIAWAN LINKAJA 0…" at bounding box center [575, 351] width 1125 height 73
click at [398, 323] on tr "1 ZEUS138 86873315 01/09/2025 08:22:55 ADIWHEEL IRVAN ADI MURSETIAWAN LINKAJA 0…" at bounding box center [575, 351] width 1125 height 73
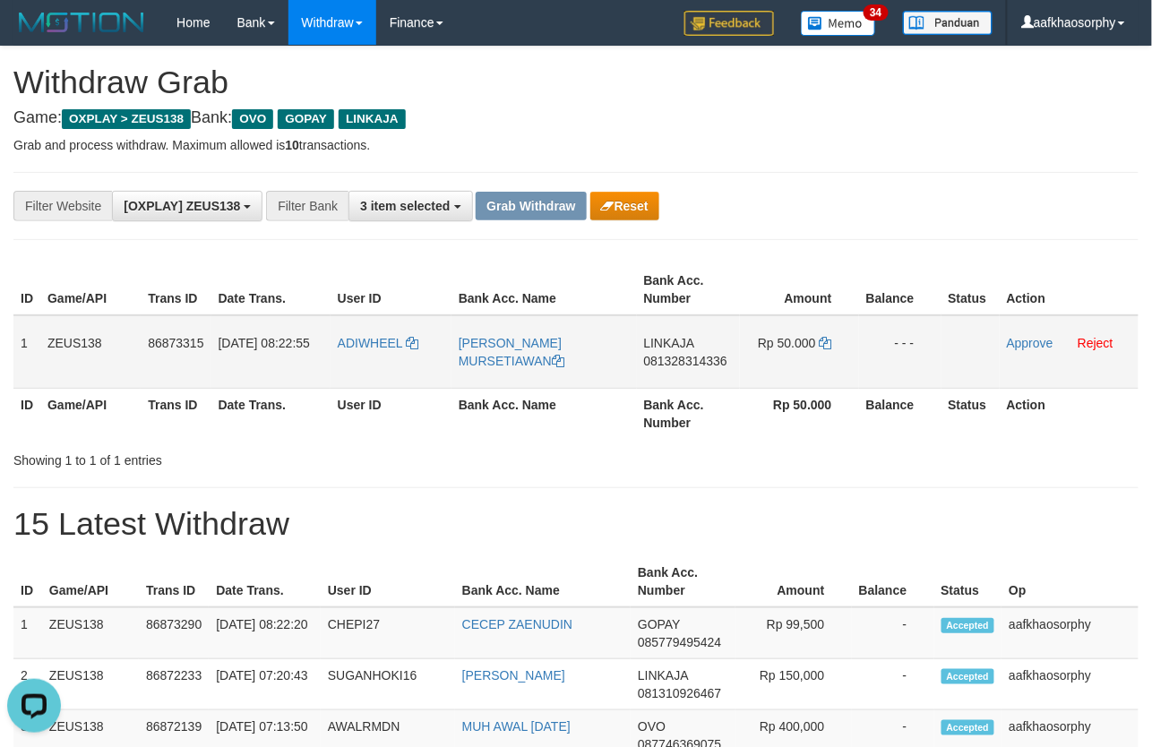
click at [378, 355] on td "ADIWHEEL" at bounding box center [390, 351] width 121 height 73
copy link "ADIWHEEL"
click at [1008, 337] on link "Approve" at bounding box center [1030, 343] width 47 height 14
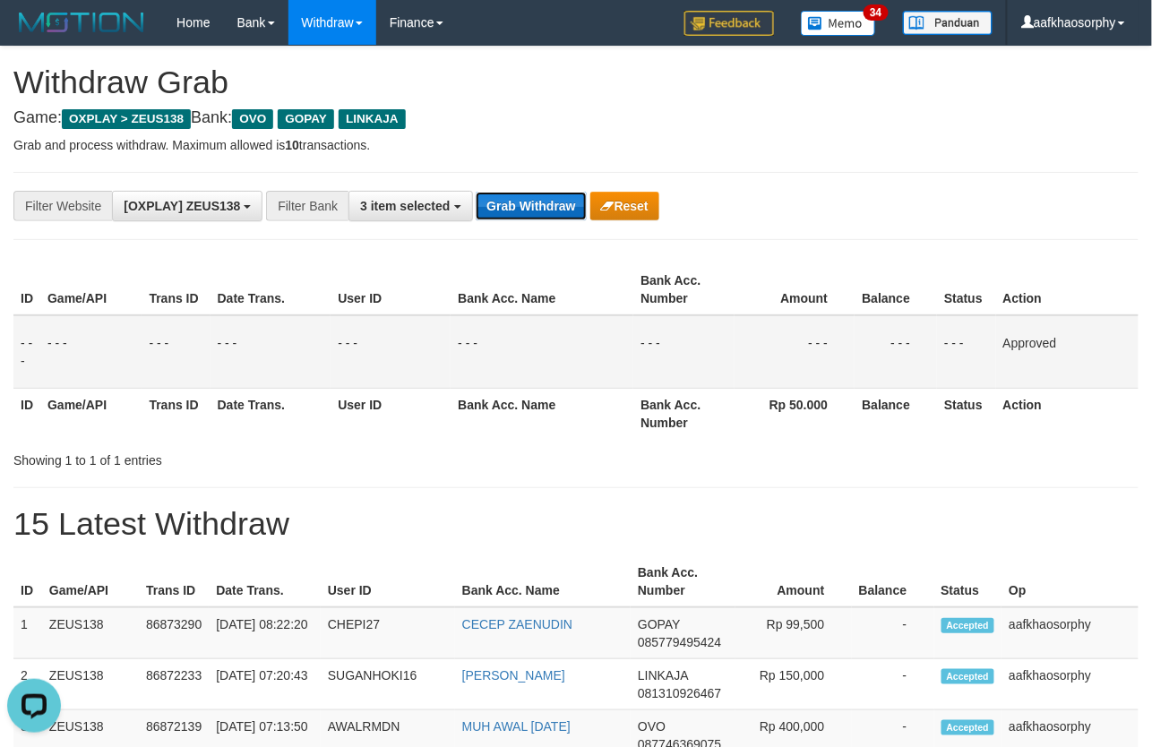
click at [527, 211] on button "Grab Withdraw" at bounding box center [531, 206] width 110 height 29
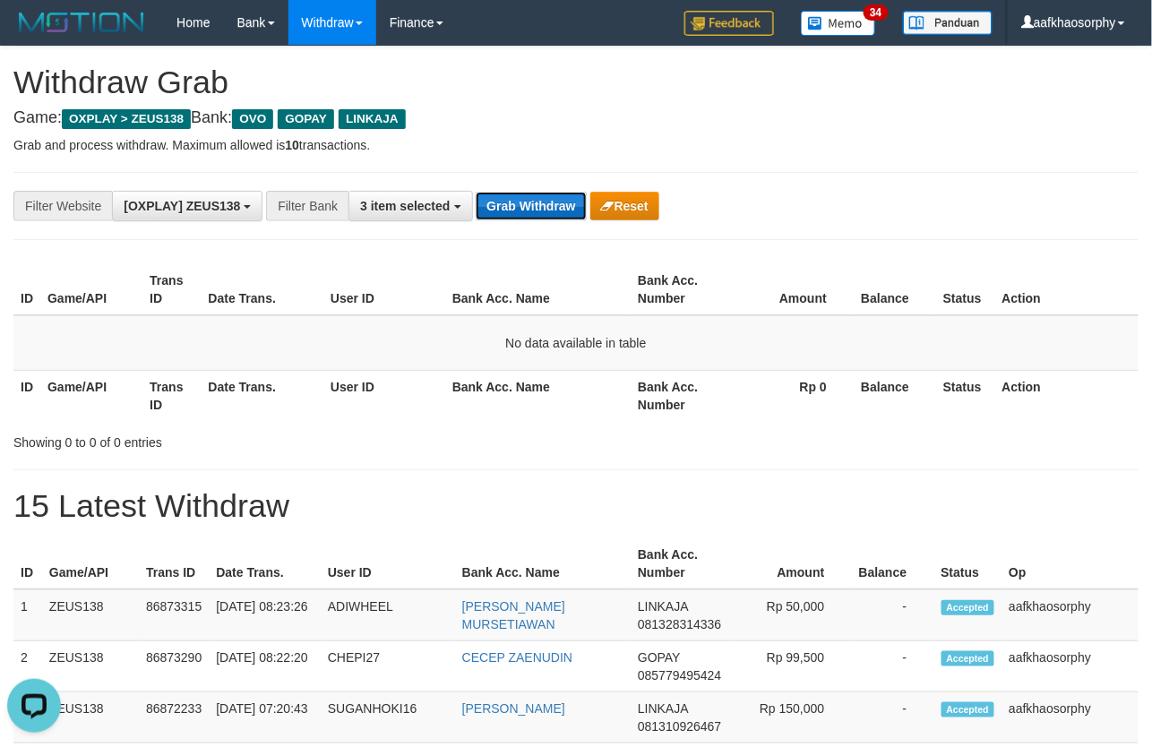
click at [502, 202] on button "Grab Withdraw" at bounding box center [531, 206] width 110 height 29
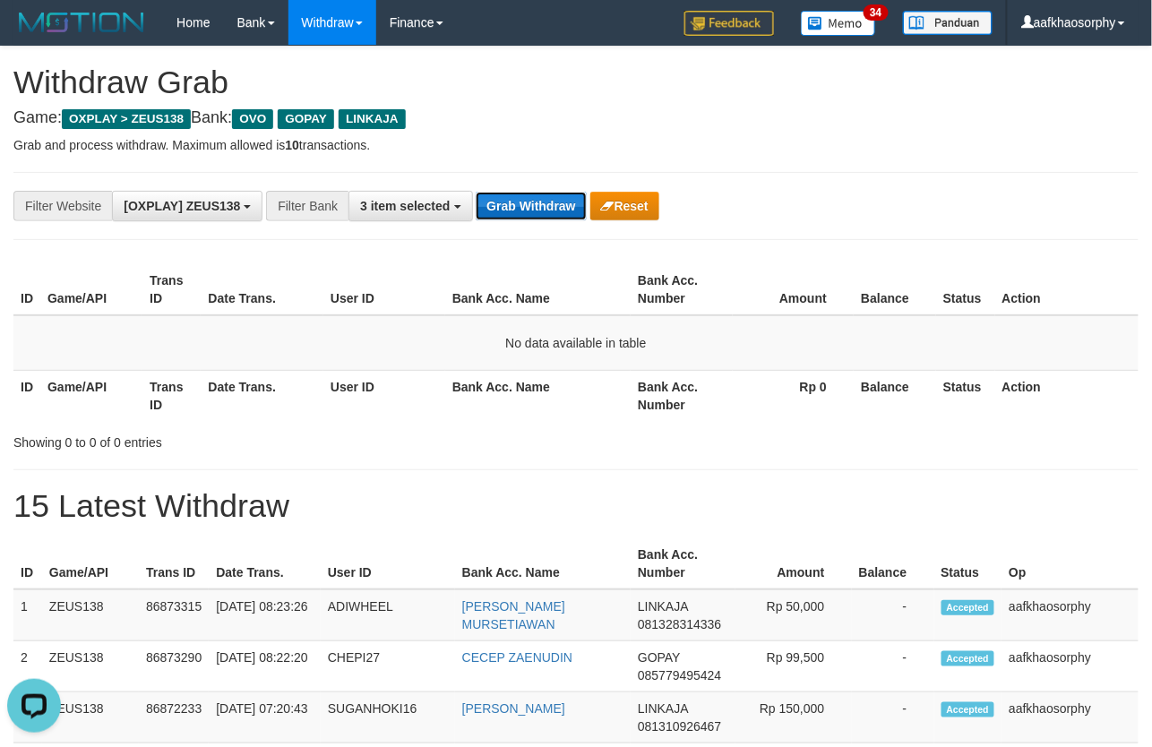
click at [476, 192] on button "Grab Withdraw" at bounding box center [531, 206] width 110 height 29
click at [502, 202] on button "Grab Withdraw" at bounding box center [531, 206] width 110 height 29
click at [476, 192] on button "Grab Withdraw" at bounding box center [531, 206] width 110 height 29
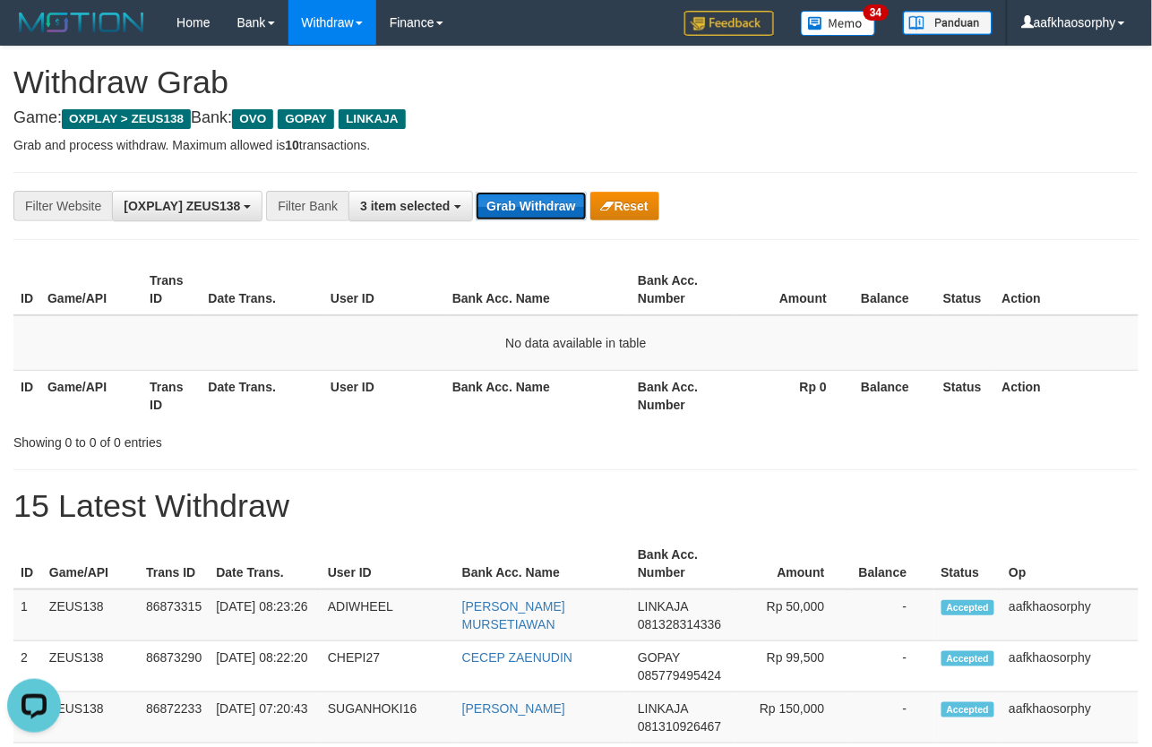
click at [476, 192] on button "Grab Withdraw" at bounding box center [531, 206] width 110 height 29
click at [502, 202] on button "Grab Withdraw" at bounding box center [531, 206] width 110 height 29
click at [476, 192] on button "Grab Withdraw" at bounding box center [531, 206] width 110 height 29
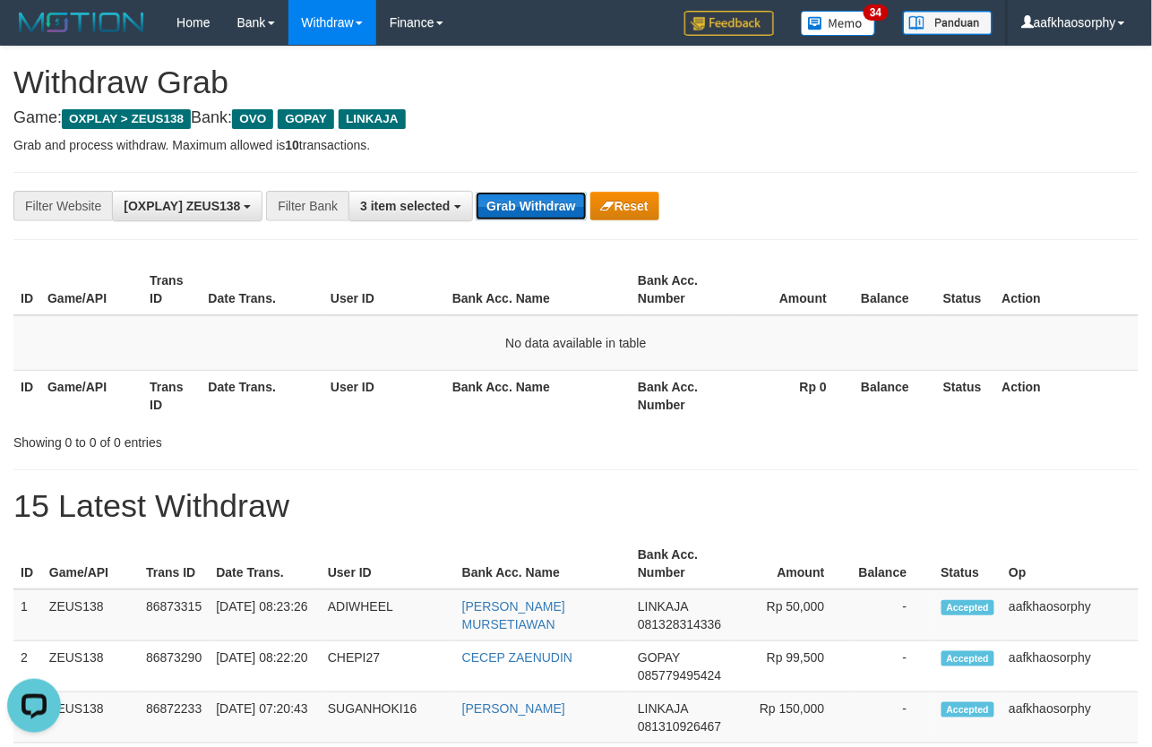
click at [476, 192] on button "Grab Withdraw" at bounding box center [531, 206] width 110 height 29
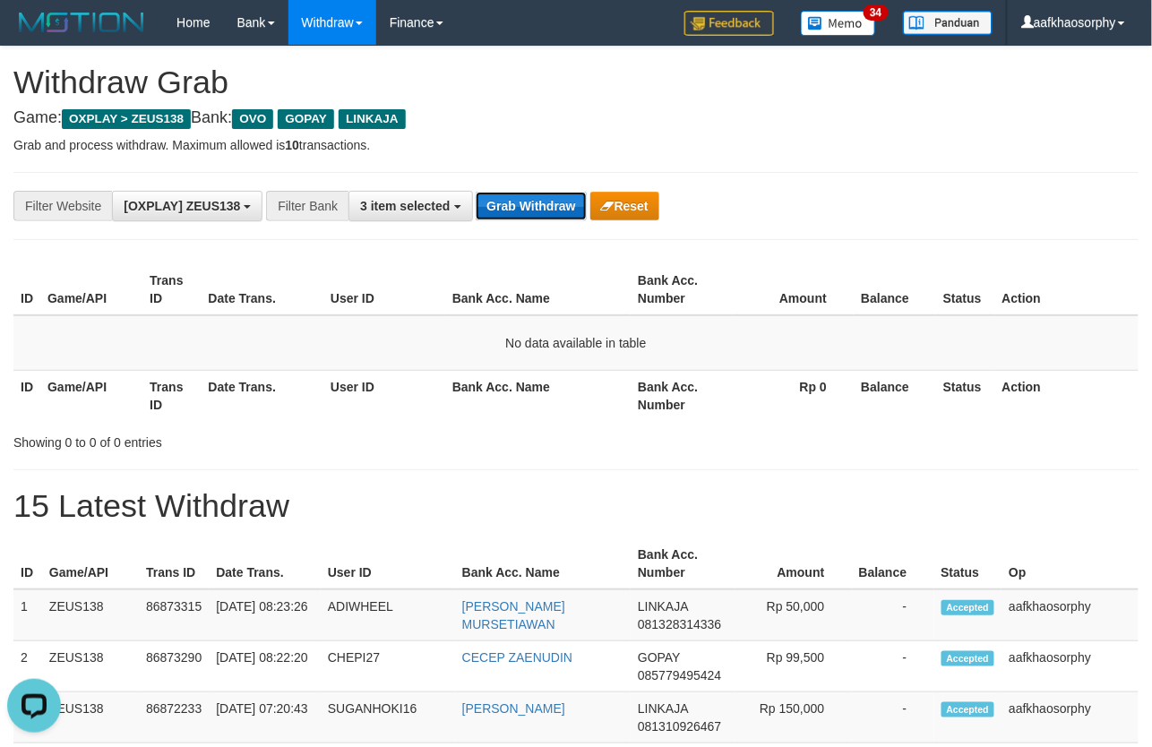
click at [476, 192] on button "Grab Withdraw" at bounding box center [531, 206] width 110 height 29
click at [502, 202] on button "Grab Withdraw" at bounding box center [531, 206] width 110 height 29
click at [476, 192] on button "Grab Withdraw" at bounding box center [531, 206] width 110 height 29
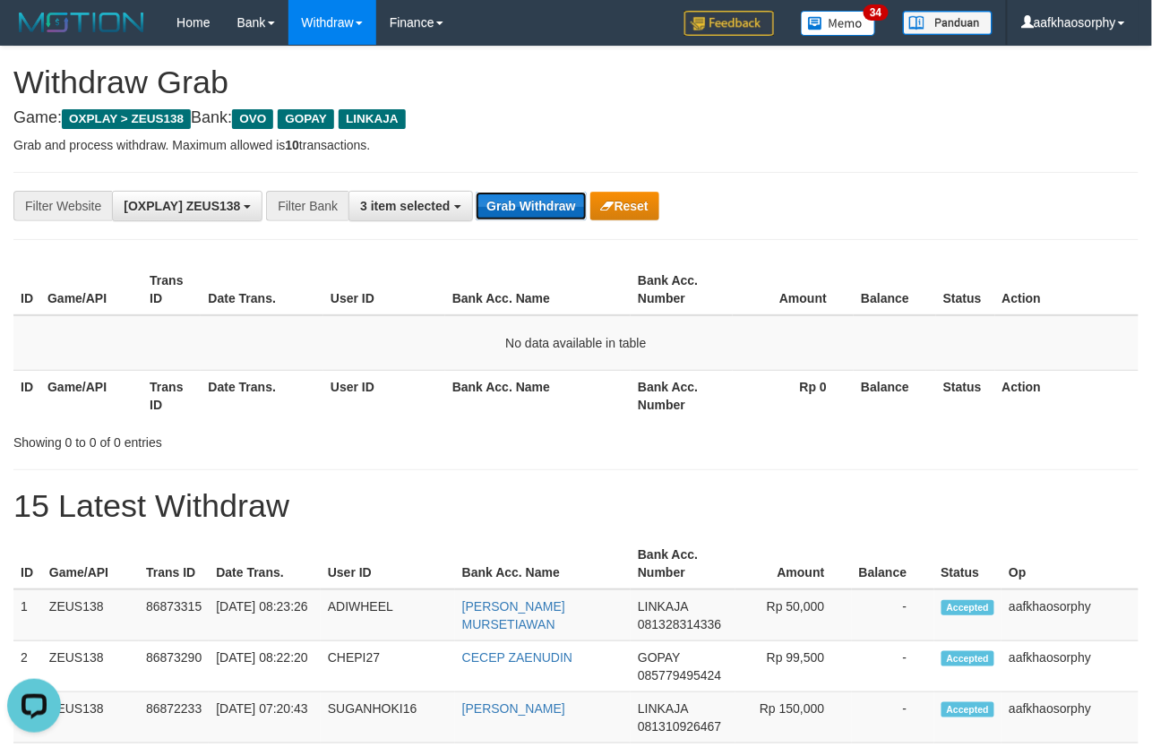
click at [476, 192] on button "Grab Withdraw" at bounding box center [531, 206] width 110 height 29
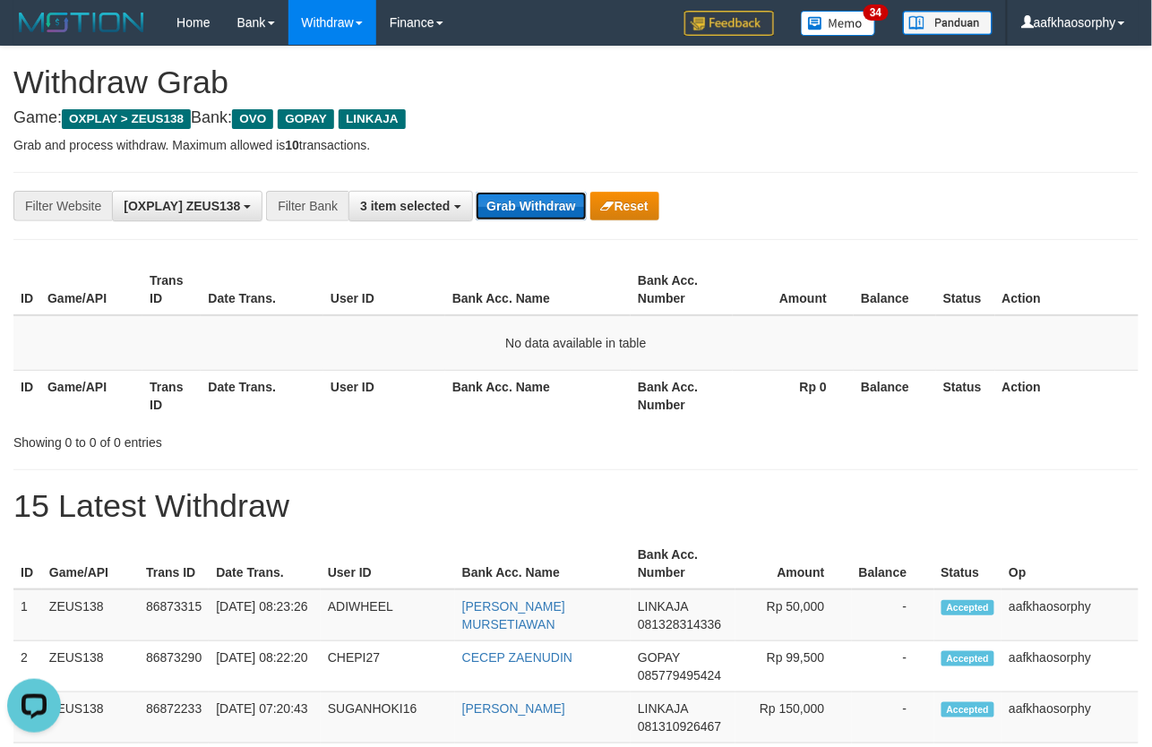
click at [476, 192] on button "Grab Withdraw" at bounding box center [531, 206] width 110 height 29
click at [502, 202] on button "Grab Withdraw" at bounding box center [531, 206] width 110 height 29
click at [476, 192] on button "Grab Withdraw" at bounding box center [531, 206] width 110 height 29
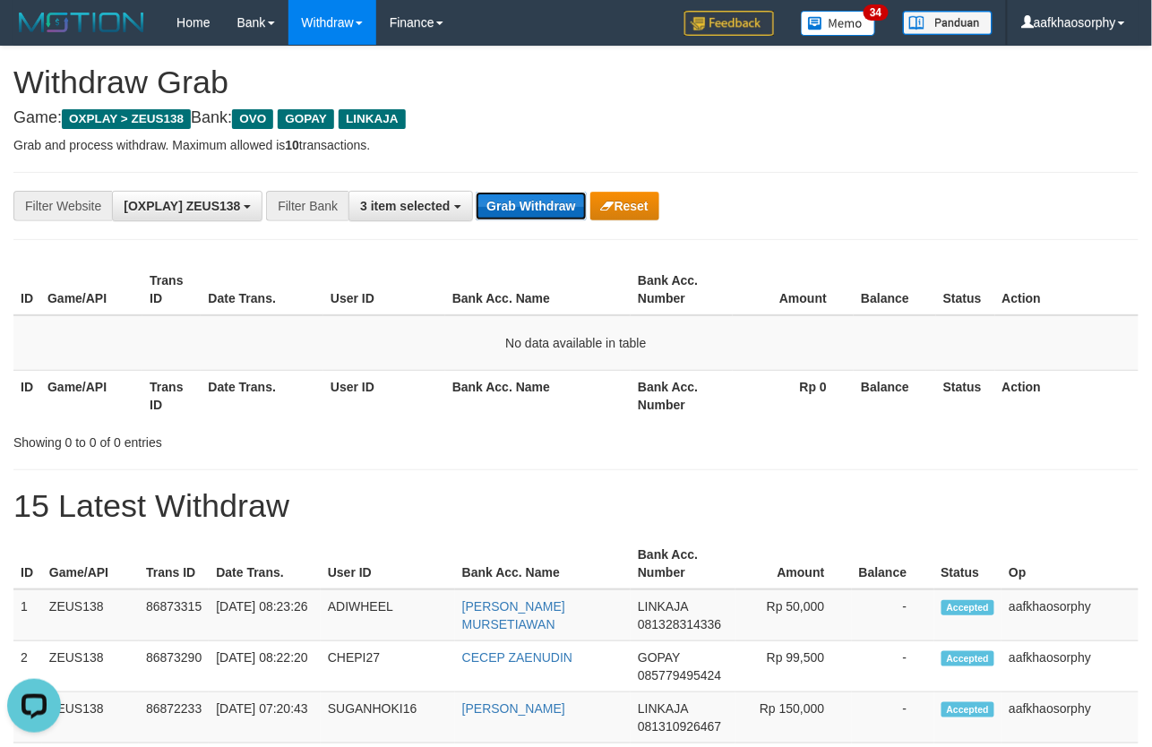
click at [476, 192] on button "Grab Withdraw" at bounding box center [531, 206] width 110 height 29
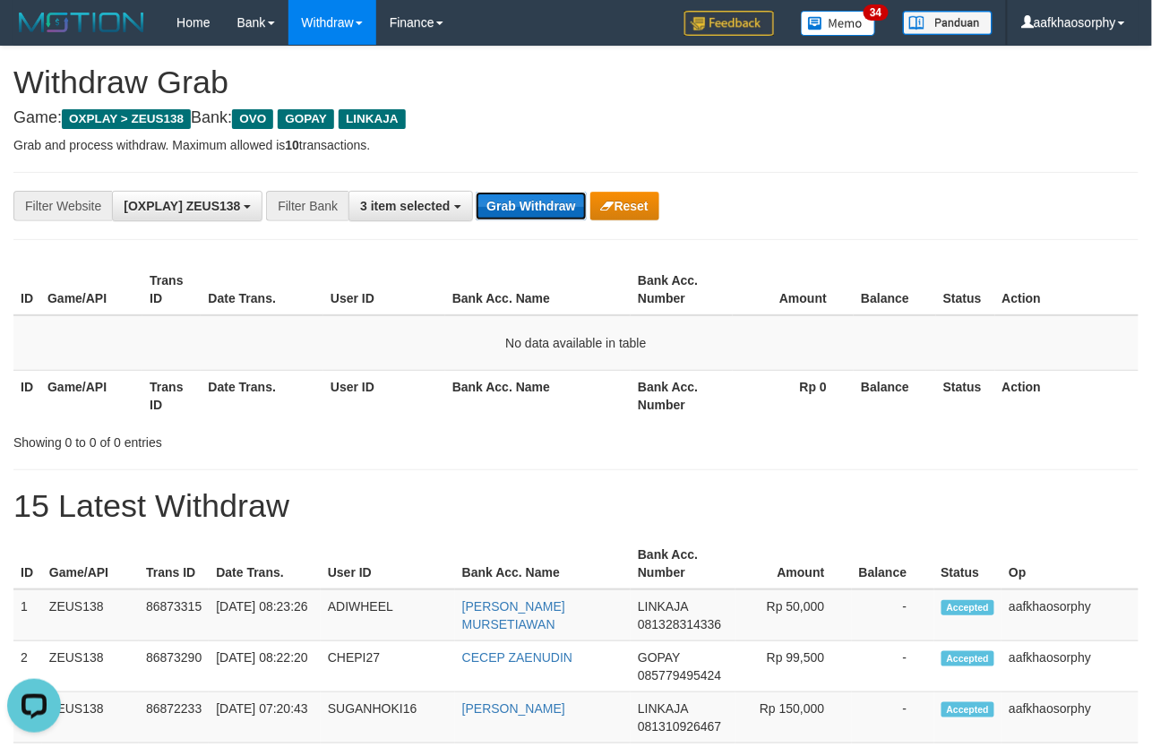
click at [476, 192] on button "Grab Withdraw" at bounding box center [531, 206] width 110 height 29
click at [502, 202] on button "Grab Withdraw" at bounding box center [531, 206] width 110 height 29
click at [476, 192] on button "Grab Withdraw" at bounding box center [531, 206] width 110 height 29
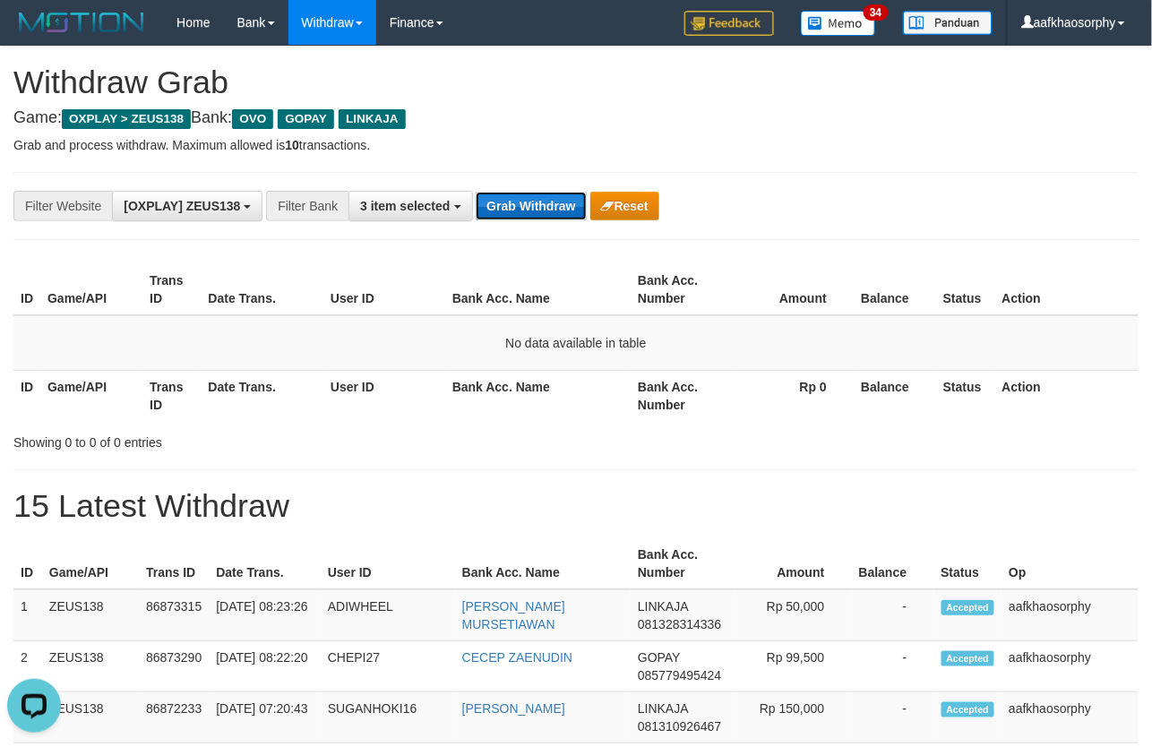
click at [476, 192] on button "Grab Withdraw" at bounding box center [531, 206] width 110 height 29
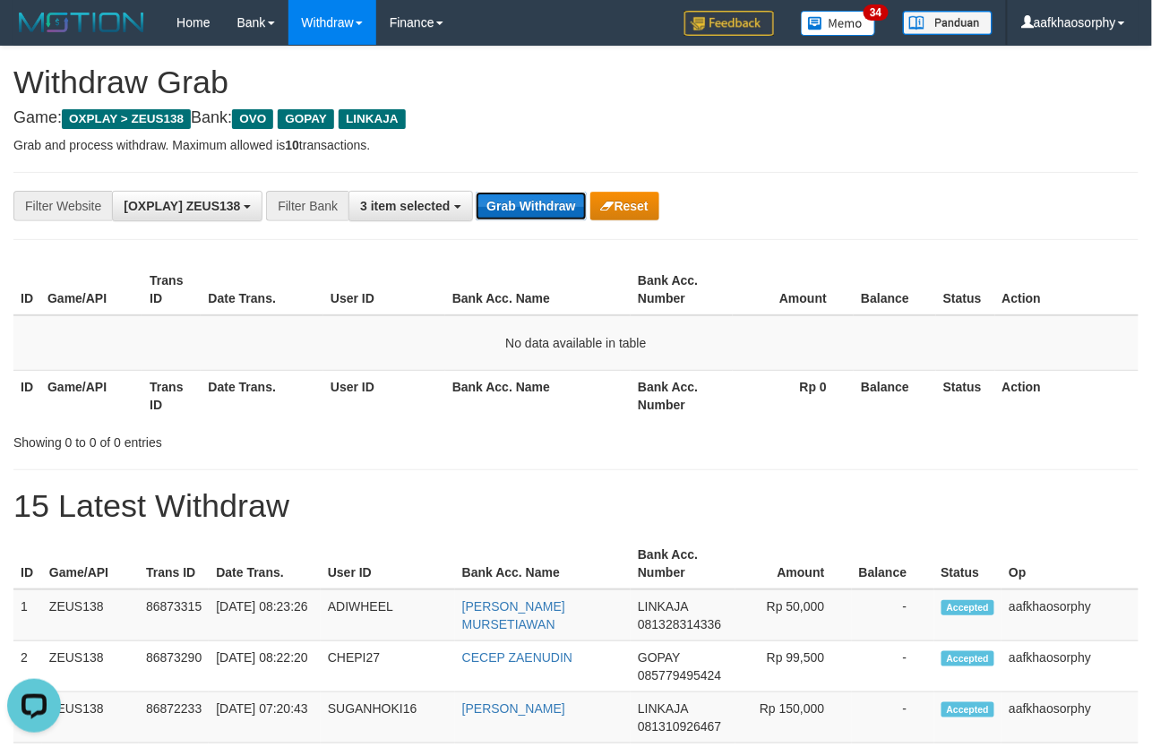
click at [476, 192] on button "Grab Withdraw" at bounding box center [531, 206] width 110 height 29
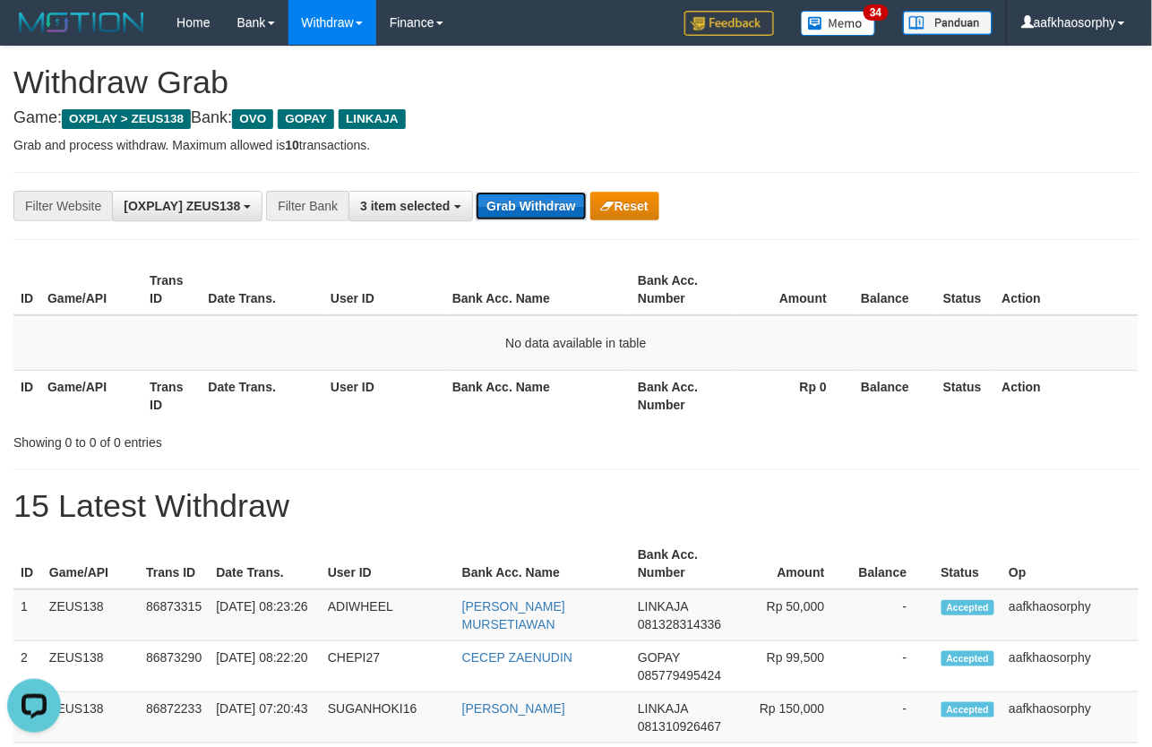
click at [476, 192] on button "Grab Withdraw" at bounding box center [531, 206] width 110 height 29
click at [502, 202] on button "Grab Withdraw" at bounding box center [531, 206] width 110 height 29
click at [476, 192] on button "Grab Withdraw" at bounding box center [531, 206] width 110 height 29
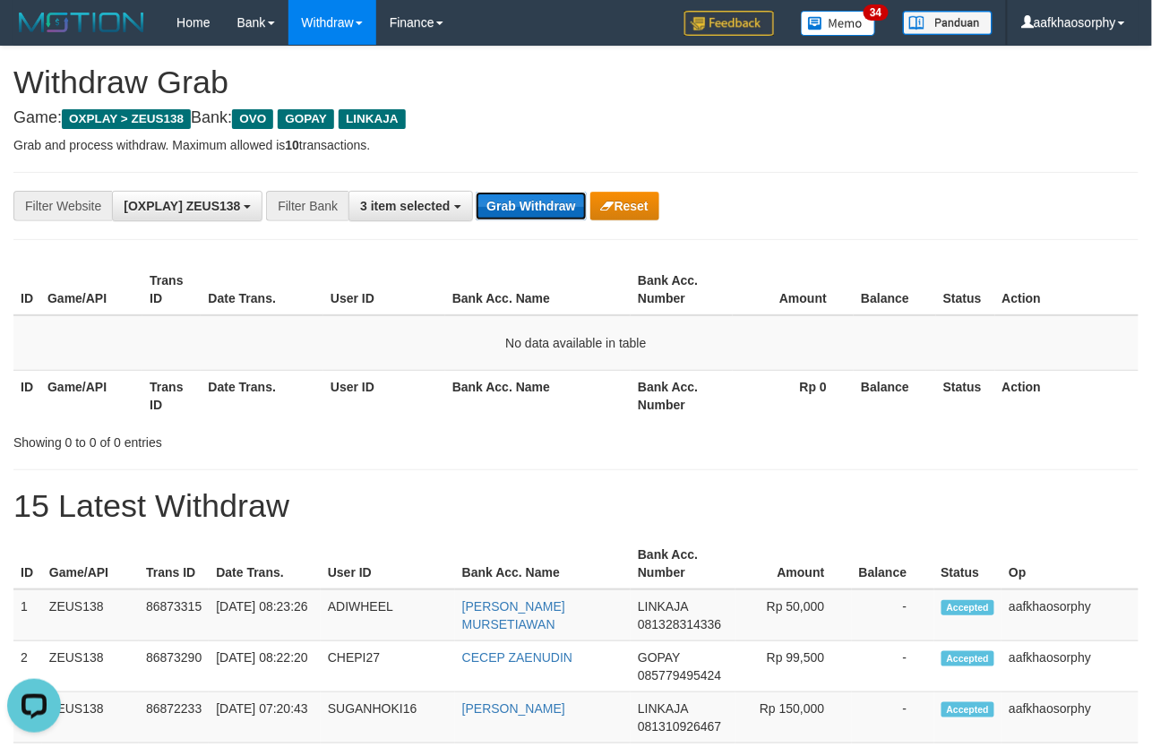
click at [476, 192] on button "Grab Withdraw" at bounding box center [531, 206] width 110 height 29
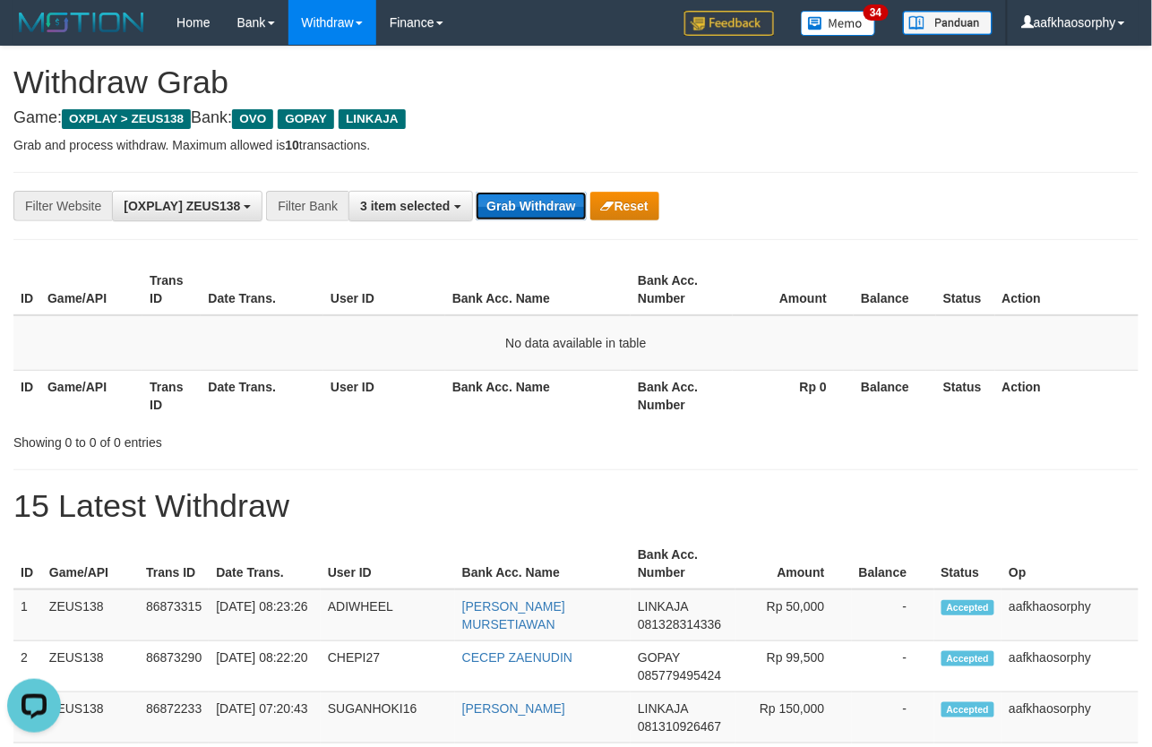
click at [476, 192] on button "Grab Withdraw" at bounding box center [531, 206] width 110 height 29
click at [502, 202] on button "Grab Withdraw" at bounding box center [531, 206] width 110 height 29
click at [476, 192] on button "Grab Withdraw" at bounding box center [531, 206] width 110 height 29
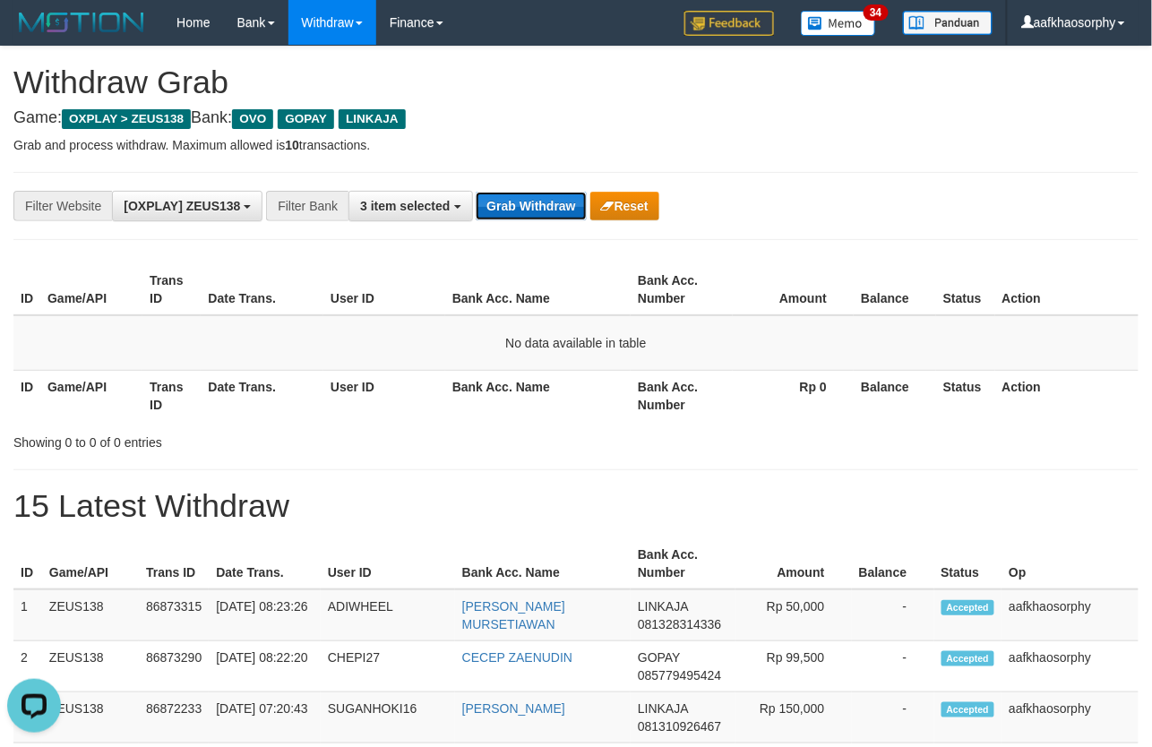
click at [476, 192] on button "Grab Withdraw" at bounding box center [531, 206] width 110 height 29
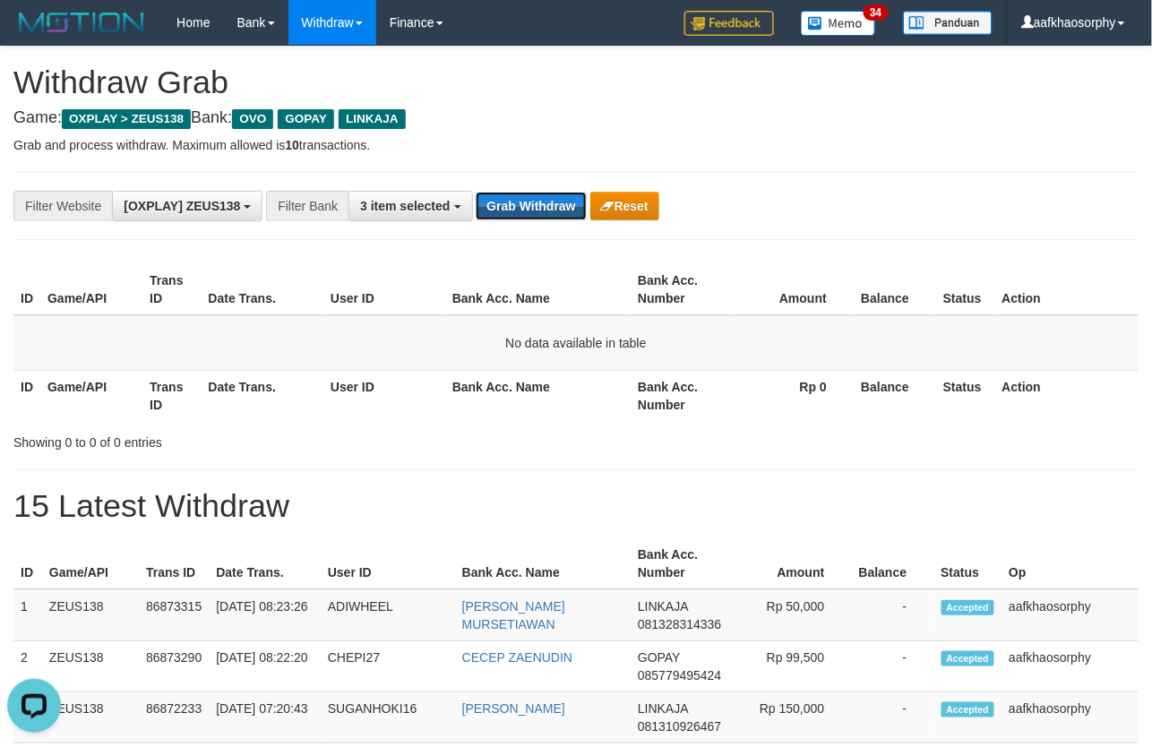
drag, startPoint x: 502, startPoint y: 202, endPoint x: 661, endPoint y: 235, distance: 162.8
click at [502, 202] on button "Grab Withdraw" at bounding box center [531, 206] width 110 height 29
click at [476, 192] on button "Grab Withdraw" at bounding box center [531, 206] width 110 height 29
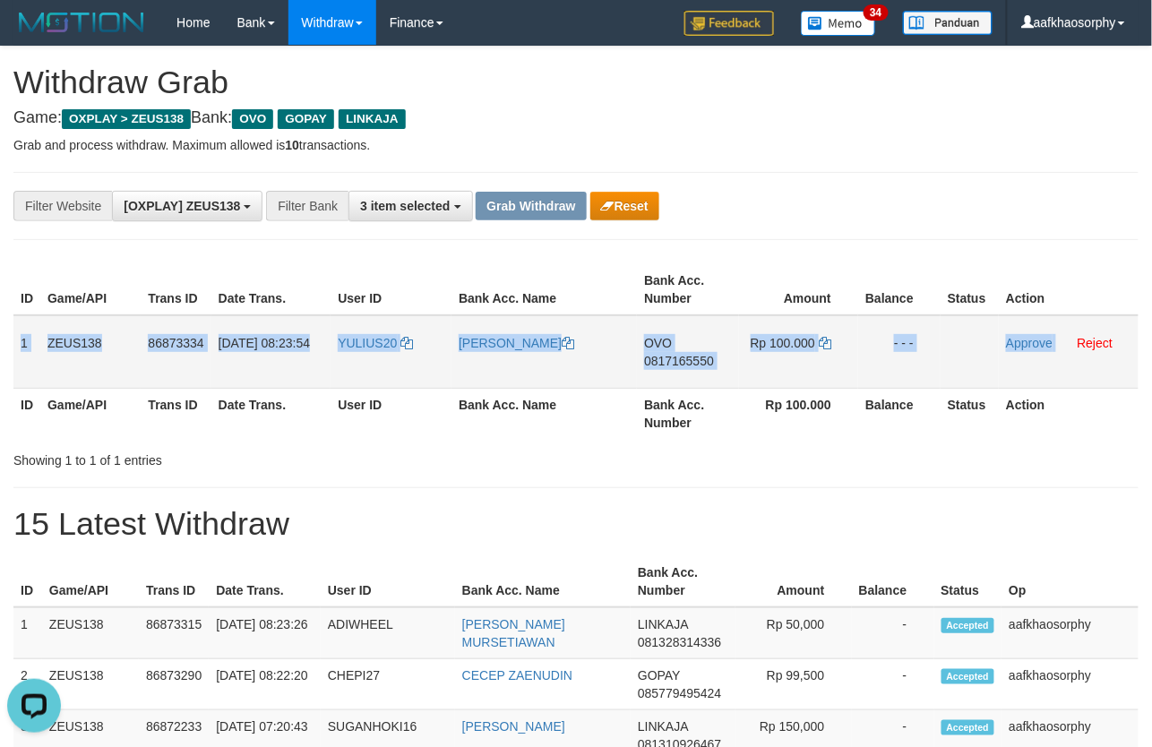
drag, startPoint x: 21, startPoint y: 345, endPoint x: 1055, endPoint y: 318, distance: 1034.8
click at [1055, 318] on tr "1 ZEUS138 86873334 [DATE] 08:23:54 YULIUS20 [PERSON_NAME] OVO 0817165550 Rp 100…" at bounding box center [575, 351] width 1125 height 73
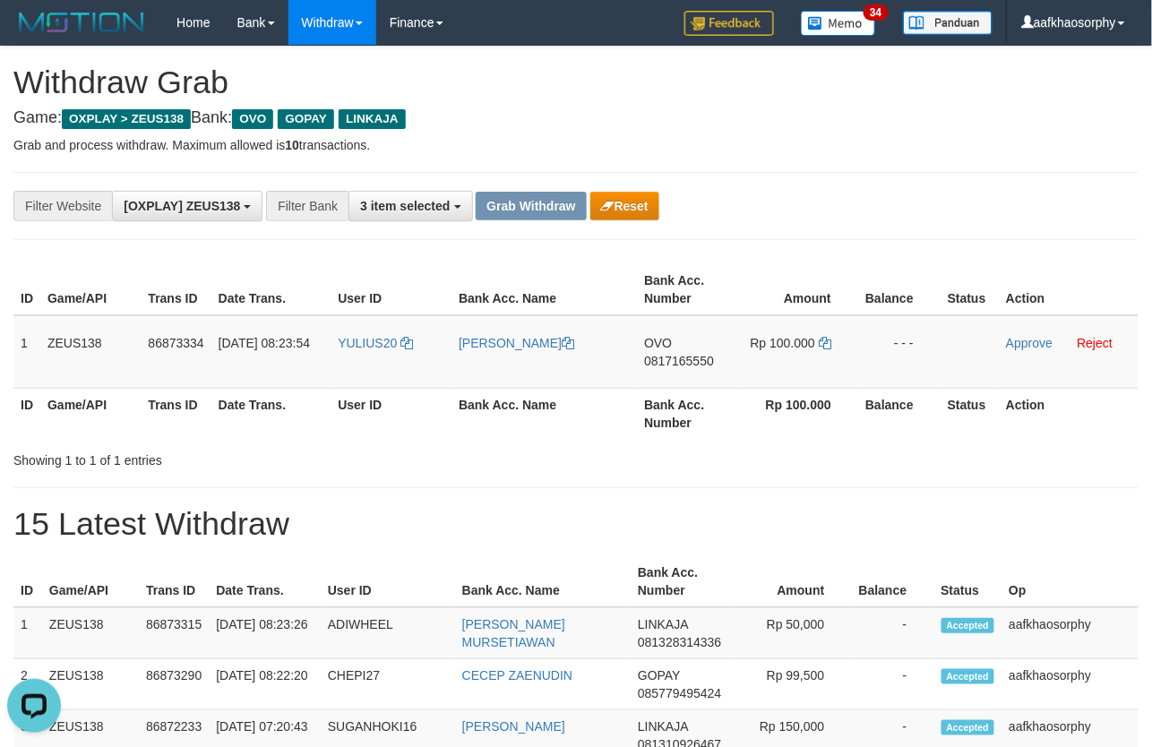
click at [710, 381] on td "OVO 0817165550" at bounding box center [688, 351] width 102 height 73
click at [699, 371] on td "OVO 0817165550" at bounding box center [688, 351] width 102 height 73
click at [699, 367] on td "OVO 0817165550" at bounding box center [688, 351] width 102 height 73
click at [697, 356] on span "0817165550" at bounding box center [679, 361] width 70 height 14
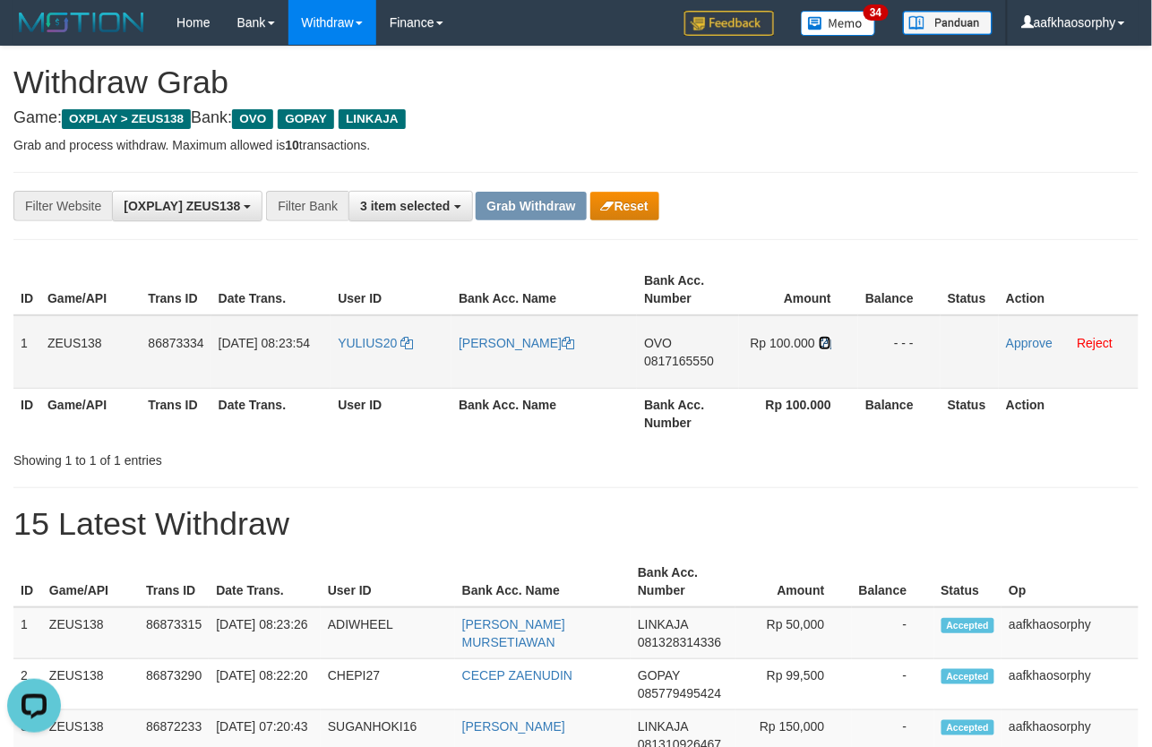
click at [820, 337] on icon at bounding box center [825, 343] width 13 height 13
click at [442, 377] on td "YULIUS20" at bounding box center [390, 351] width 121 height 73
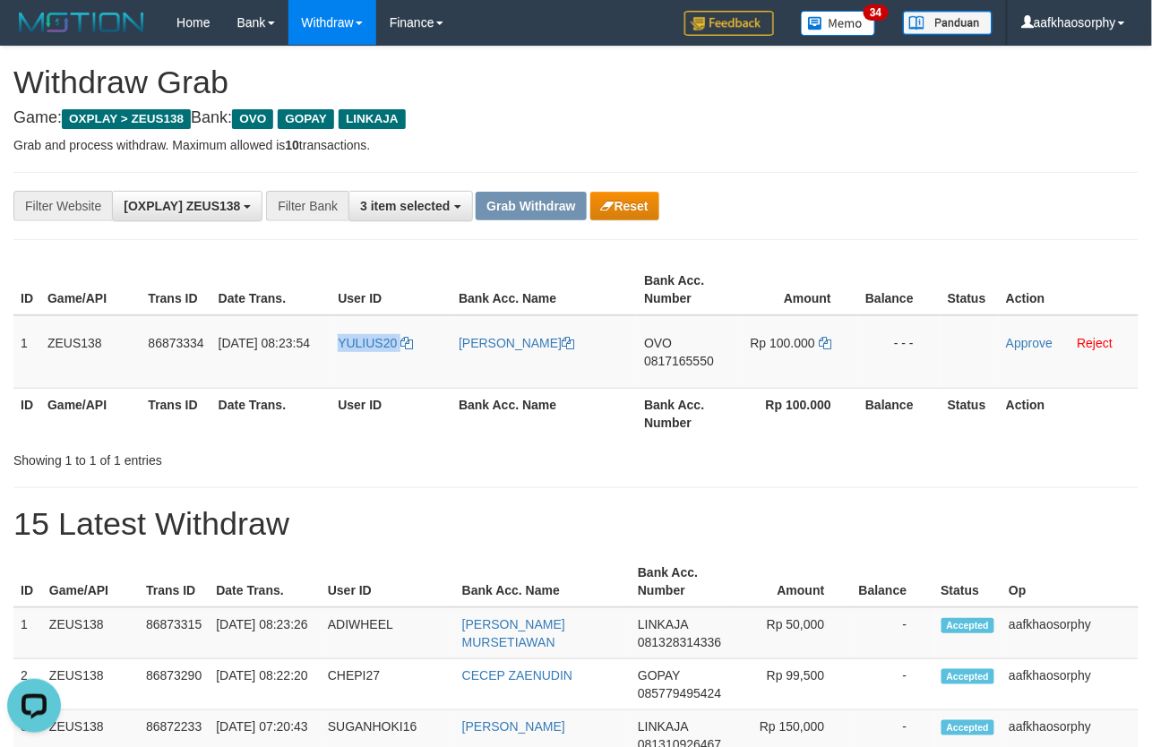
copy tr "YULIUS20"
drag, startPoint x: 576, startPoint y: 579, endPoint x: 624, endPoint y: 566, distance: 50.0
click at [579, 571] on th "Bank Acc. Name" at bounding box center [543, 581] width 176 height 51
click at [999, 343] on td "Approve Reject" at bounding box center [1069, 351] width 140 height 73
drag, startPoint x: 1009, startPoint y: 341, endPoint x: 656, endPoint y: 251, distance: 364.3
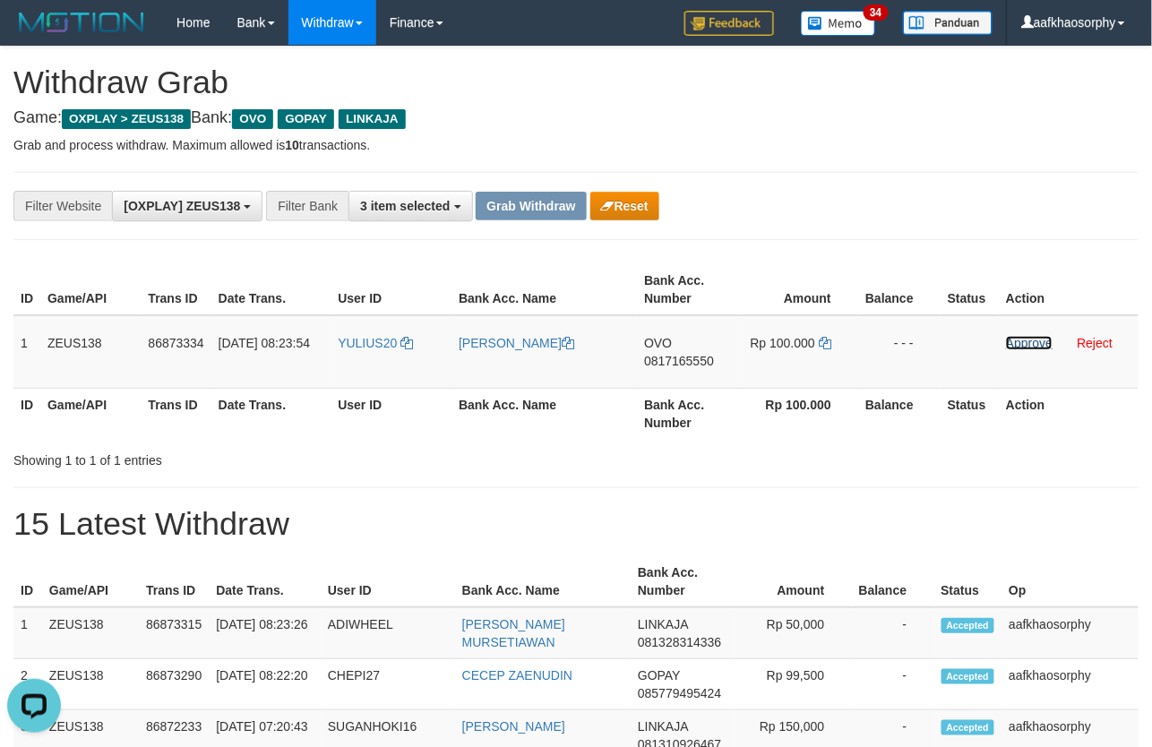
click at [1009, 341] on link "Approve" at bounding box center [1029, 343] width 47 height 14
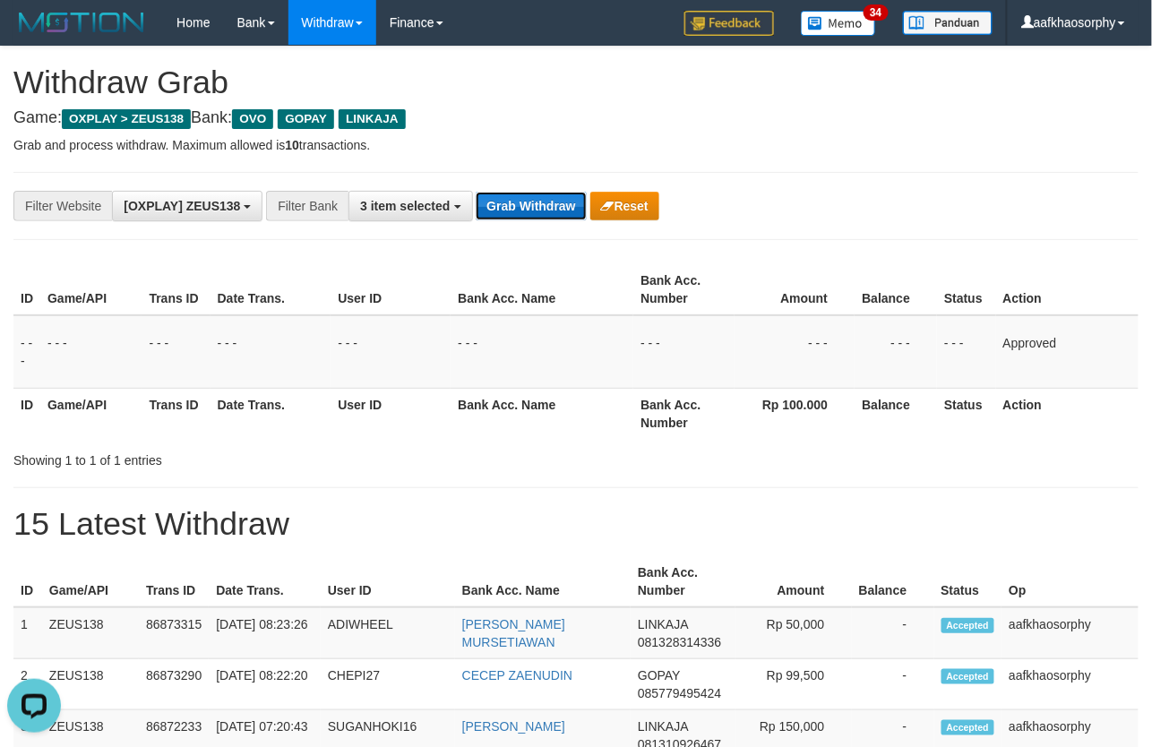
click at [519, 219] on button "Grab Withdraw" at bounding box center [531, 206] width 110 height 29
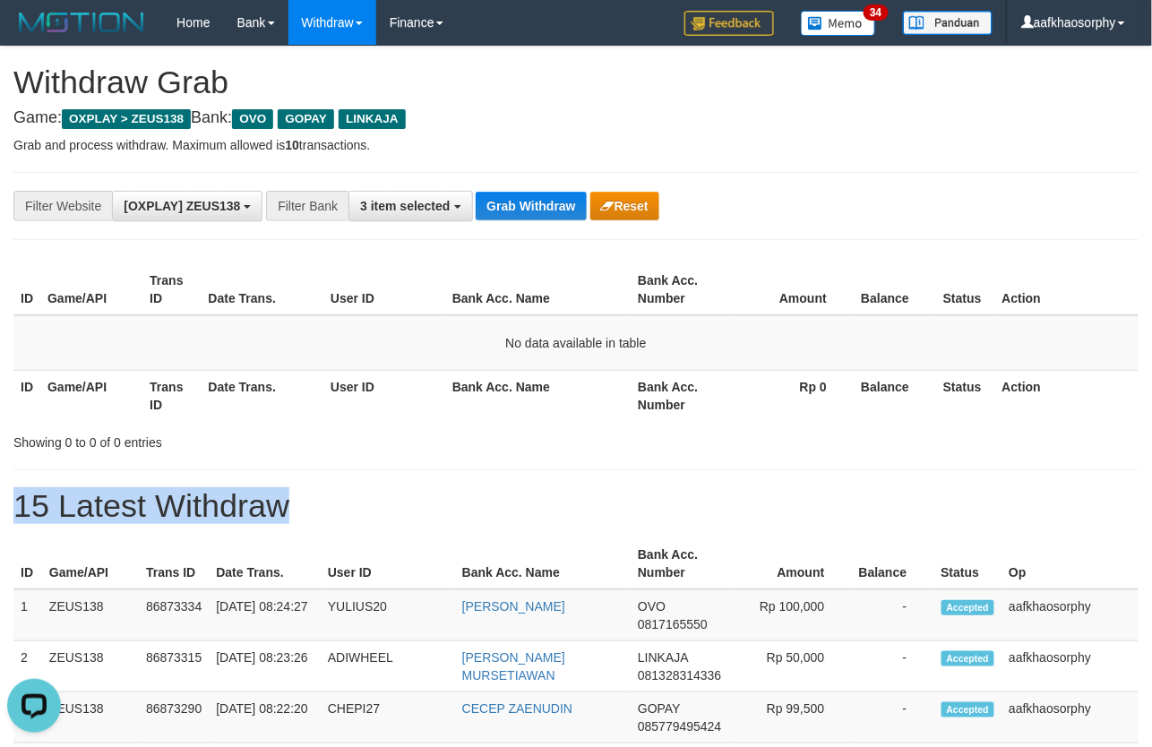
drag, startPoint x: 1052, startPoint y: 441, endPoint x: 1483, endPoint y: 593, distance: 456.9
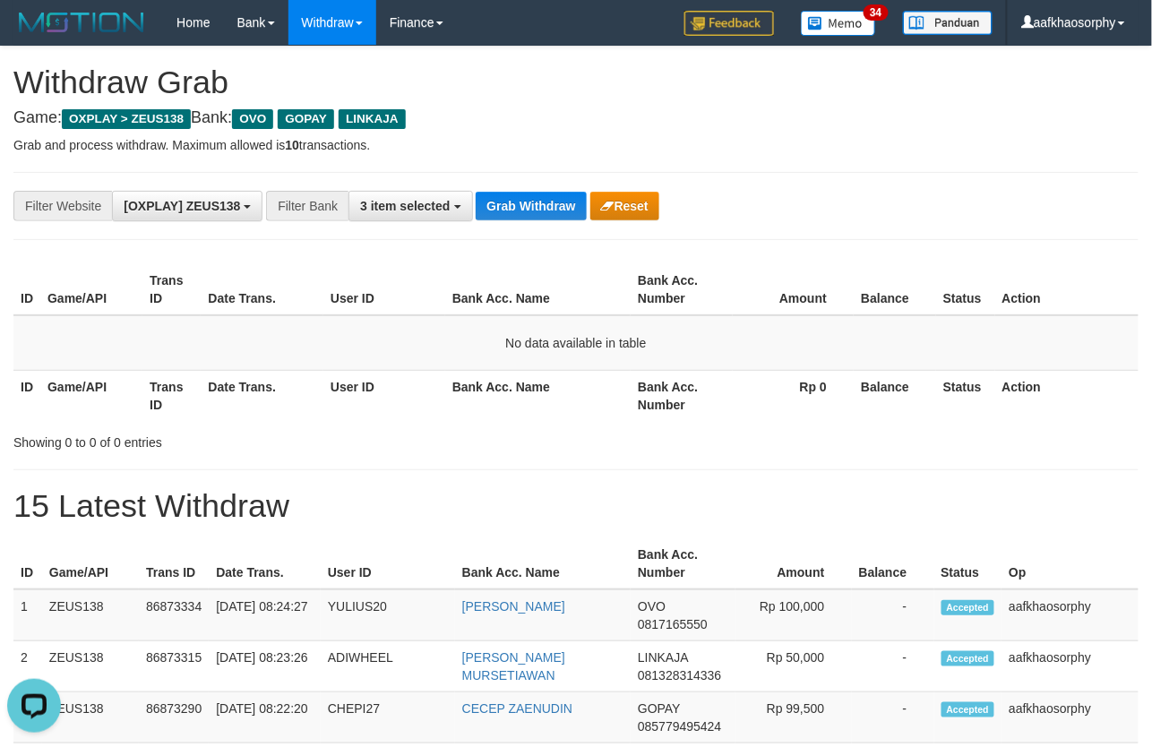
drag, startPoint x: 853, startPoint y: 406, endPoint x: 777, endPoint y: 356, distance: 89.9
click at [849, 401] on th "Rp 0" at bounding box center [793, 395] width 121 height 51
click at [513, 200] on button "Grab Withdraw" at bounding box center [531, 206] width 110 height 29
click at [516, 198] on button "Grab Withdraw" at bounding box center [531, 206] width 110 height 29
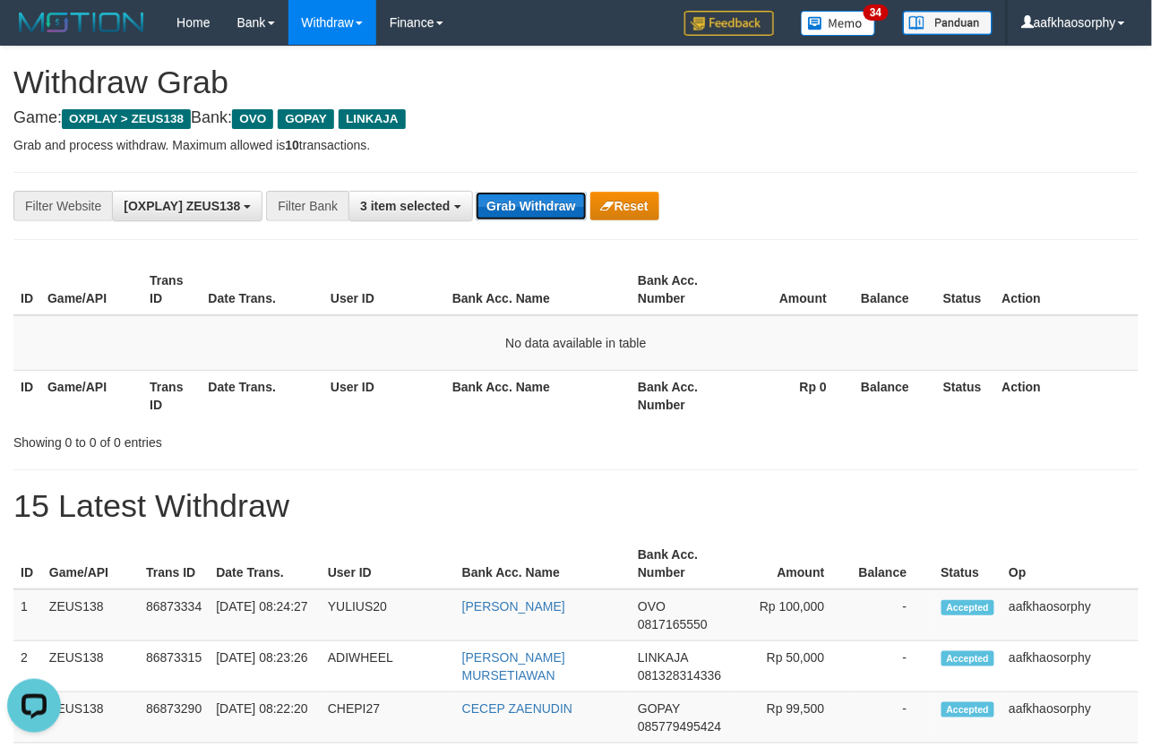
click at [516, 198] on button "Grab Withdraw" at bounding box center [531, 206] width 110 height 29
click at [553, 216] on button "Grab Withdraw" at bounding box center [531, 206] width 110 height 29
drag, startPoint x: 553, startPoint y: 215, endPoint x: 1162, endPoint y: 289, distance: 613.5
click at [556, 215] on button "Grab Withdraw" at bounding box center [531, 206] width 110 height 29
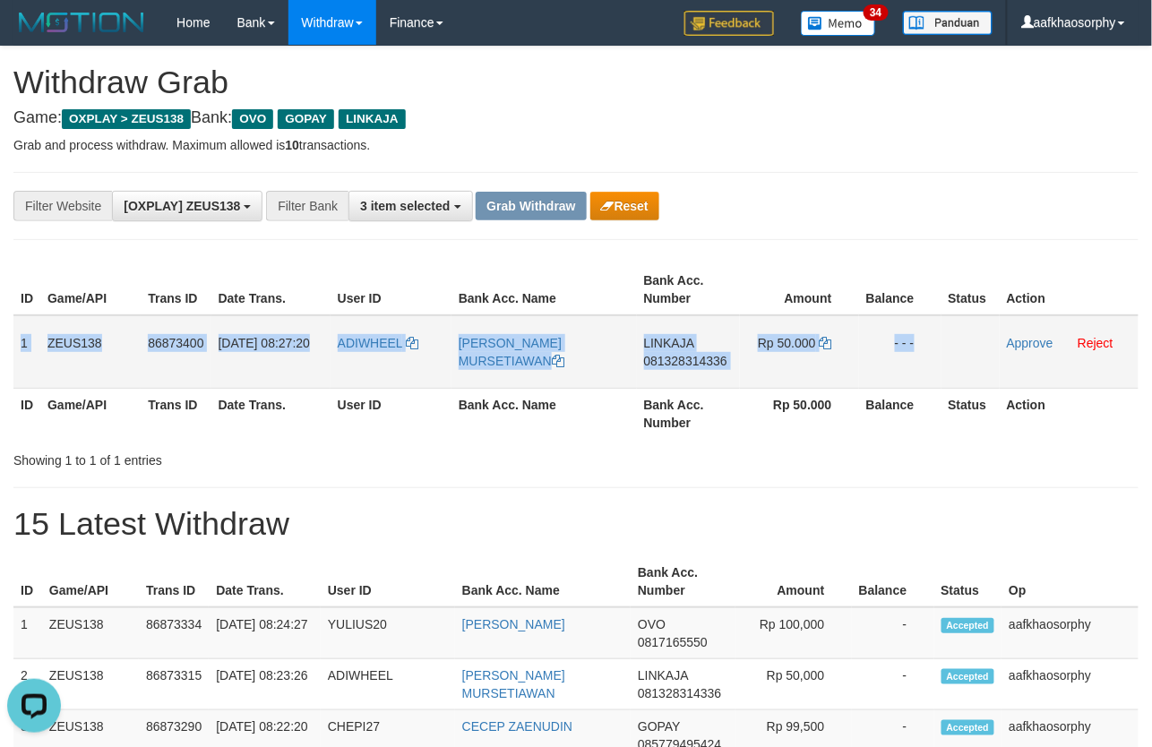
drag, startPoint x: 15, startPoint y: 321, endPoint x: 957, endPoint y: 358, distance: 942.1
click at [957, 358] on tr "1 ZEUS138 86873400 01/09/2025 08:27:20 ADIWHEEL IRVAN ADI MURSETIAWAN LINKAJA 0…" at bounding box center [575, 351] width 1125 height 73
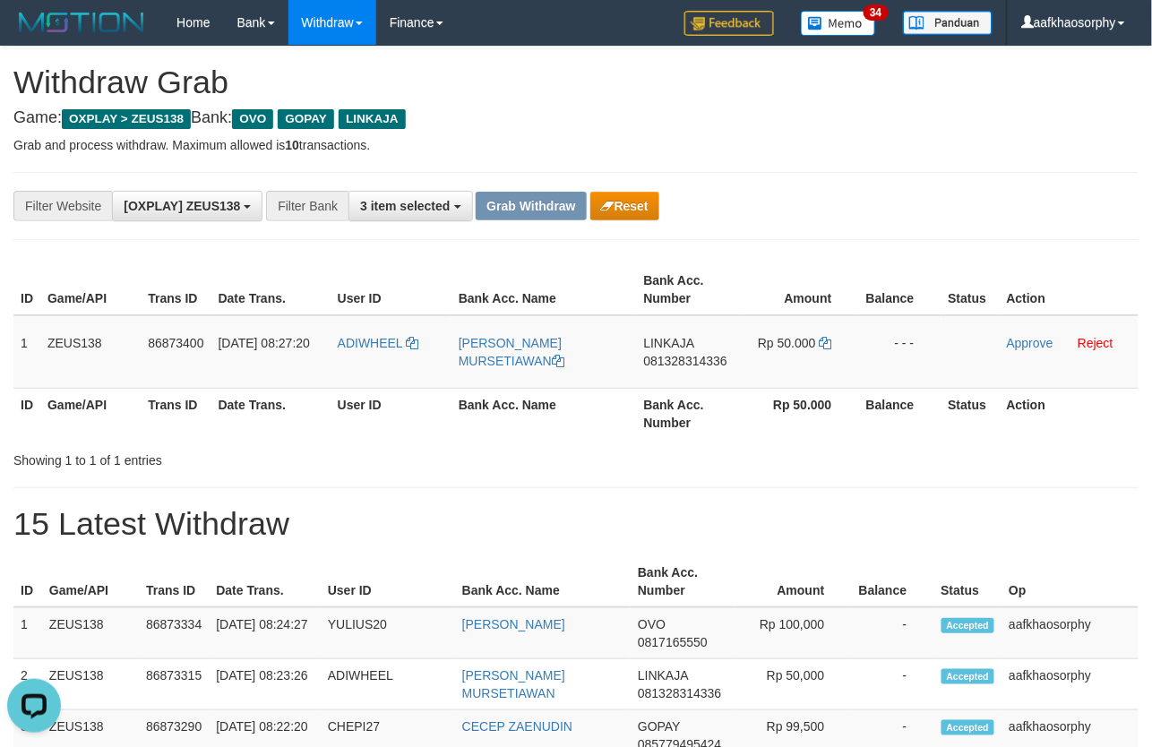
click at [682, 280] on th "Bank Acc. Number" at bounding box center [688, 289] width 103 height 51
click at [733, 350] on td "LINKAJA 081328314336" at bounding box center [688, 351] width 103 height 73
click at [699, 350] on td "LINKAJA 081328314336" at bounding box center [688, 351] width 103 height 73
click at [685, 355] on span "081328314336" at bounding box center [685, 361] width 83 height 14
click at [834, 342] on td "Rp 50.000" at bounding box center [799, 351] width 119 height 73
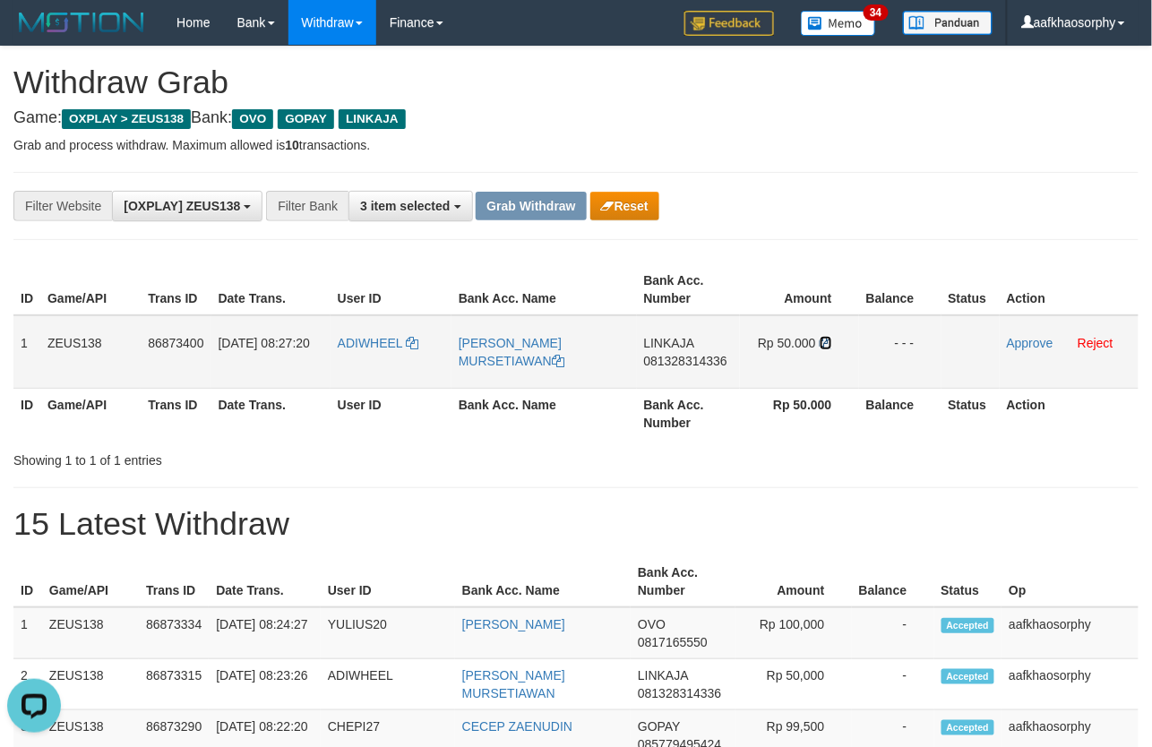
click at [825, 341] on icon at bounding box center [826, 343] width 13 height 13
drag, startPoint x: 825, startPoint y: 341, endPoint x: 983, endPoint y: 356, distance: 159.3
click at [896, 350] on tr "1 ZEUS138 86873400 01/09/2025 08:27:20 ADIWHEEL IRVAN ADI MURSETIAWAN LINKAJA 0…" at bounding box center [575, 351] width 1125 height 73
click at [385, 371] on td "ADIWHEEL" at bounding box center [390, 351] width 121 height 73
click at [386, 371] on td "ADIWHEEL" at bounding box center [390, 351] width 121 height 73
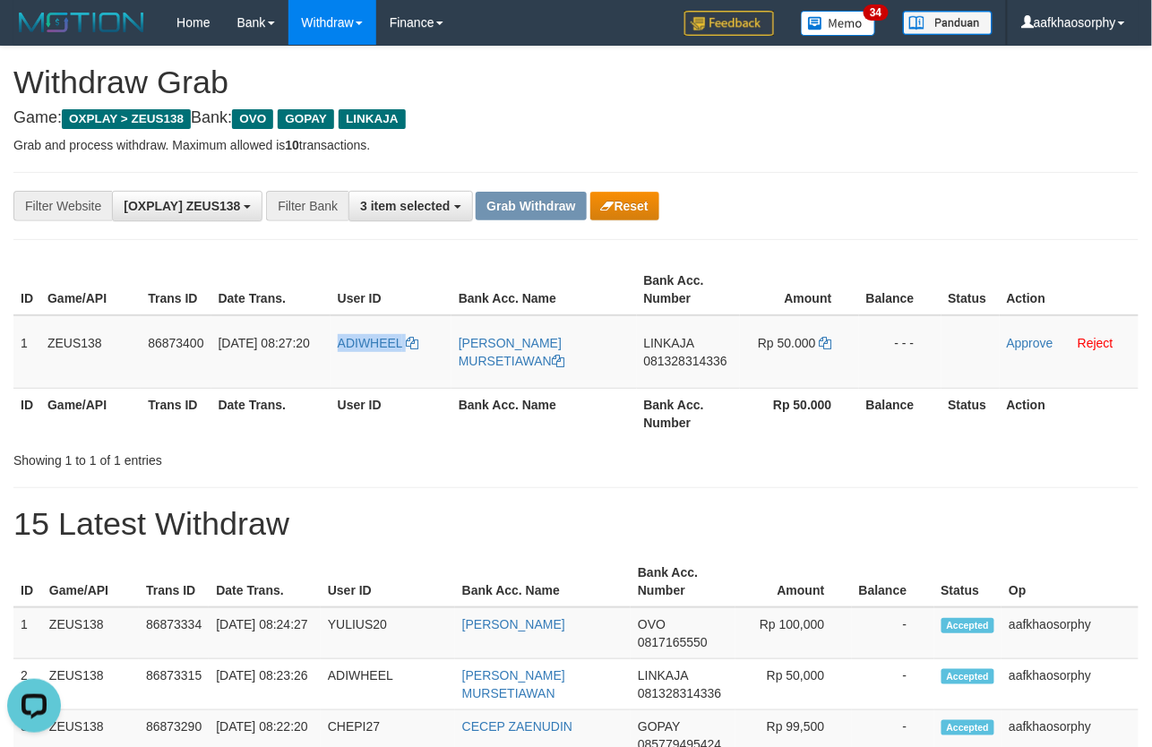
copy link "ADIWHEEL"
click at [1022, 344] on link "Approve" at bounding box center [1030, 343] width 47 height 14
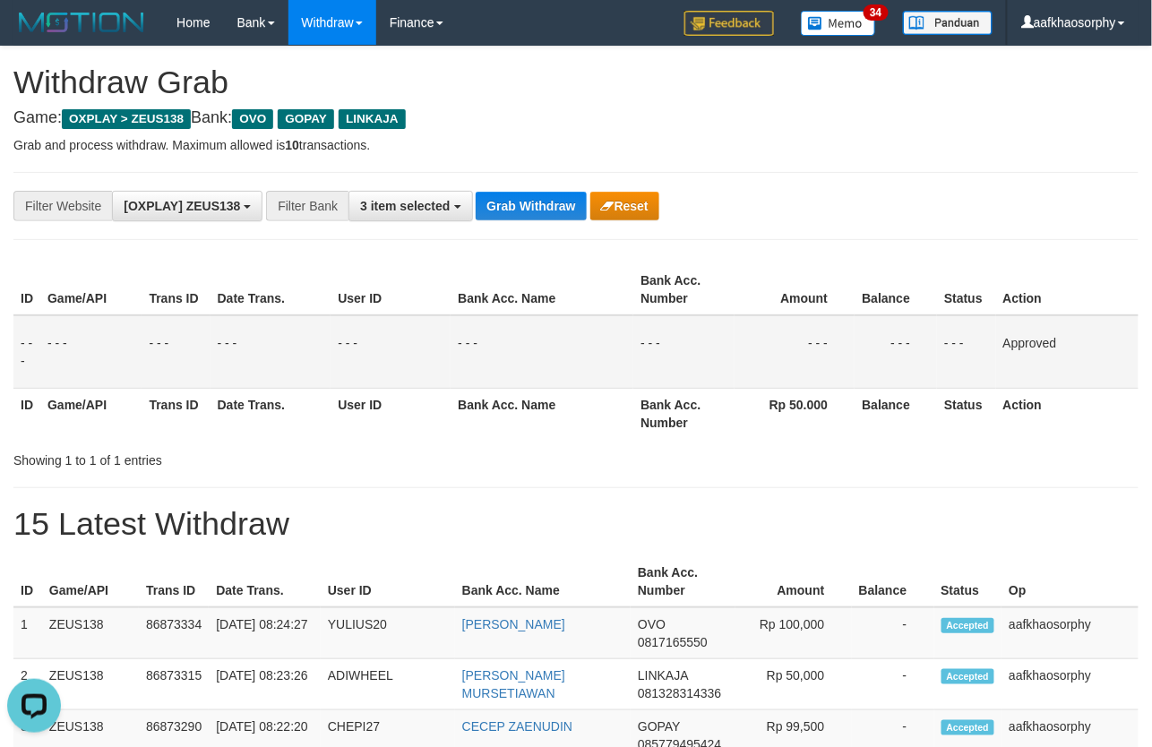
click at [526, 191] on div "**********" at bounding box center [480, 206] width 960 height 30
click at [539, 201] on button "Grab Withdraw" at bounding box center [531, 206] width 110 height 29
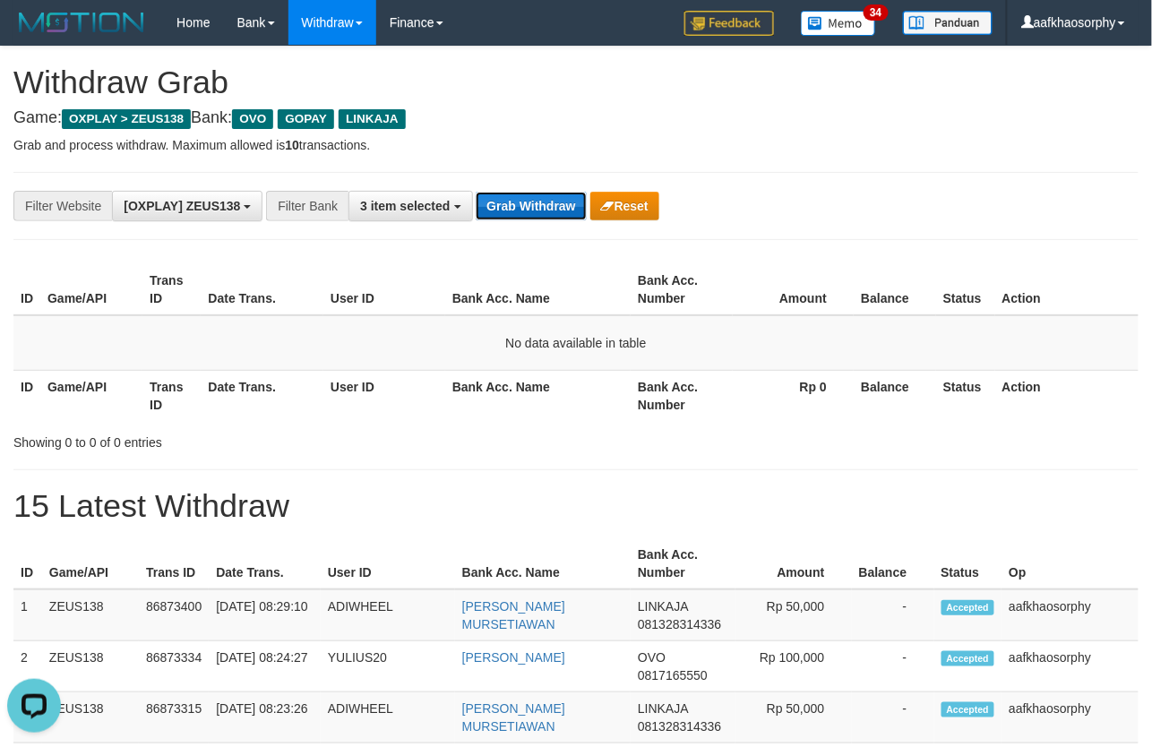
click at [562, 210] on button "Grab Withdraw" at bounding box center [531, 206] width 110 height 29
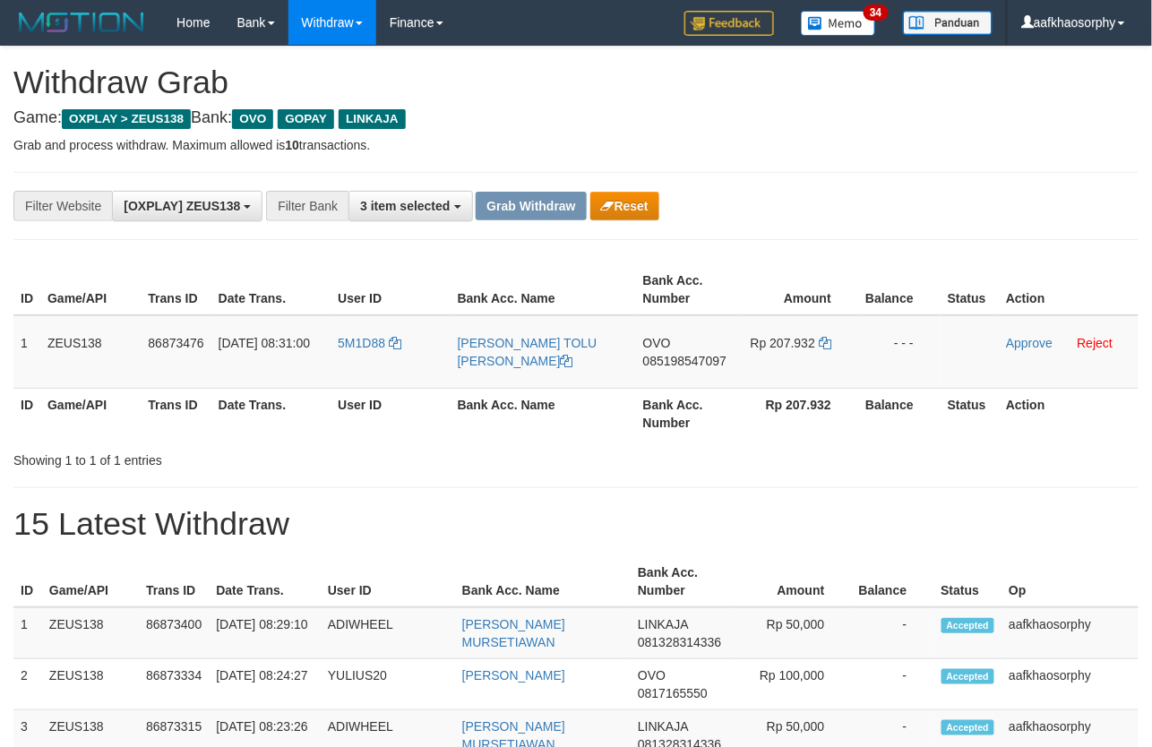
drag, startPoint x: 681, startPoint y: 361, endPoint x: 1163, endPoint y: 404, distance: 483.8
click at [682, 361] on span "085198547097" at bounding box center [684, 361] width 83 height 14
click at [820, 344] on icon at bounding box center [825, 343] width 13 height 13
drag, startPoint x: 820, startPoint y: 344, endPoint x: 1154, endPoint y: 331, distance: 333.4
click at [828, 343] on icon at bounding box center [825, 343] width 13 height 13
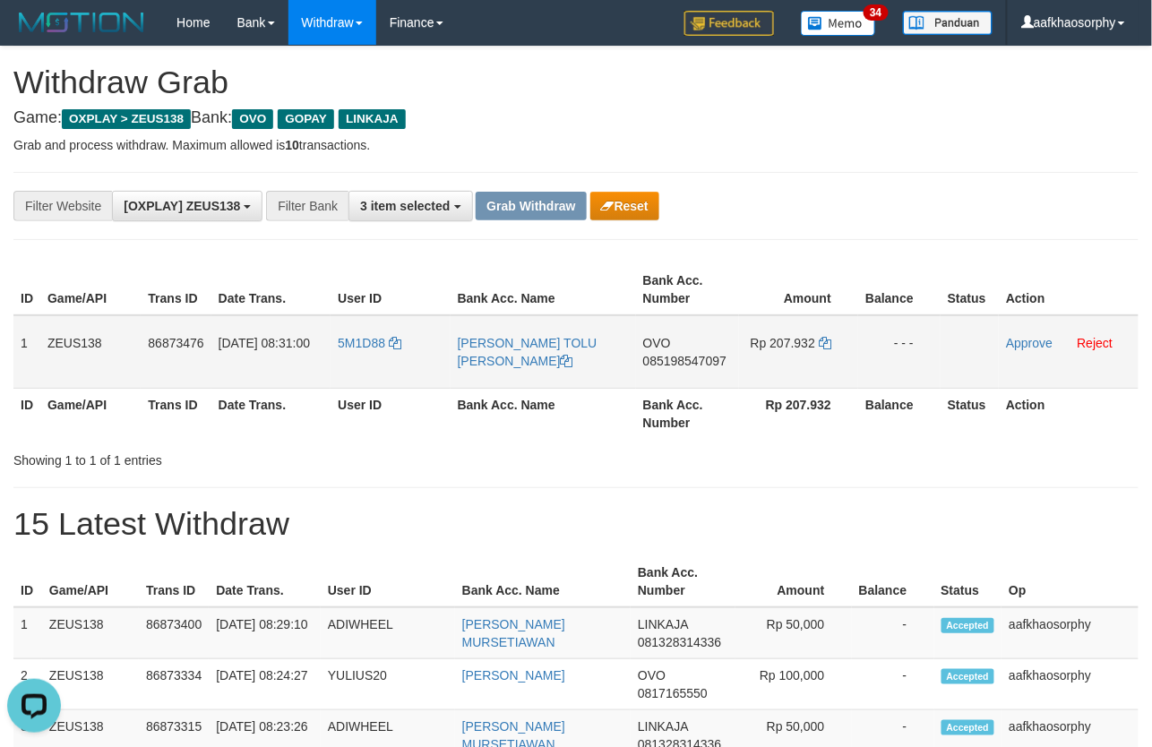
click at [390, 374] on td "5M1D88" at bounding box center [389, 351] width 119 height 73
copy tr "5M1D88"
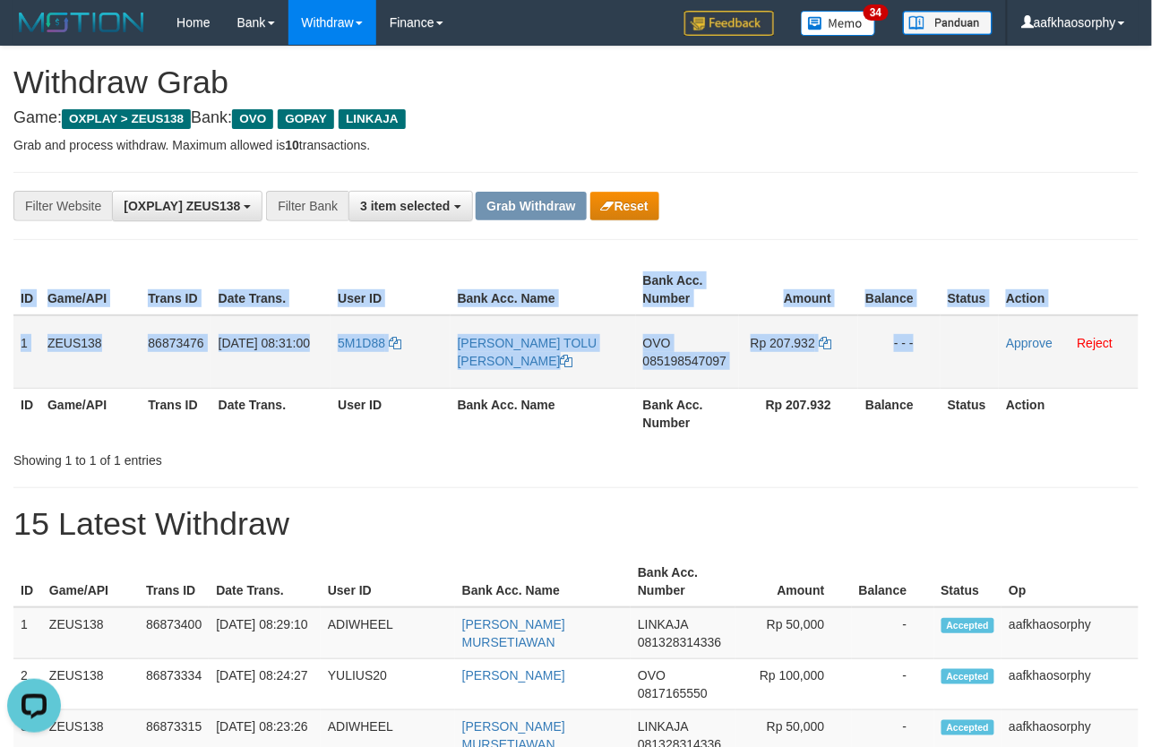
drag, startPoint x: 12, startPoint y: 340, endPoint x: 948, endPoint y: 314, distance: 936.3
click at [950, 314] on div "ID Game/API Trans ID Date Trans. User ID Bank Acc. Name Bank Acc. Number Amount…" at bounding box center [576, 351] width 1152 height 185
click at [13, 356] on td "1" at bounding box center [26, 351] width 27 height 73
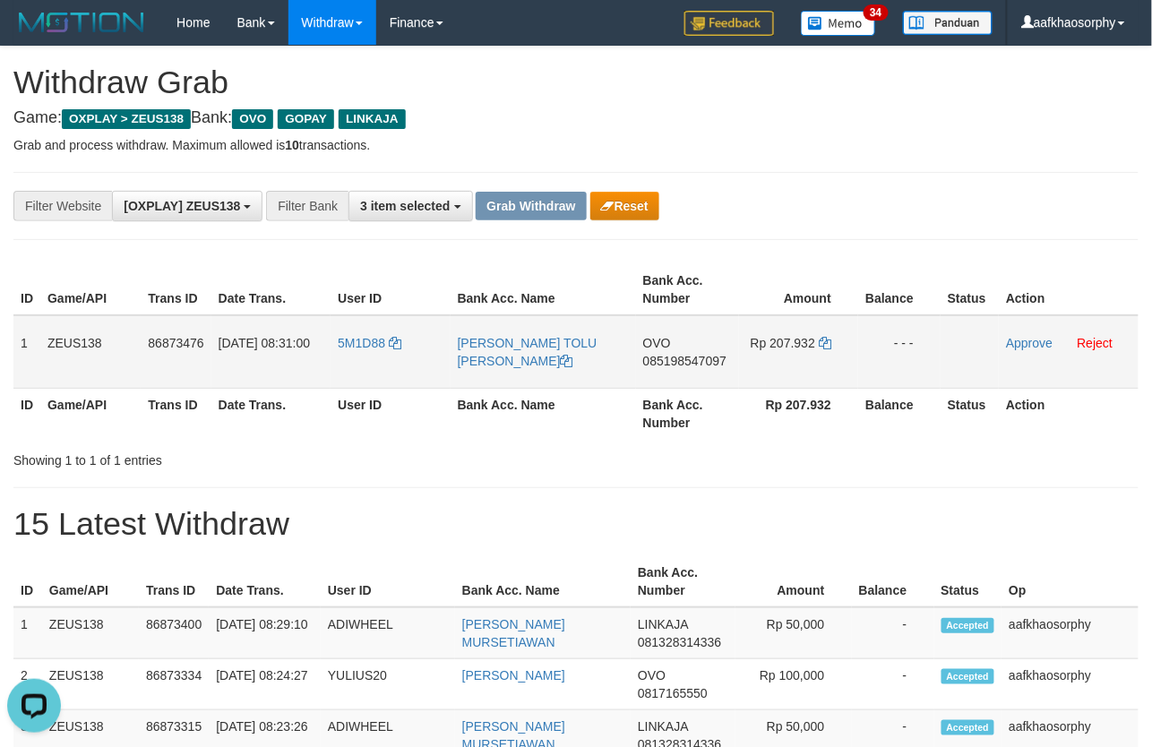
copy tr "1 ZEUS138 86873476 01/09/2025 08:31:00 5M1D88 DIMAS PANDU TOLU DALIHAN HALOHO O…"
drag, startPoint x: 20, startPoint y: 352, endPoint x: 934, endPoint y: 316, distance: 915.1
click at [934, 316] on tr "1 ZEUS138 86873476 01/09/2025 08:31:00 5M1D88 DIMAS PANDU TOLU DALIHAN HALOHO O…" at bounding box center [575, 351] width 1125 height 73
click at [1013, 346] on link "Approve" at bounding box center [1029, 343] width 47 height 14
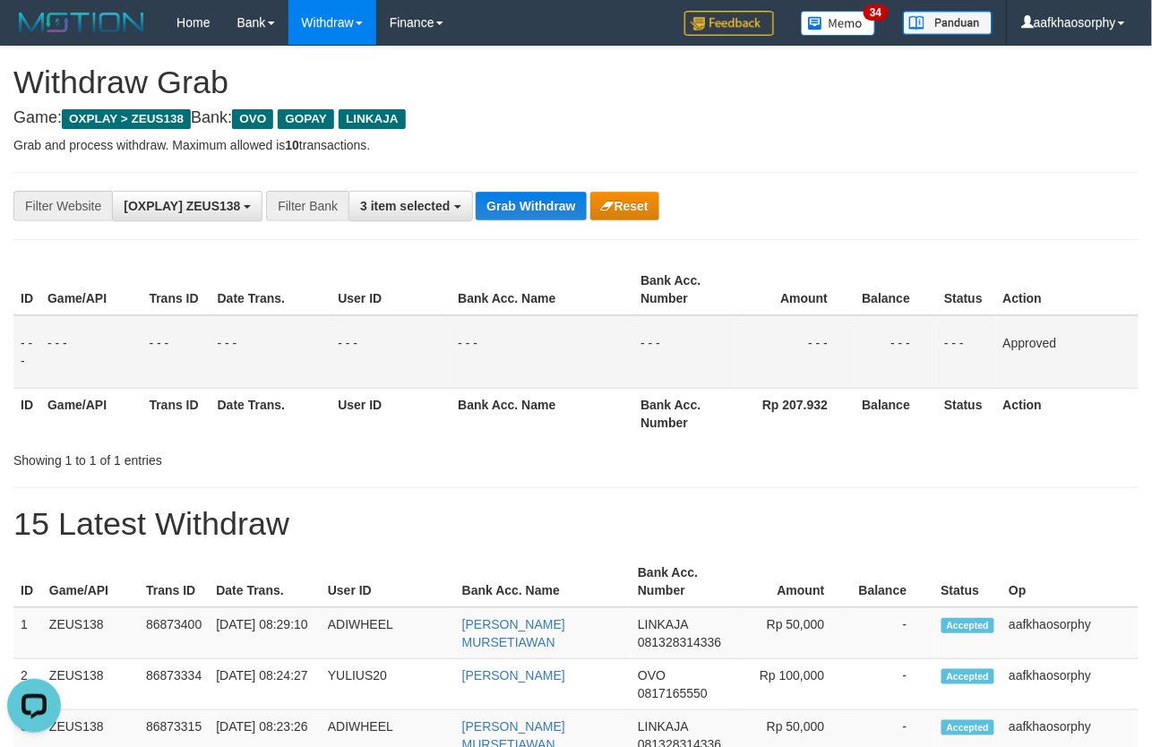
click at [562, 221] on div "**********" at bounding box center [575, 206] width 1125 height 68
click at [562, 216] on button "Grab Withdraw" at bounding box center [531, 206] width 110 height 29
click at [564, 215] on button "Grab Withdraw" at bounding box center [531, 206] width 110 height 29
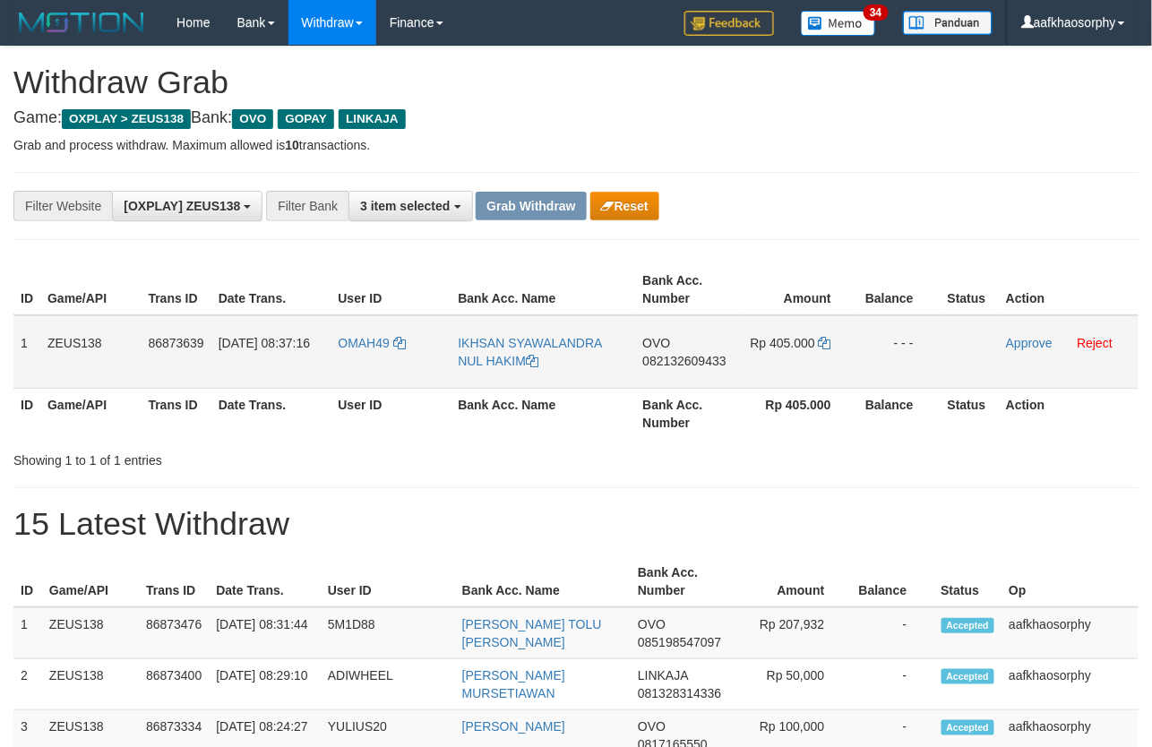
click at [691, 359] on span "082132609433" at bounding box center [683, 361] width 83 height 14
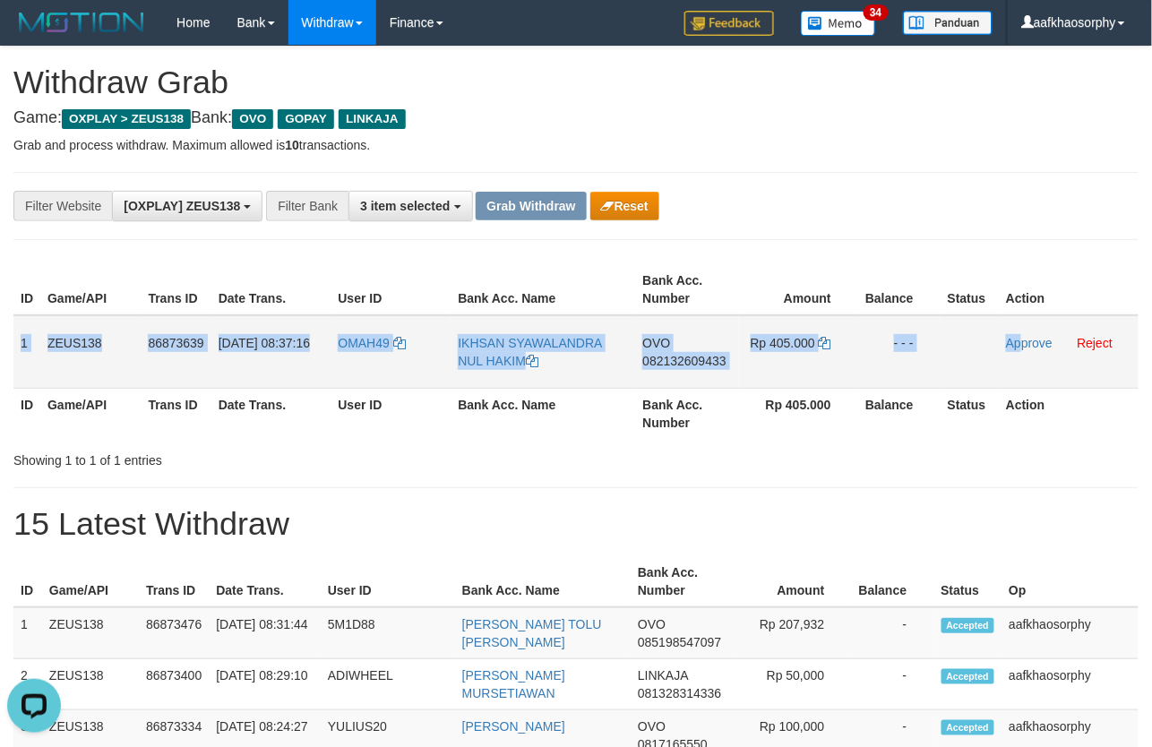
drag, startPoint x: 18, startPoint y: 335, endPoint x: 1024, endPoint y: 355, distance: 1006.0
click at [1024, 355] on tr "1 ZEUS138 86873639 [DATE] 08:37:16 OMAH49 IKHSAN SYAWALANDRA NUL HAKIM OVO 0821…" at bounding box center [575, 351] width 1125 height 73
copy tr "1 ZEUS138 86873639 [DATE] 08:37:16 OMAH49 IKHSAN SYAWALANDRA NUL HAKIM OVO 0821…"
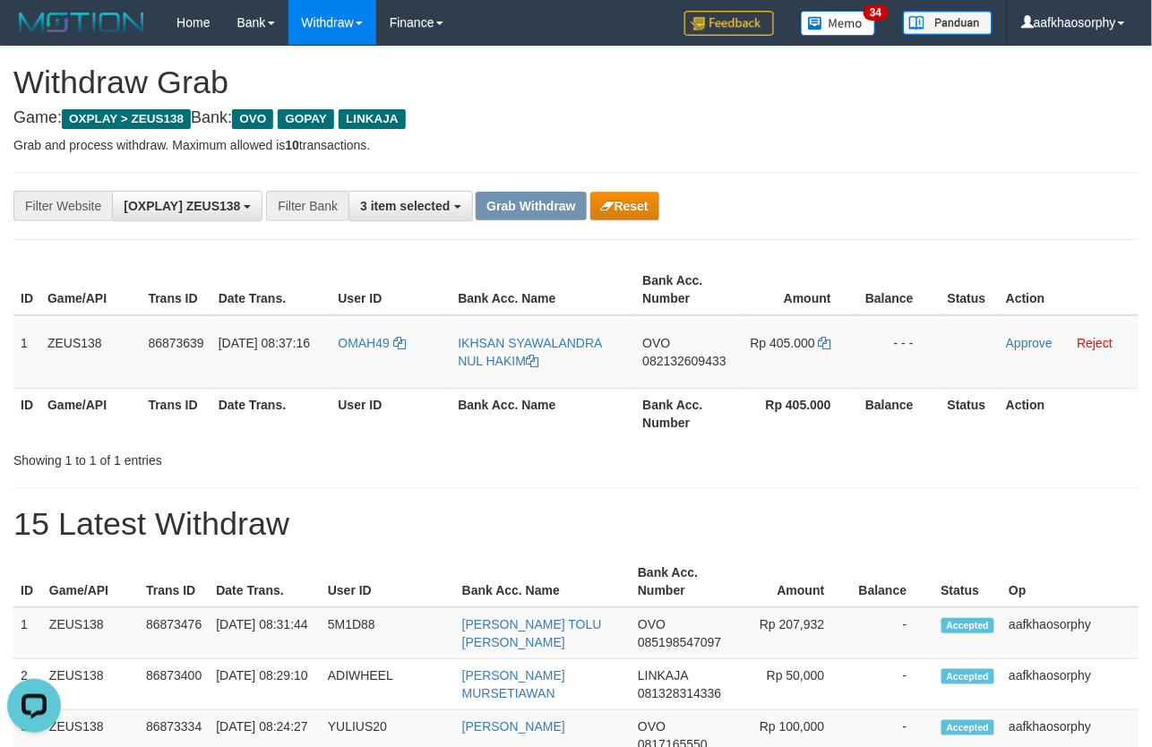
click at [786, 458] on div "Showing 1 to 1 of 1 entries" at bounding box center [576, 456] width 1152 height 25
click at [708, 360] on span "082132609433" at bounding box center [683, 361] width 83 height 14
click at [821, 345] on icon at bounding box center [825, 343] width 13 height 13
drag, startPoint x: 821, startPoint y: 345, endPoint x: 1158, endPoint y: 360, distance: 337.1
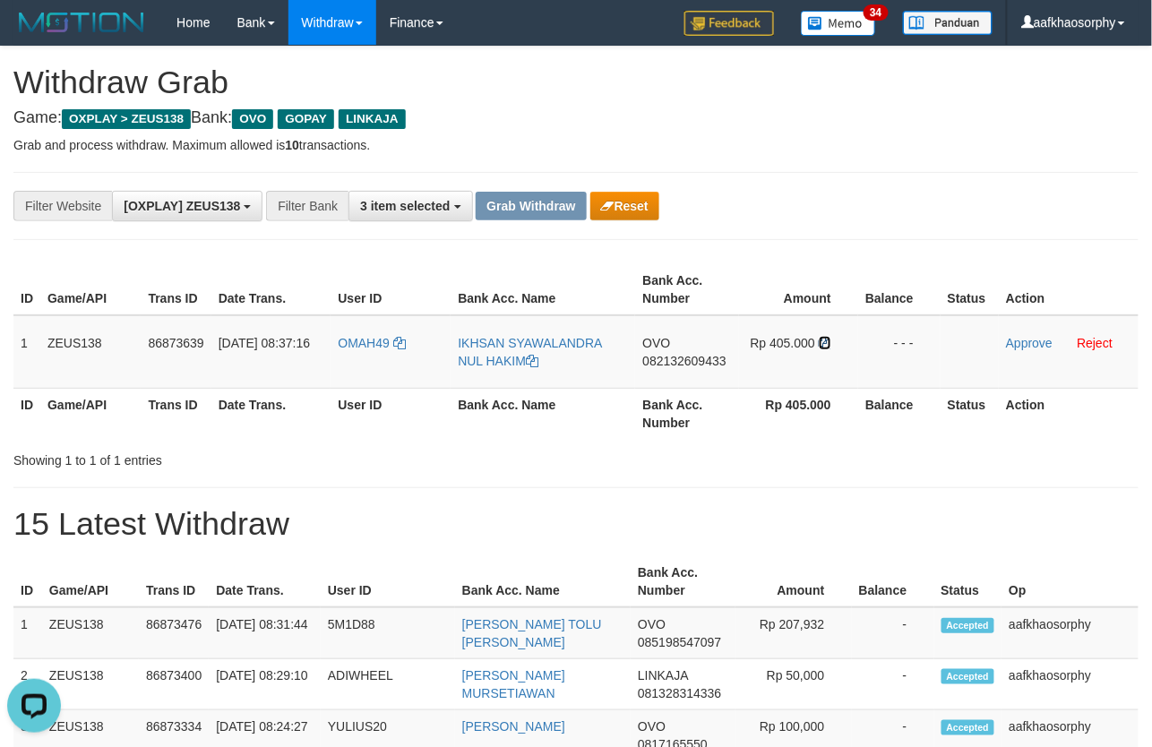
click at [831, 344] on td "Rp 405.000" at bounding box center [798, 351] width 119 height 73
click at [380, 365] on td "OMAH49" at bounding box center [390, 351] width 120 height 73
copy link "OMAH49"
click at [1007, 343] on link "Approve" at bounding box center [1029, 343] width 47 height 14
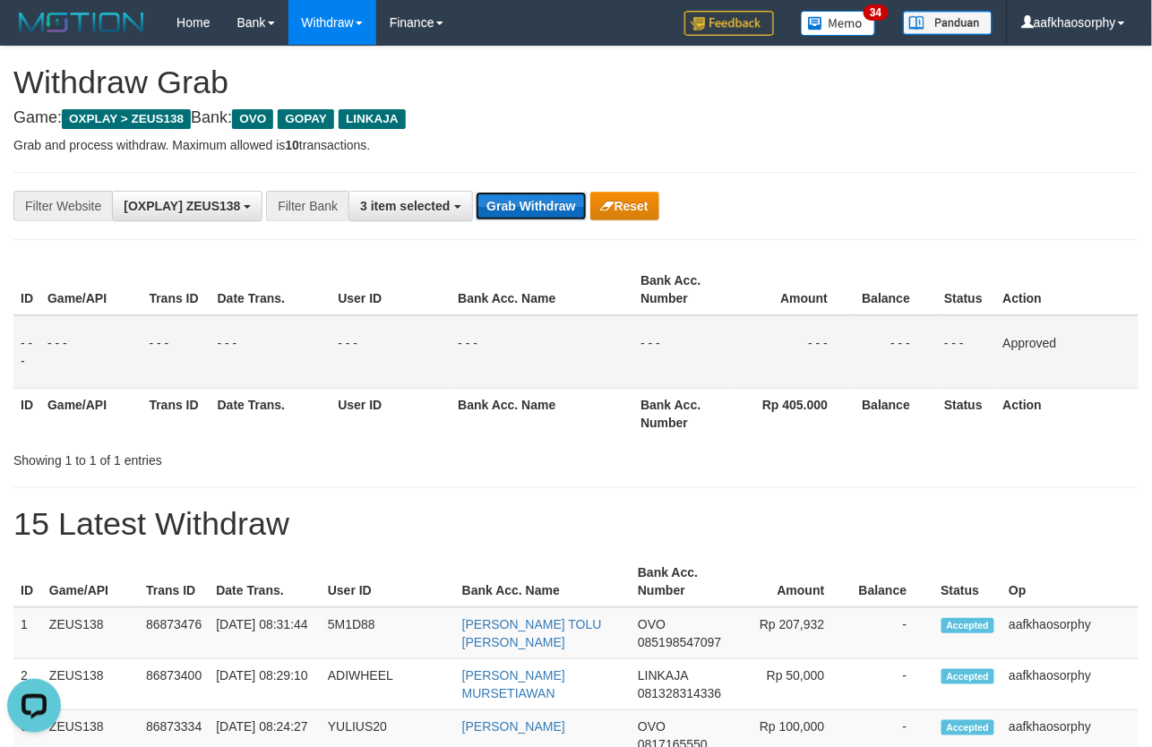
click at [531, 213] on button "Grab Withdraw" at bounding box center [531, 206] width 110 height 29
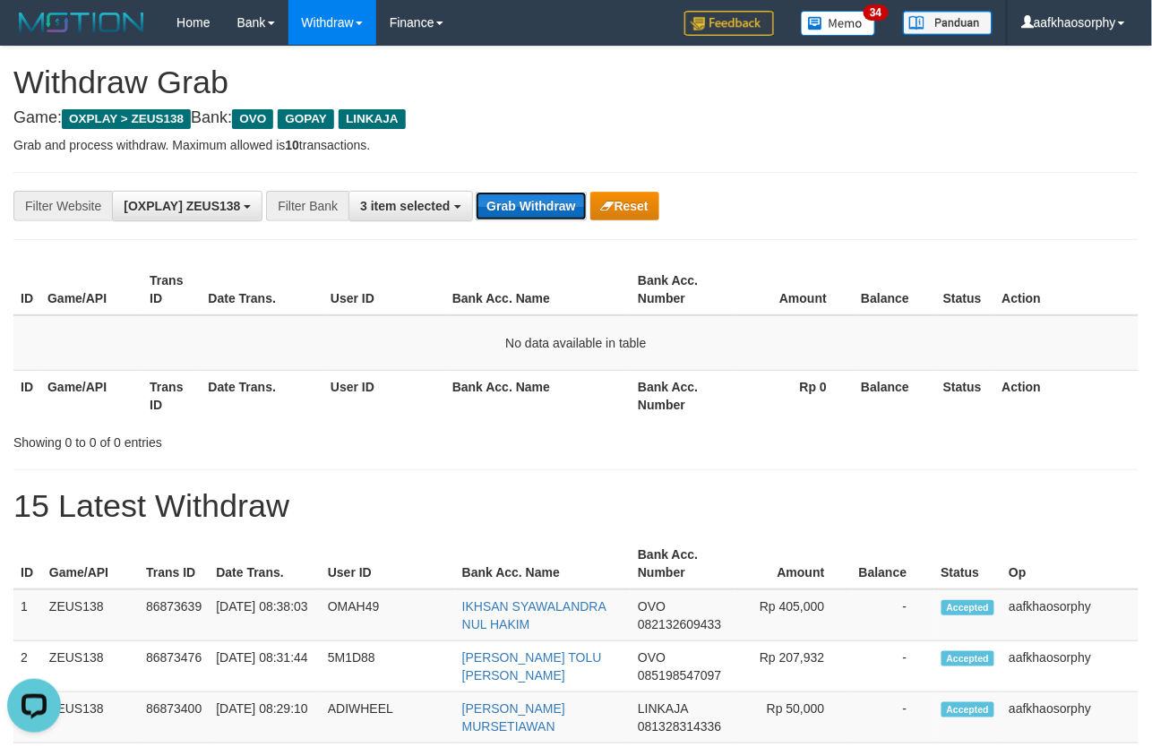
click at [551, 209] on button "Grab Withdraw" at bounding box center [531, 206] width 110 height 29
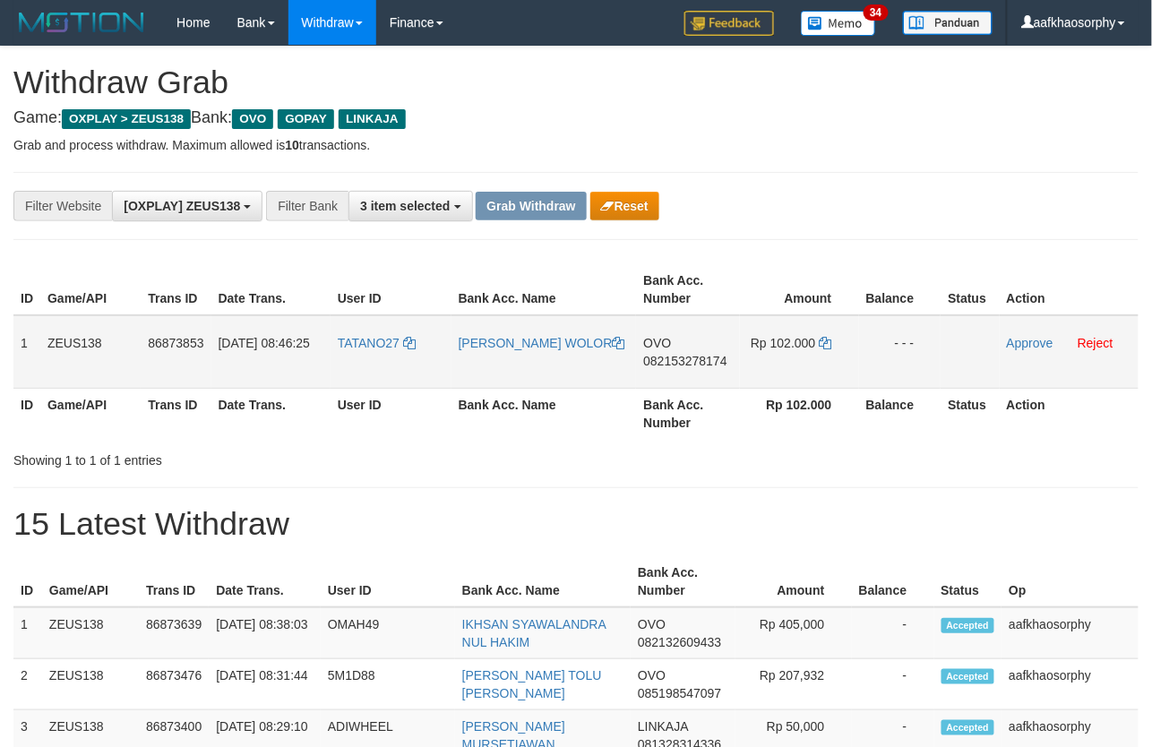
click at [681, 361] on span "082153278174" at bounding box center [684, 361] width 83 height 14
click at [836, 338] on td "Rp 102.000" at bounding box center [799, 351] width 119 height 73
click at [833, 338] on td "Rp 102.000" at bounding box center [799, 351] width 119 height 73
click at [828, 339] on icon at bounding box center [826, 343] width 13 height 13
drag, startPoint x: 727, startPoint y: 435, endPoint x: 640, endPoint y: 433, distance: 86.9
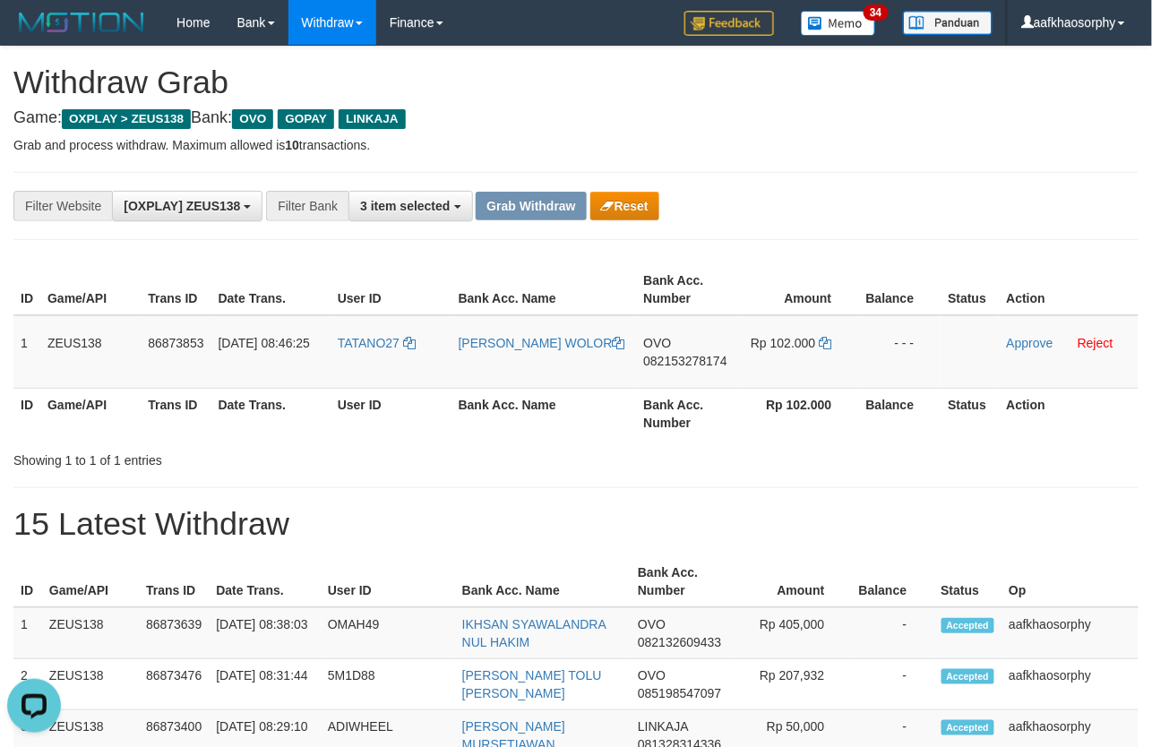
click at [695, 435] on th "Bank Acc. Number" at bounding box center [687, 413] width 103 height 51
click at [385, 374] on td "TATANO27" at bounding box center [390, 351] width 121 height 73
click at [383, 369] on td "TATANO27" at bounding box center [390, 351] width 121 height 73
drag, startPoint x: 383, startPoint y: 369, endPoint x: 451, endPoint y: 380, distance: 68.9
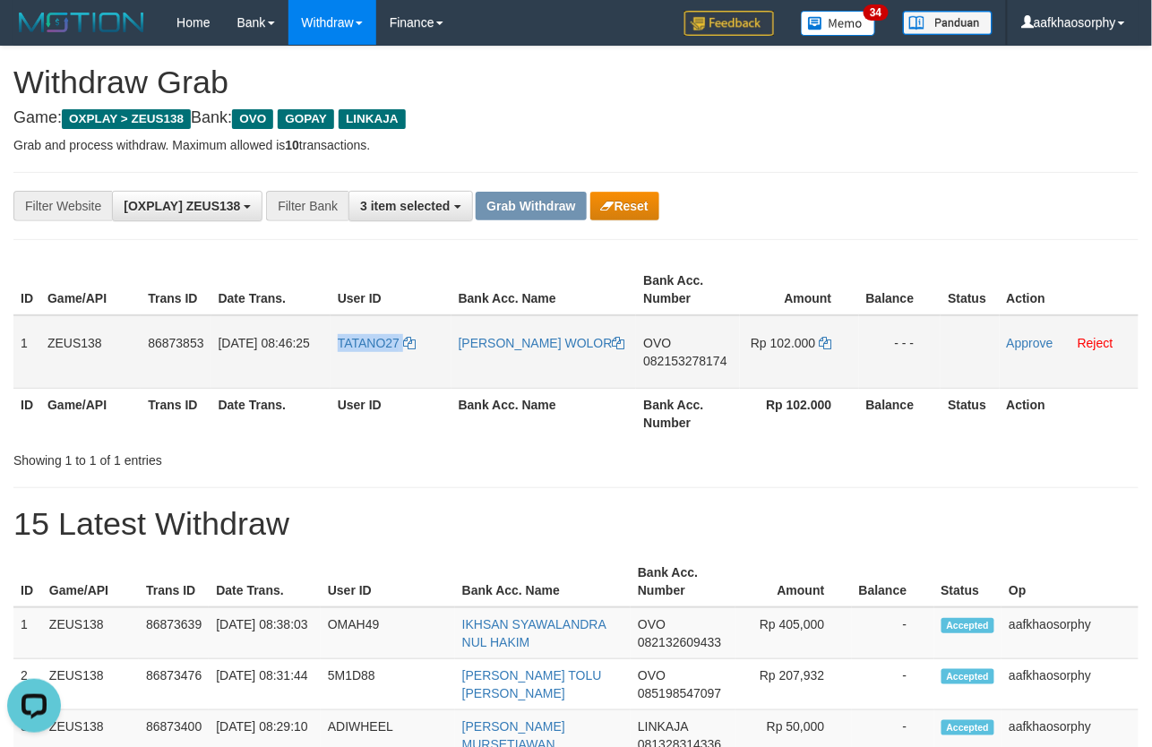
click at [385, 369] on td "TATANO27" at bounding box center [390, 351] width 121 height 73
copy link "TATANO27"
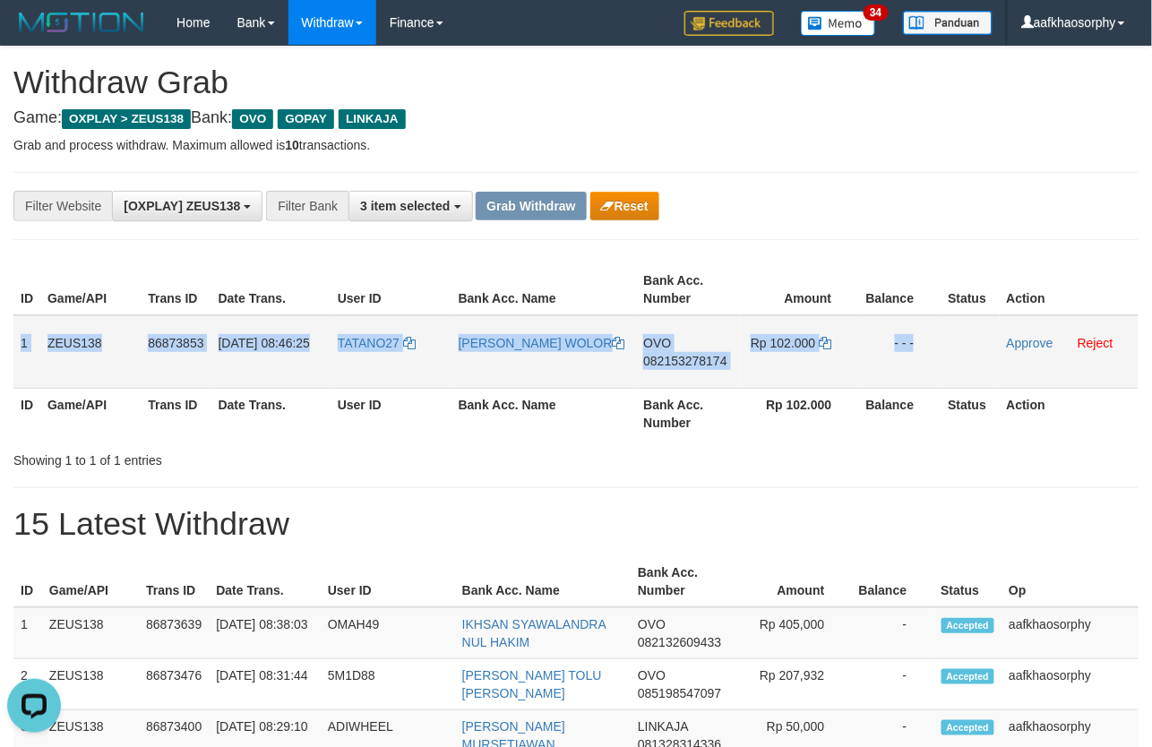
copy tr "1 ZEUS138 86873853 [DATE] 08:46:25 TATANO27 MATHEUS BAOPUKEN WOLOR OVO 08215327…"
drag, startPoint x: 21, startPoint y: 343, endPoint x: 982, endPoint y: 339, distance: 961.0
click at [982, 339] on tr "1 ZEUS138 86873853 [DATE] 08:46:25 TATANO27 MATHEUS BAOPUKEN WOLOR OVO 08215327…" at bounding box center [575, 351] width 1125 height 73
click at [1035, 336] on link "Approve" at bounding box center [1030, 343] width 47 height 14
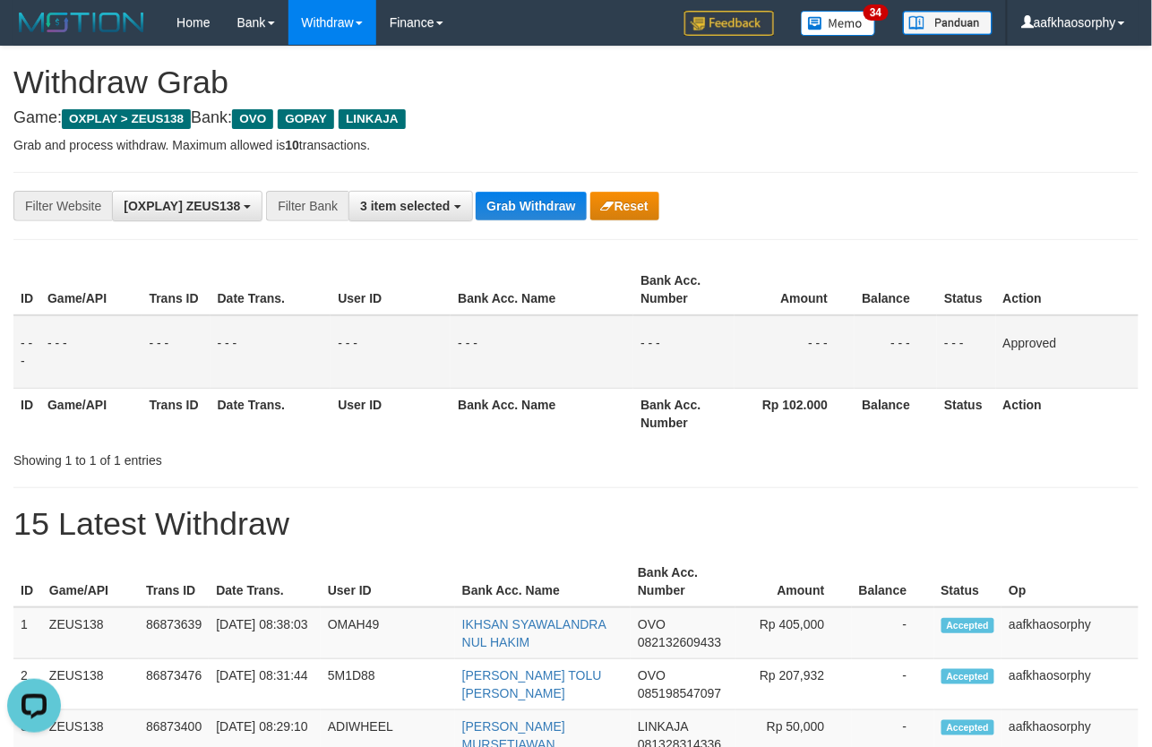
click at [888, 556] on th "Balance" at bounding box center [893, 581] width 82 height 51
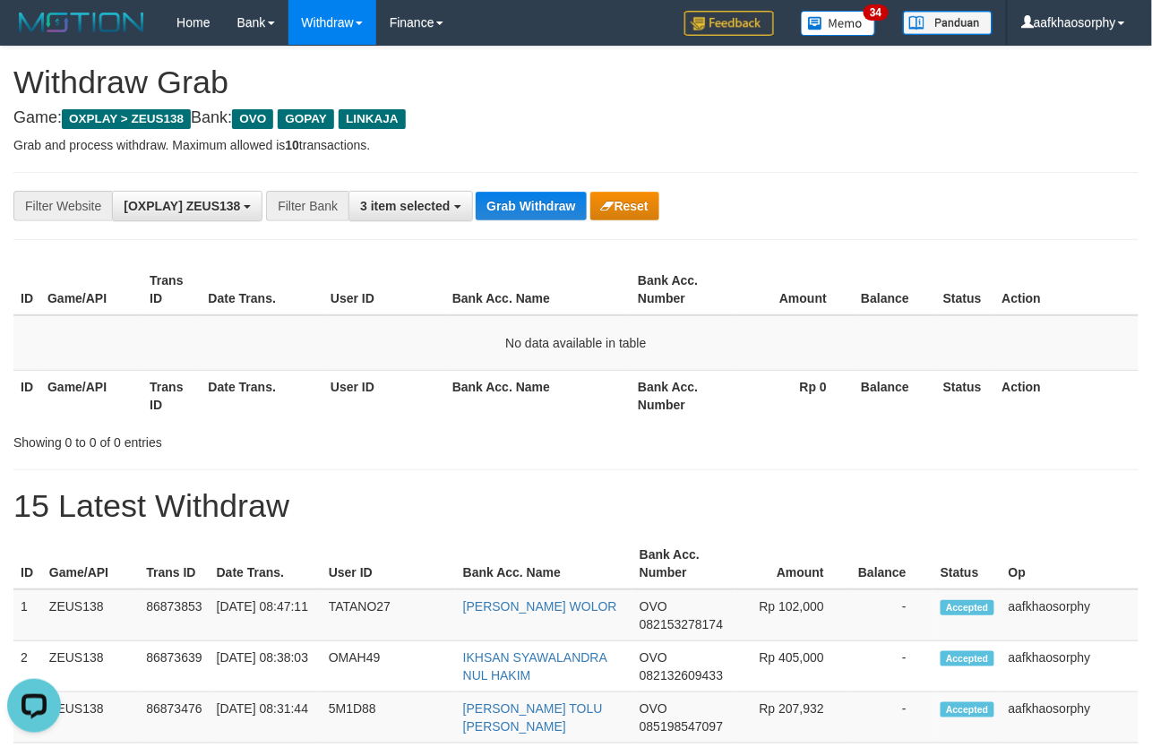
drag, startPoint x: 682, startPoint y: 266, endPoint x: 701, endPoint y: 287, distance: 28.5
click at [682, 266] on th "Bank Acc. Number" at bounding box center [681, 289] width 101 height 51
click at [530, 212] on button "Grab Withdraw" at bounding box center [531, 206] width 110 height 29
